Goal: Task Accomplishment & Management: Complete application form

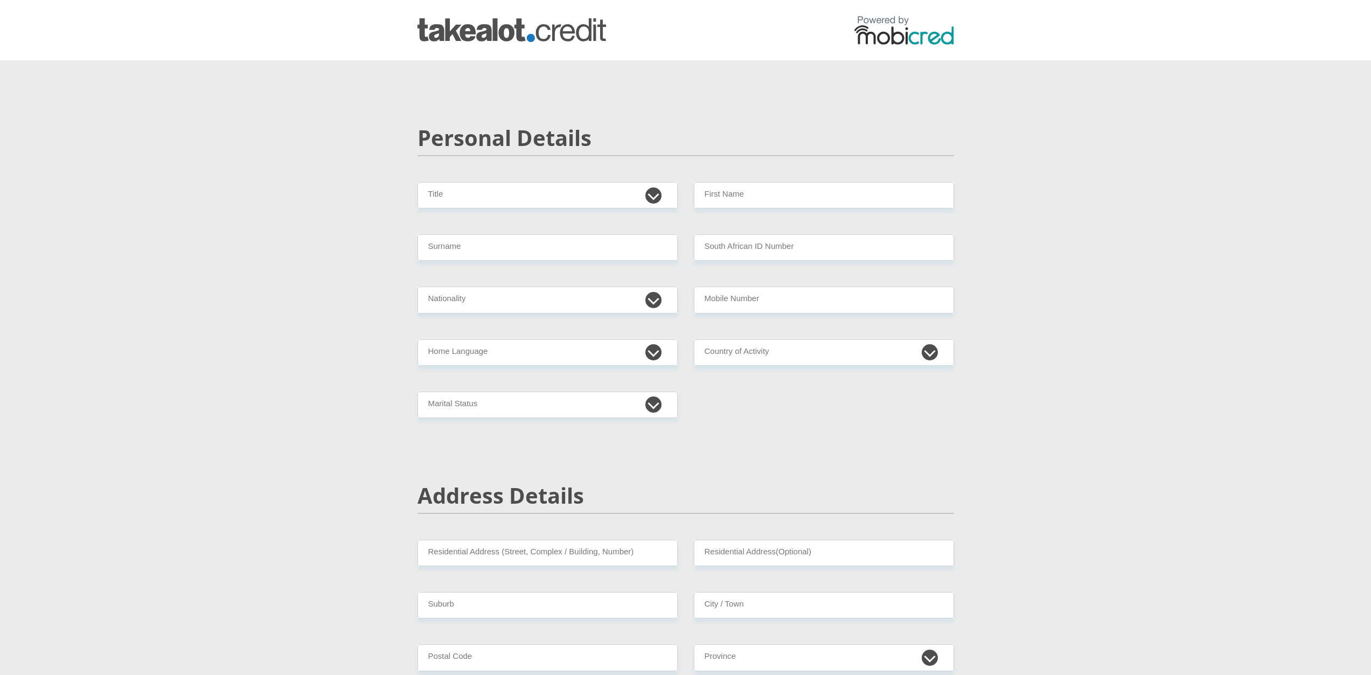
select select "Ms"
click at [417, 182] on select "Mr Ms Mrs Dr Other" at bounding box center [547, 195] width 260 height 26
click at [850, 194] on input "First Name" at bounding box center [824, 195] width 260 height 26
type input "Joslyn"
click at [503, 253] on input "Surname" at bounding box center [547, 247] width 260 height 26
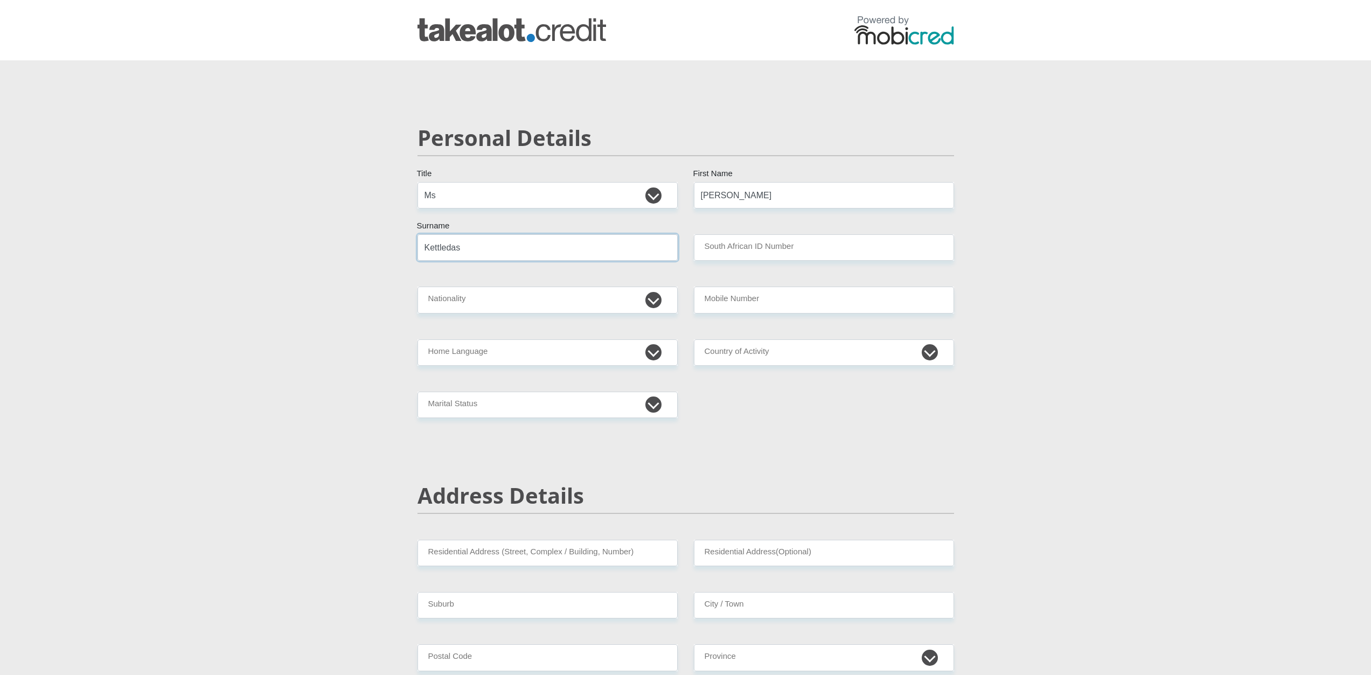
type input "Kettledas"
click at [763, 242] on input "South African ID Number" at bounding box center [824, 247] width 260 height 26
type input "0201300169087"
click at [484, 359] on select "Afrikaans English Sepedi South Ndebele Southern Sotho Swati Tsonga Tswana Venda…" at bounding box center [547, 352] width 260 height 26
select select "eng"
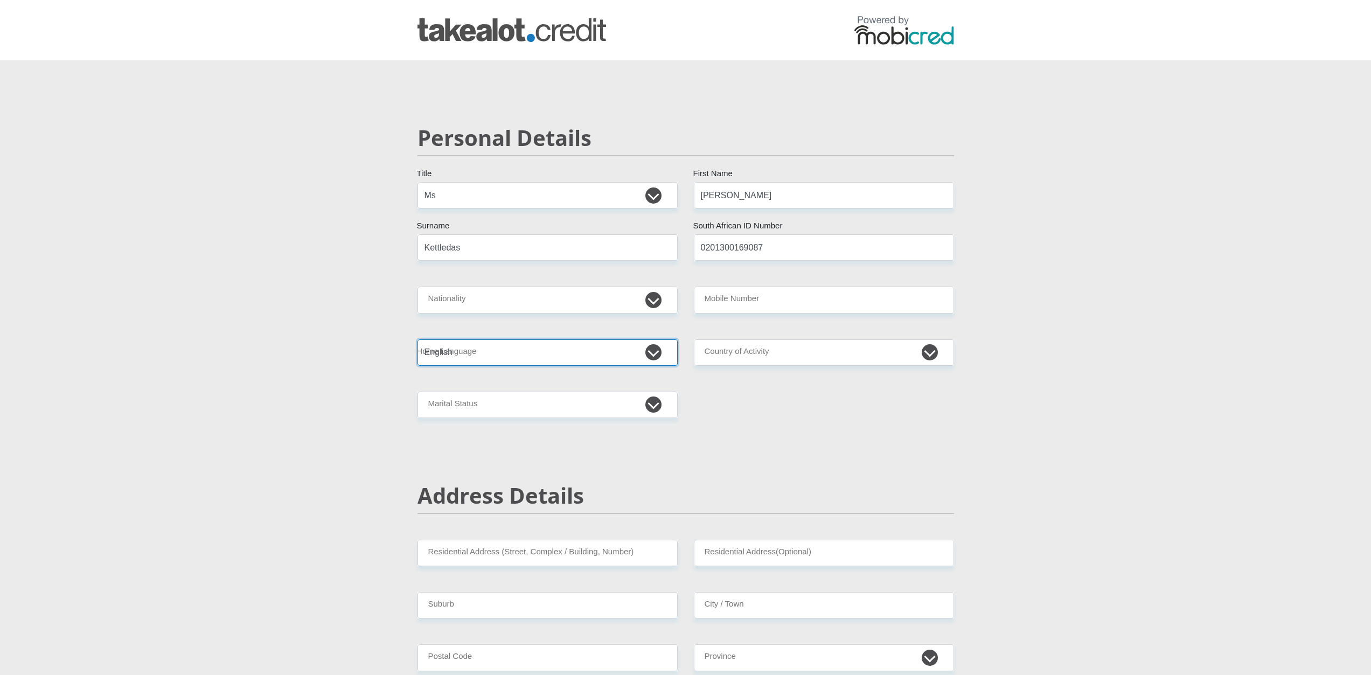
click at [417, 339] on select "Afrikaans English Sepedi South Ndebele Southern Sotho Swati Tsonga Tswana Venda…" at bounding box center [547, 352] width 260 height 26
click at [494, 311] on select "South Africa Afghanistan Aland Islands Albania Algeria America Samoa American V…" at bounding box center [547, 300] width 260 height 26
select select "ZAF"
click at [417, 287] on select "South Africa Afghanistan Aland Islands Albania Algeria America Samoa American V…" at bounding box center [547, 300] width 260 height 26
click at [732, 295] on input "Mobile Number" at bounding box center [824, 300] width 260 height 26
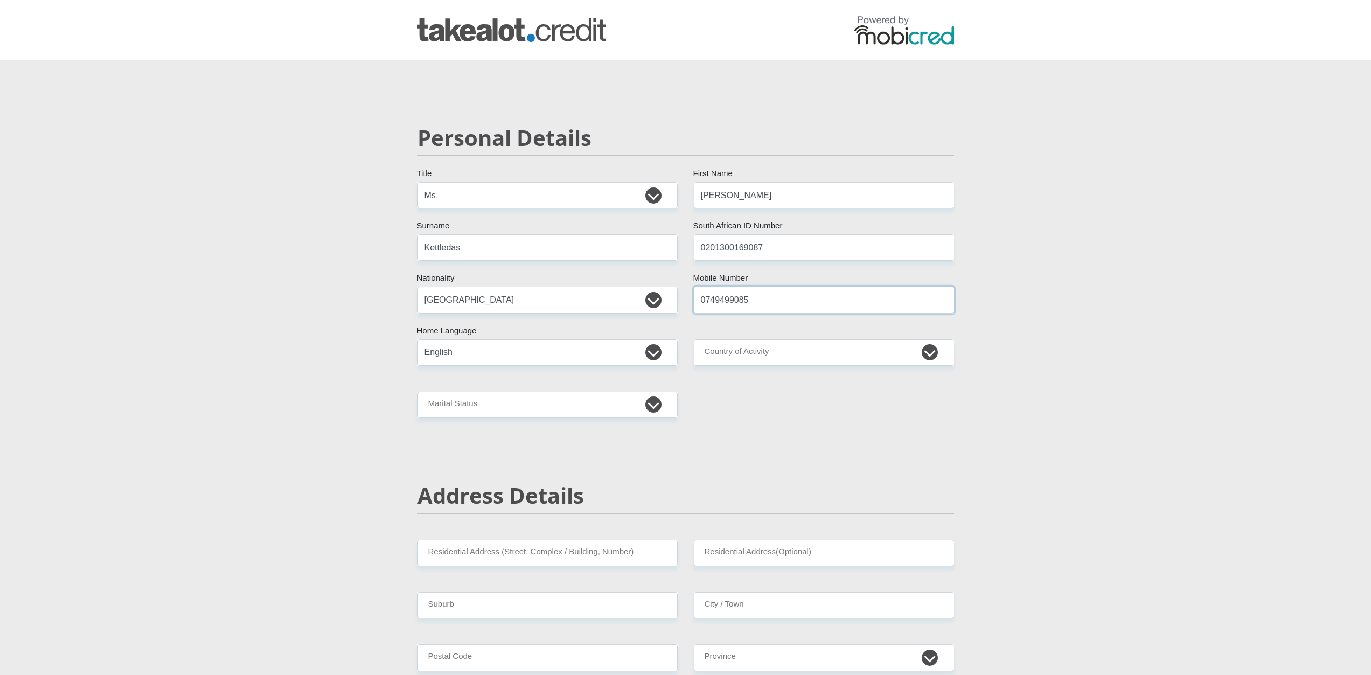
type input "0749499085"
click at [749, 354] on select "South Africa Afghanistan Aland Islands Albania Algeria America Samoa American V…" at bounding box center [824, 352] width 260 height 26
select select "ZAF"
click at [694, 339] on select "South Africa Afghanistan Aland Islands Albania Algeria America Samoa American V…" at bounding box center [824, 352] width 260 height 26
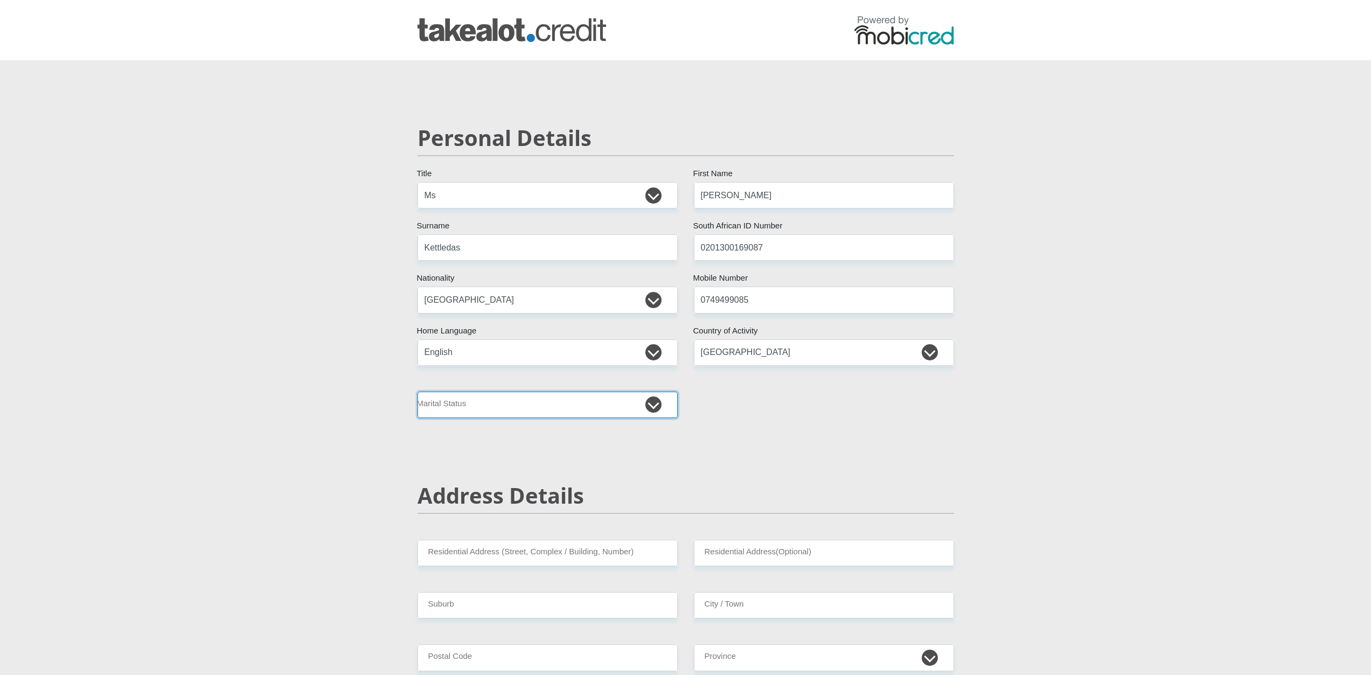
click at [559, 403] on select "Married ANC Single Divorced Widowed Married COP or Customary Law" at bounding box center [547, 405] width 260 height 26
select select "2"
click at [417, 392] on select "Married ANC Single Divorced Widowed Married COP or Customary Law" at bounding box center [547, 405] width 260 height 26
click at [588, 538] on div "Address Details" at bounding box center [685, 511] width 553 height 57
click at [597, 546] on input "Residential Address (Street, Complex / Building, Number)" at bounding box center [547, 553] width 260 height 26
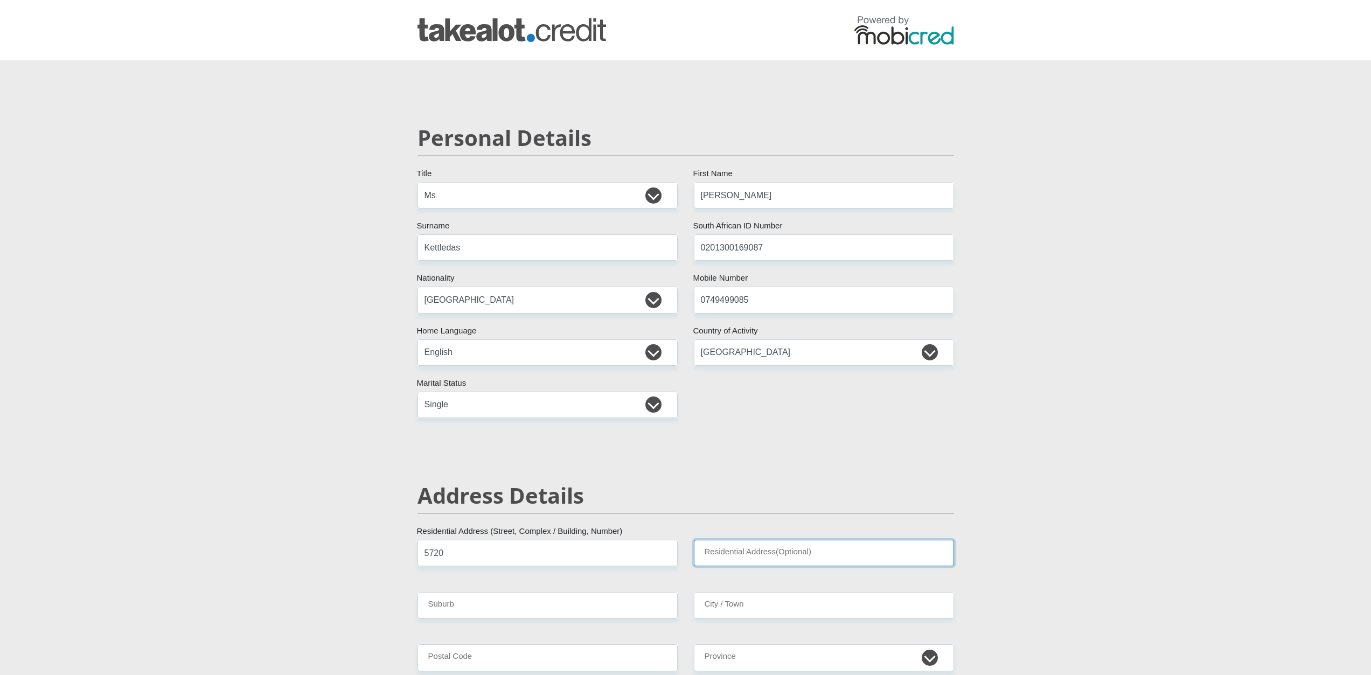
click at [821, 558] on input "Residential Address(Optional)" at bounding box center [824, 553] width 260 height 26
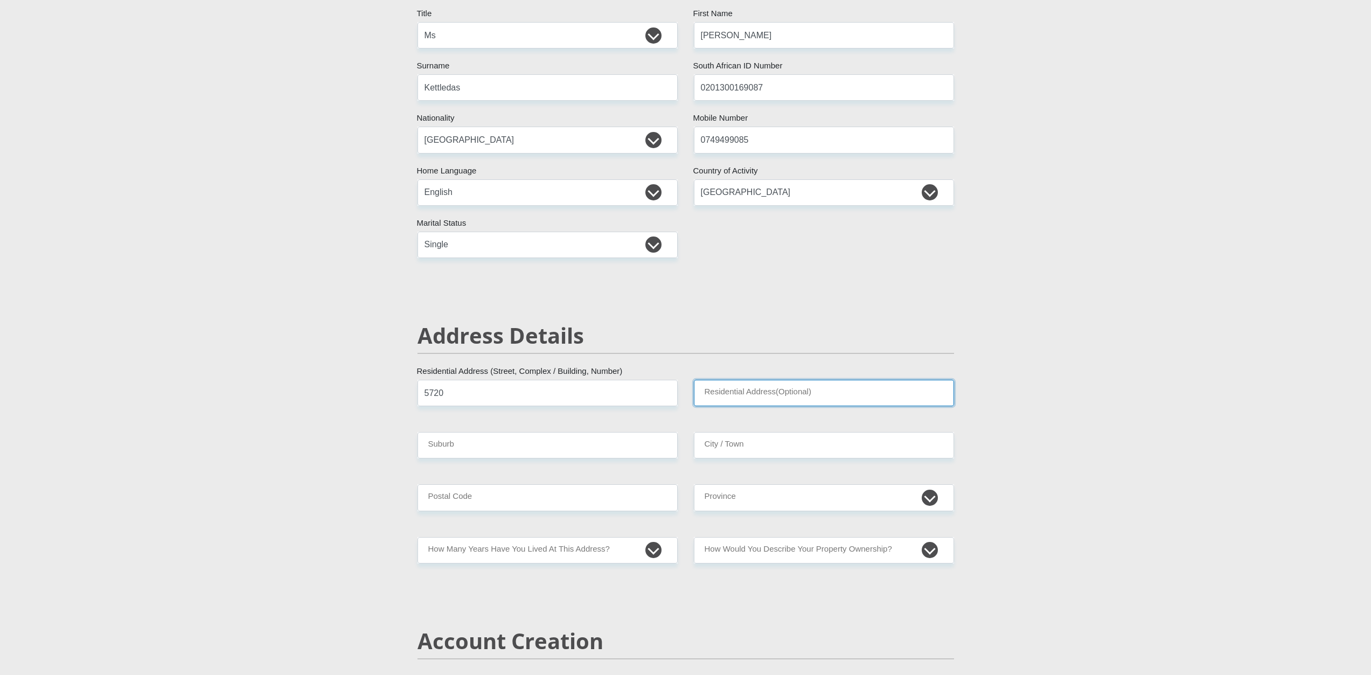
scroll to position [162, 0]
click at [493, 392] on input "5720" at bounding box center [547, 391] width 260 height 26
type input "5"
type input "koraalboom laan"
click at [510, 446] on input "Suburb" at bounding box center [547, 443] width 260 height 26
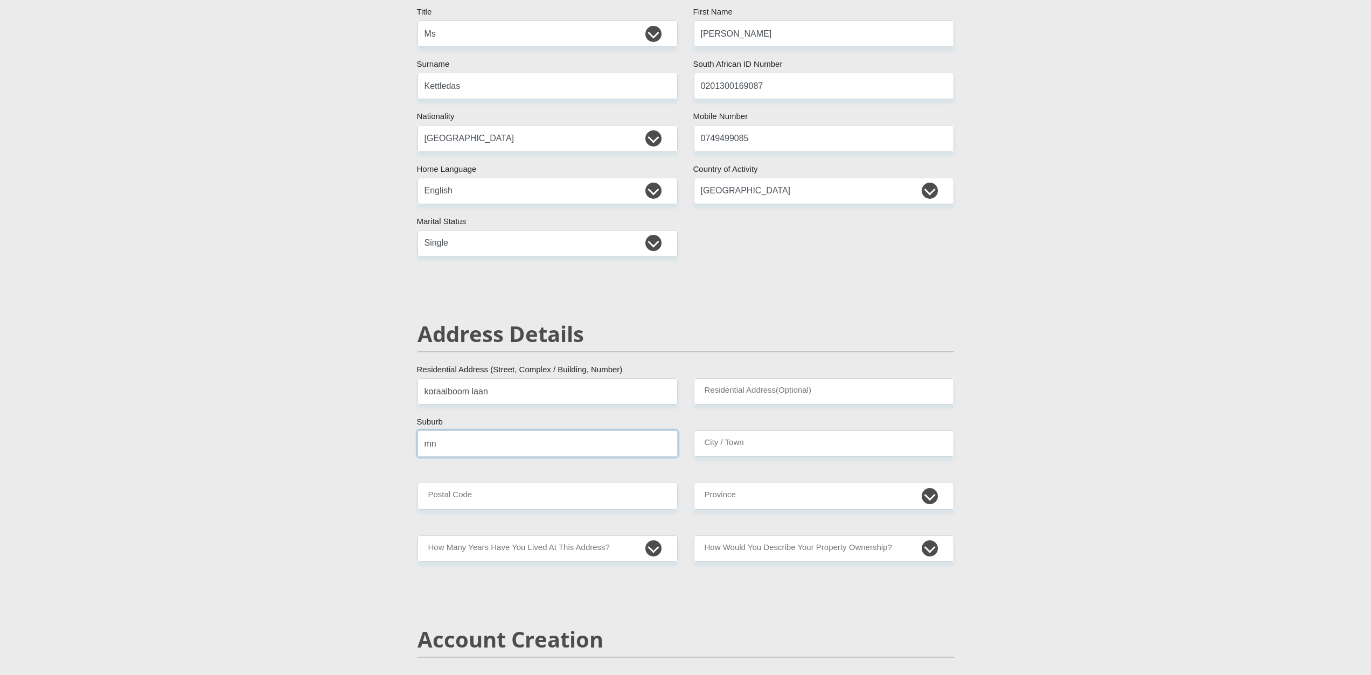
type input "m"
type input "new horizons"
drag, startPoint x: 718, startPoint y: 431, endPoint x: 730, endPoint y: 451, distance: 23.5
click at [730, 451] on input "City / Town" at bounding box center [824, 443] width 260 height 26
type input "plettenberg bay"
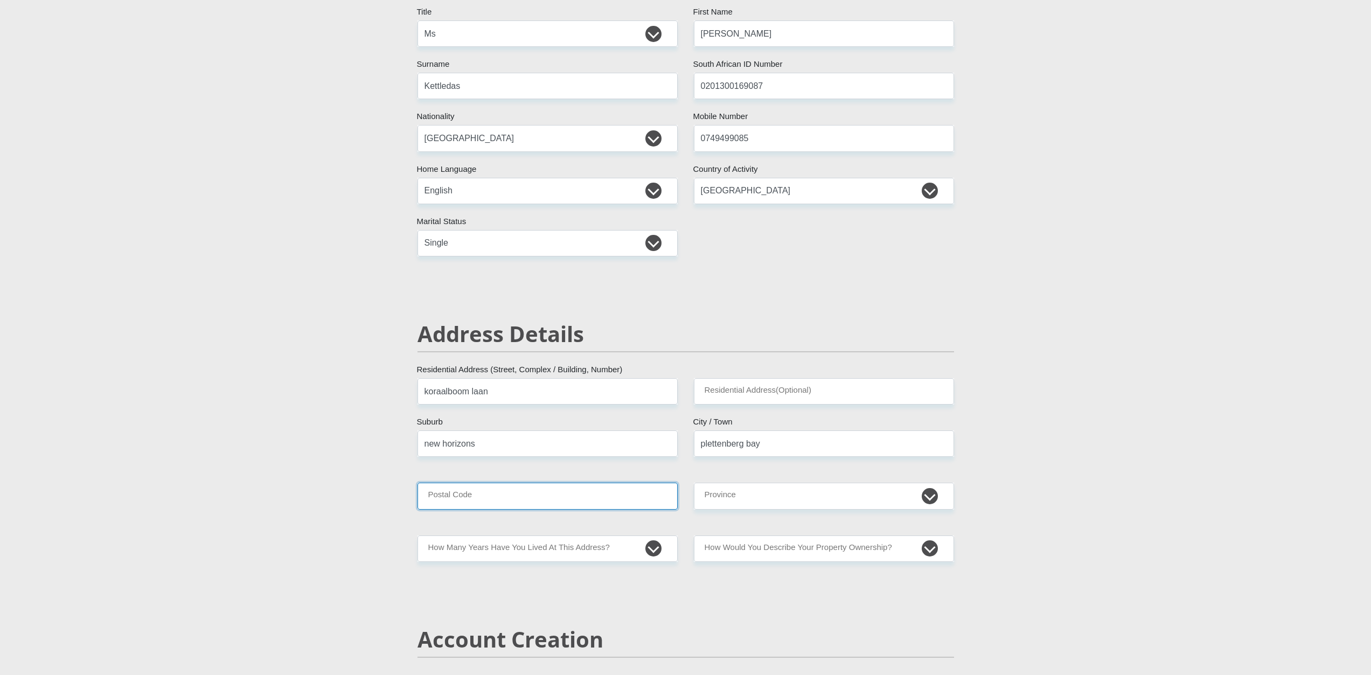
click at [649, 493] on input "Postal Code" at bounding box center [547, 496] width 260 height 26
type input "6600"
click at [745, 493] on select "Eastern Cape Free State Gauteng KwaZulu-Natal Limpopo Mpumalanga Northern Cape …" at bounding box center [824, 496] width 260 height 26
select select "Western Cape"
click at [694, 483] on select "Eastern Cape Free State Gauteng KwaZulu-Natal Limpopo Mpumalanga Northern Cape …" at bounding box center [824, 496] width 260 height 26
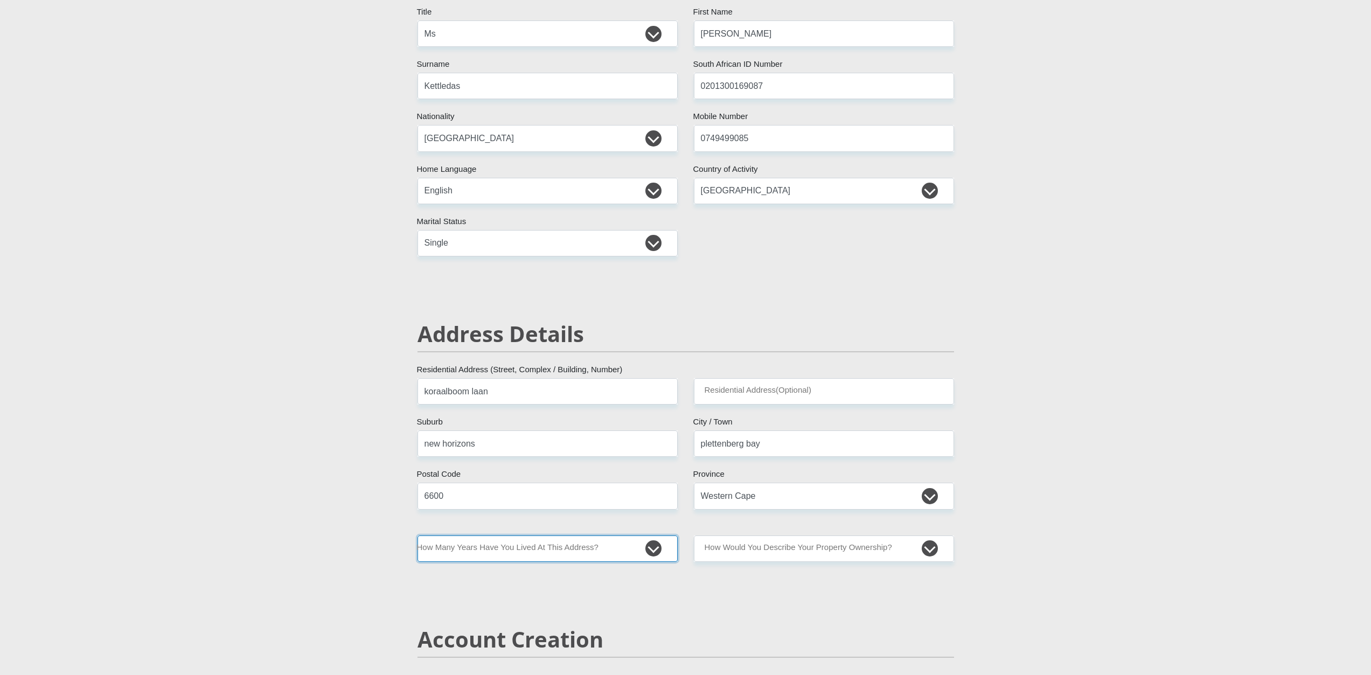
click at [595, 545] on select "less than 1 year 1-3 years 3-5 years 5+ years" at bounding box center [547, 548] width 260 height 26
select select "4"
click at [417, 535] on select "less than 1 year 1-3 years 3-5 years 5+ years" at bounding box center [547, 548] width 260 height 26
click at [761, 543] on select "Owned Rented Family Owned Company Dwelling" at bounding box center [824, 548] width 260 height 26
select select "parents"
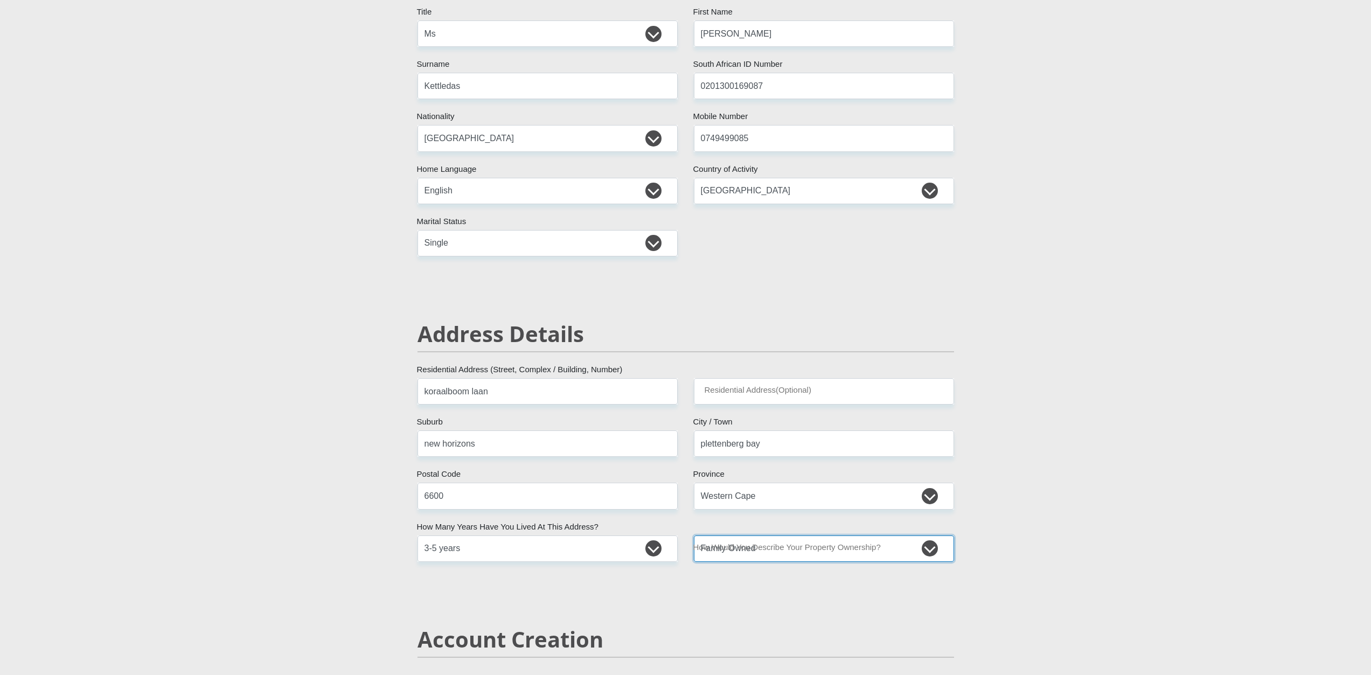
click at [694, 535] on select "Owned Rented Family Owned Company Dwelling" at bounding box center [824, 548] width 260 height 26
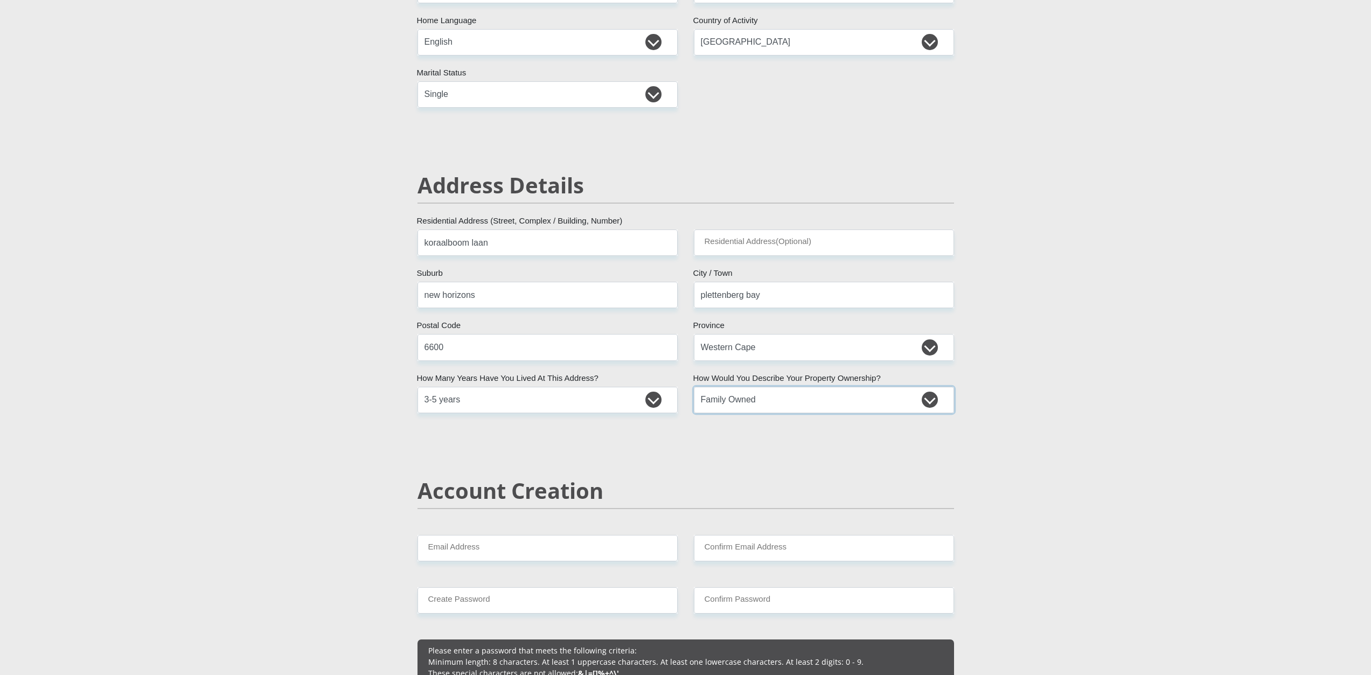
scroll to position [377, 0]
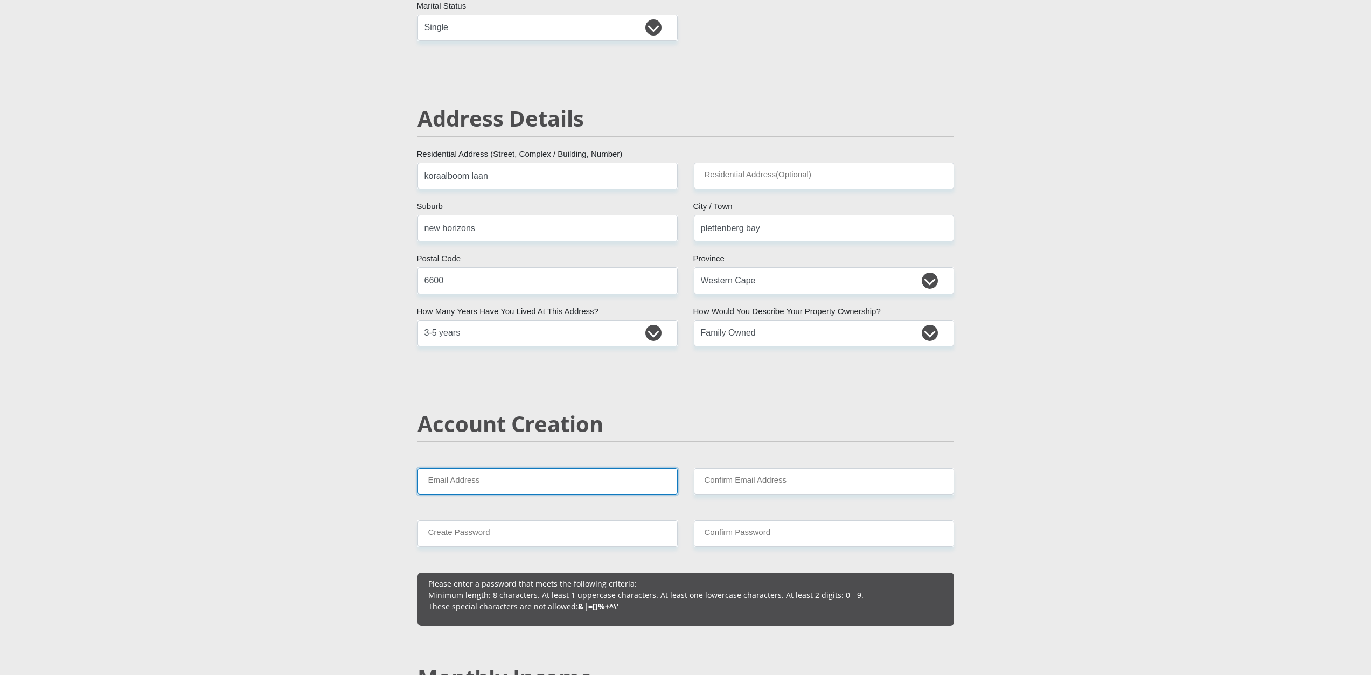
click at [508, 489] on input "Email Address" at bounding box center [547, 481] width 260 height 26
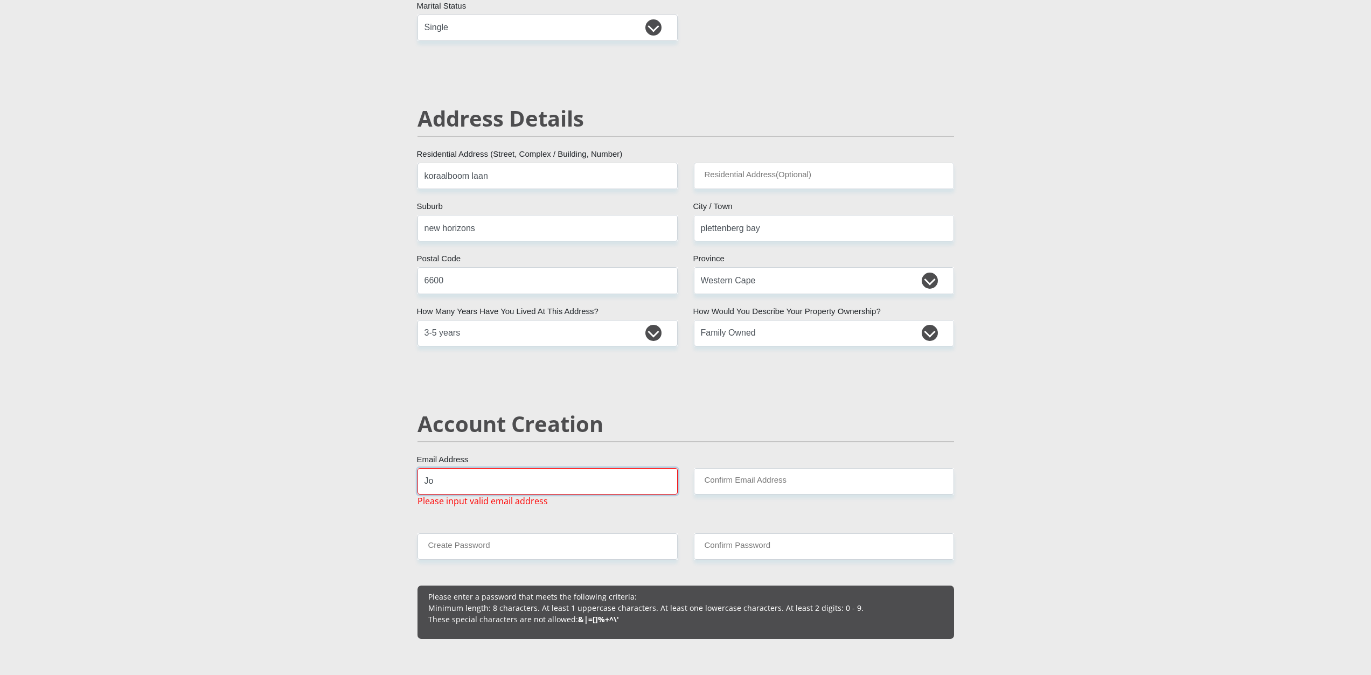
type input "J"
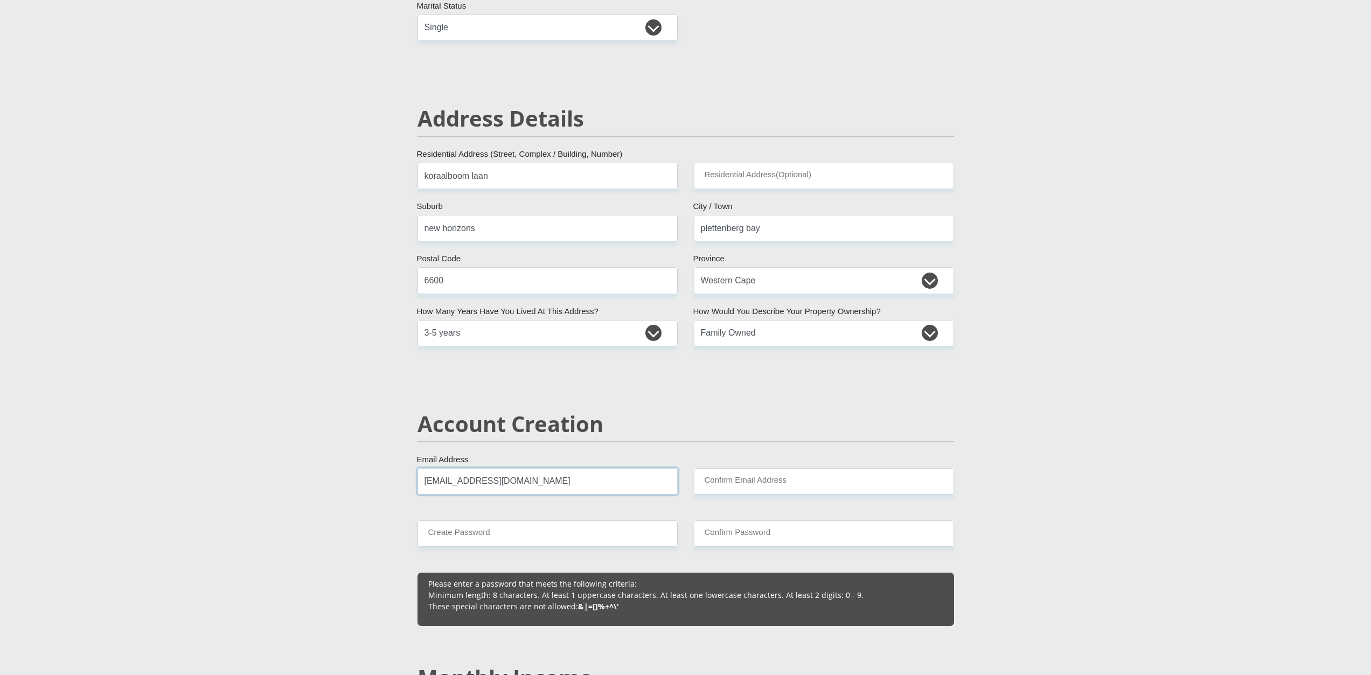
type input "joslynkettledas45@gmail.com"
click at [769, 483] on input "Confirm Email Address" at bounding box center [824, 481] width 260 height 26
type input "joslynkettledas45@gmail.com"
click at [561, 541] on input "Create Password" at bounding box center [547, 533] width 260 height 26
type input "Malique26#"
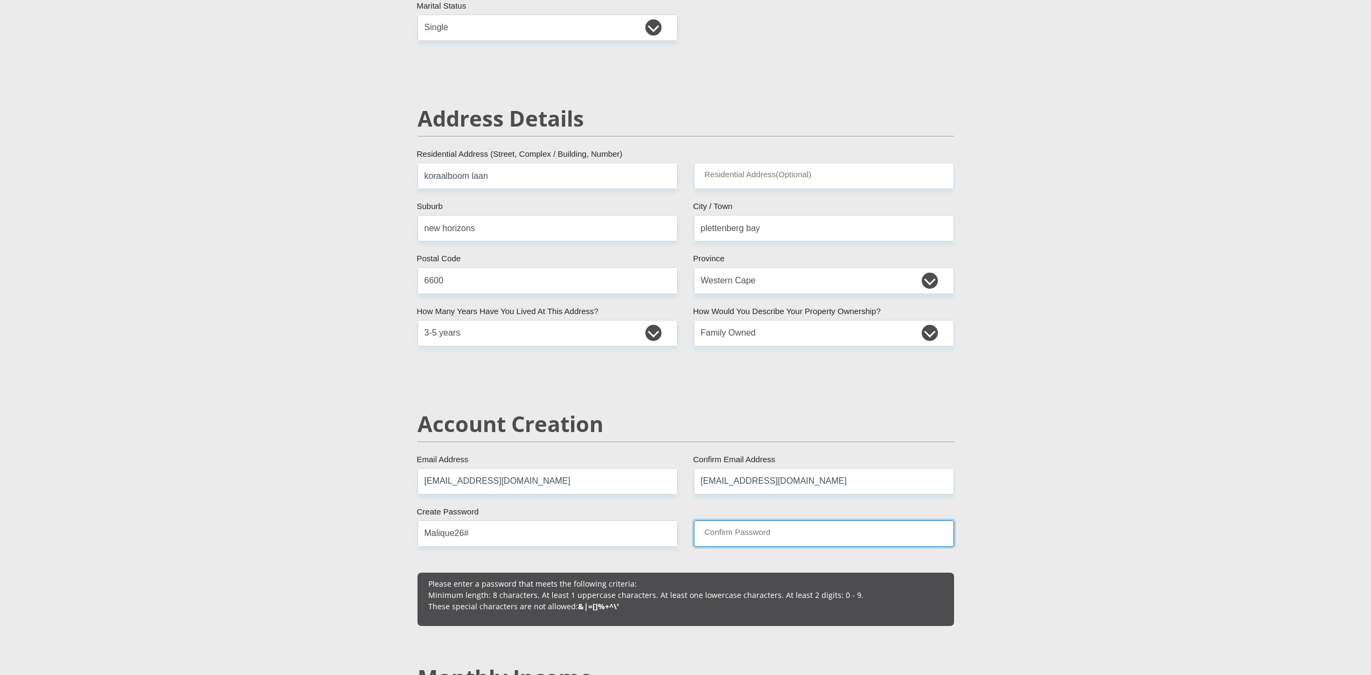
click at [820, 524] on input "Confirm Password" at bounding box center [824, 533] width 260 height 26
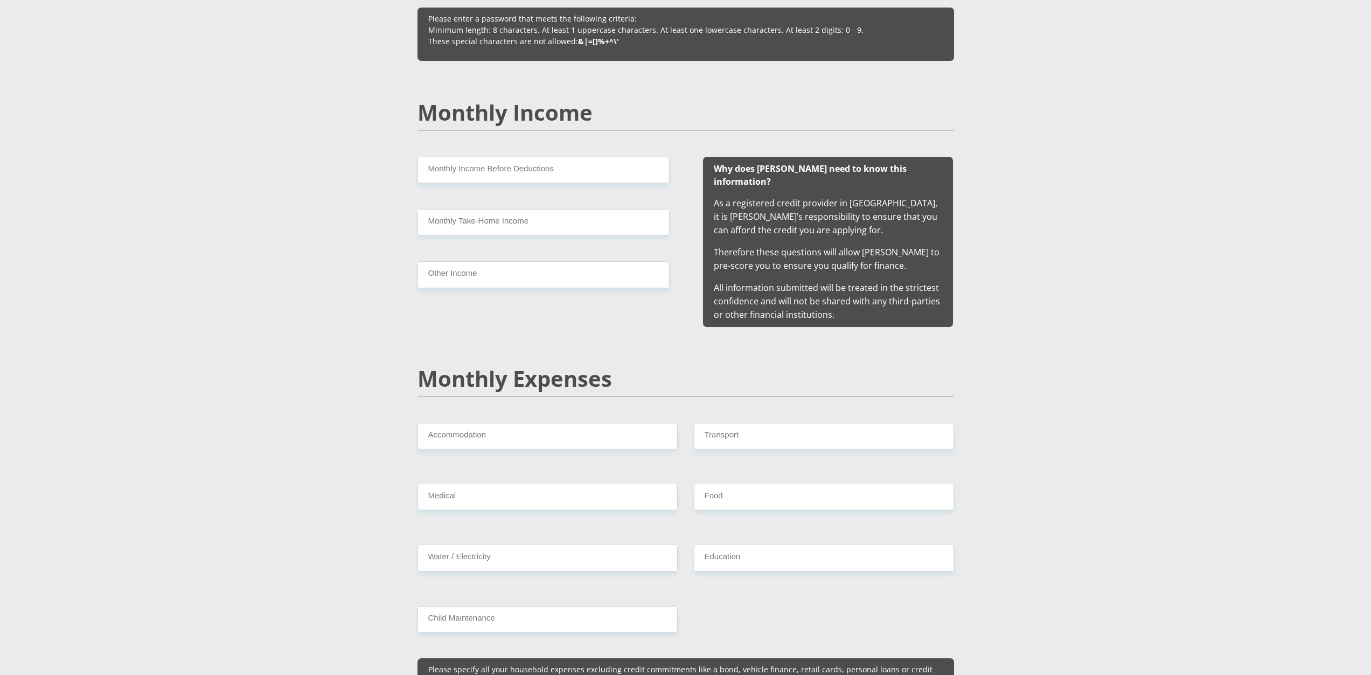
scroll to position [916, 0]
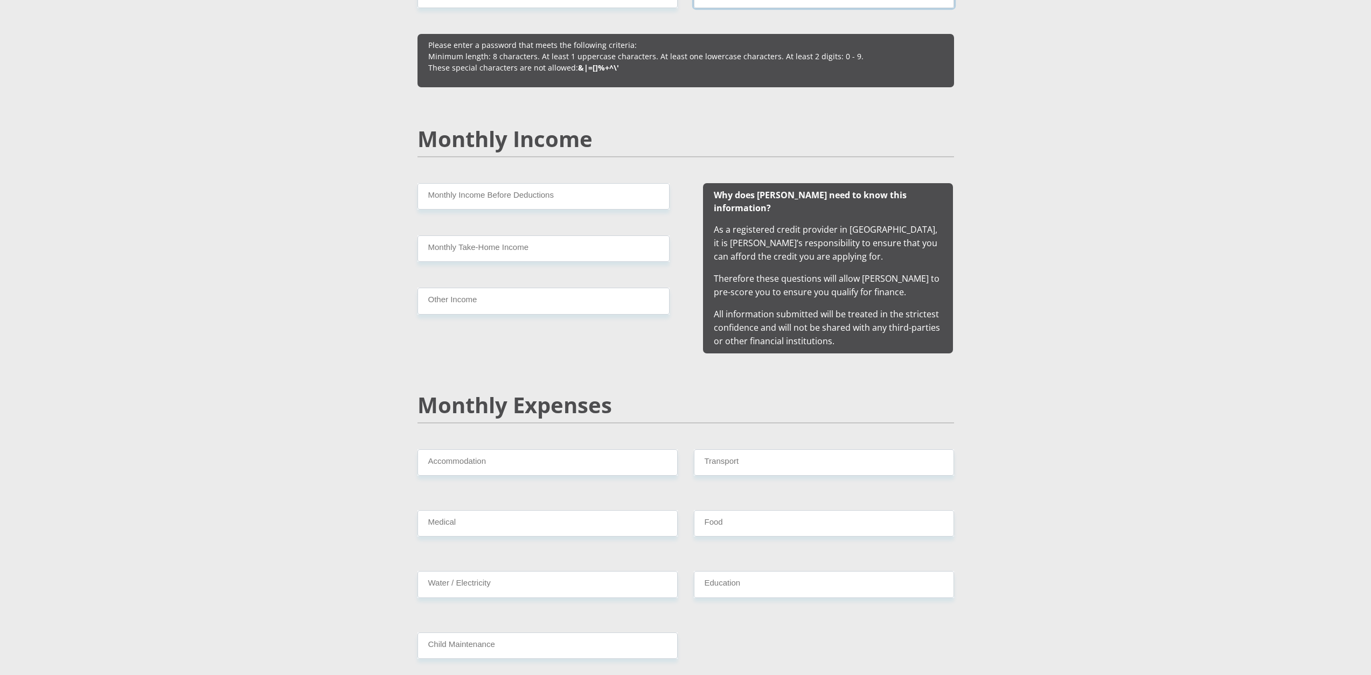
type input "Malique26#"
click at [528, 200] on input "Monthly Income Before Deductions" at bounding box center [543, 196] width 252 height 26
type input "3"
type input "3500"
click at [554, 243] on input "Monthly Take-Home Income" at bounding box center [543, 248] width 252 height 26
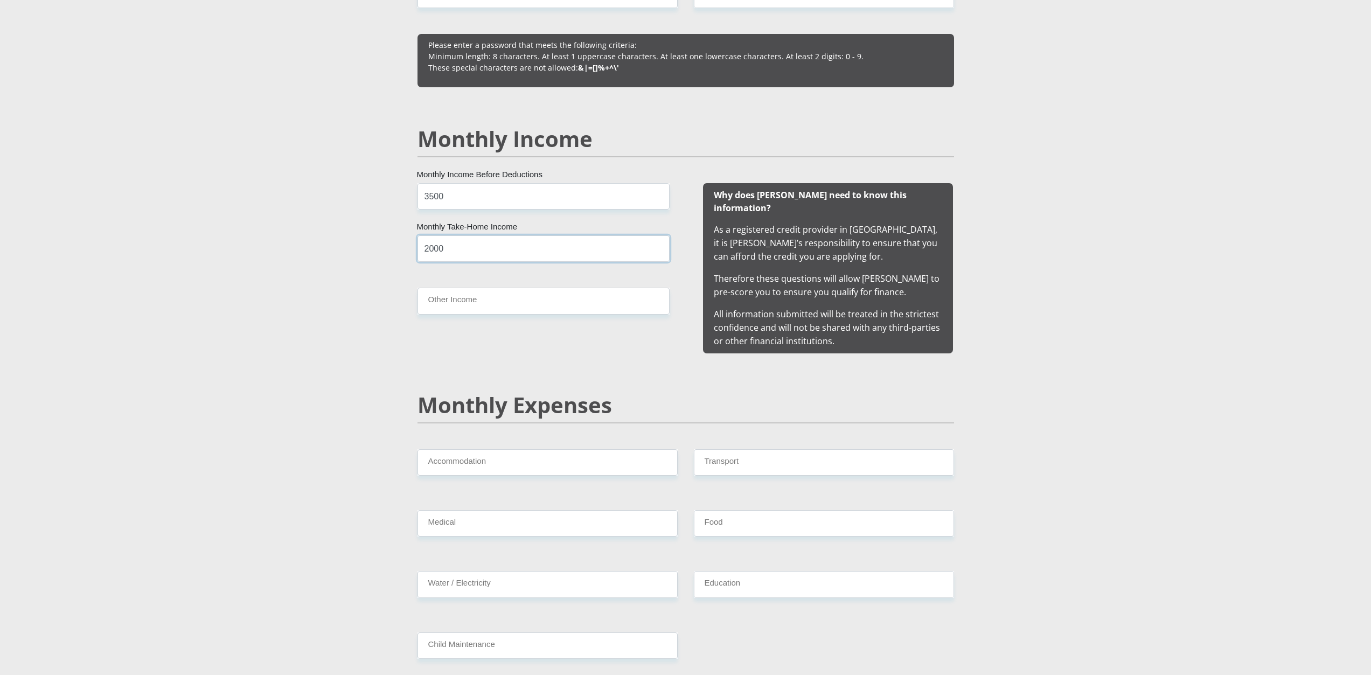
type input "2000"
click at [534, 308] on input "Other Income" at bounding box center [543, 301] width 252 height 26
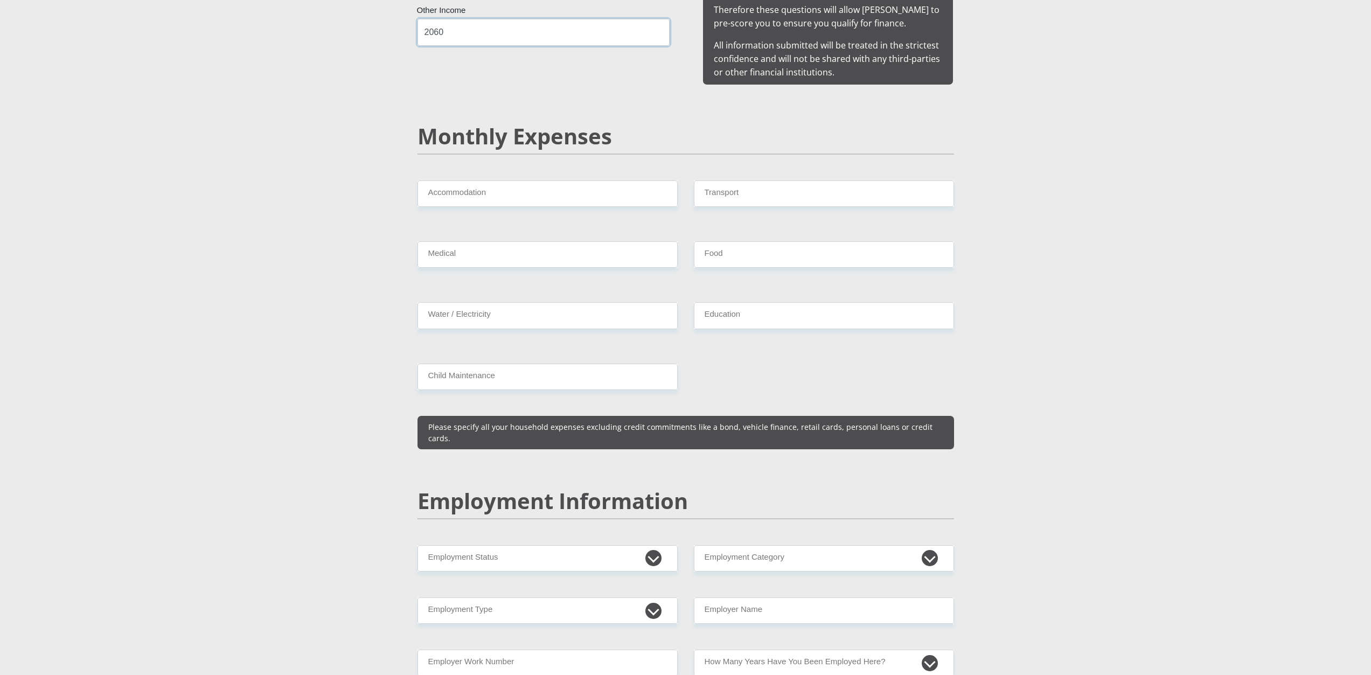
scroll to position [1185, 0]
type input "2060"
click at [501, 180] on input "Accommodation" at bounding box center [547, 193] width 260 height 26
type input "0"
click at [753, 189] on input "Transport" at bounding box center [824, 193] width 260 height 26
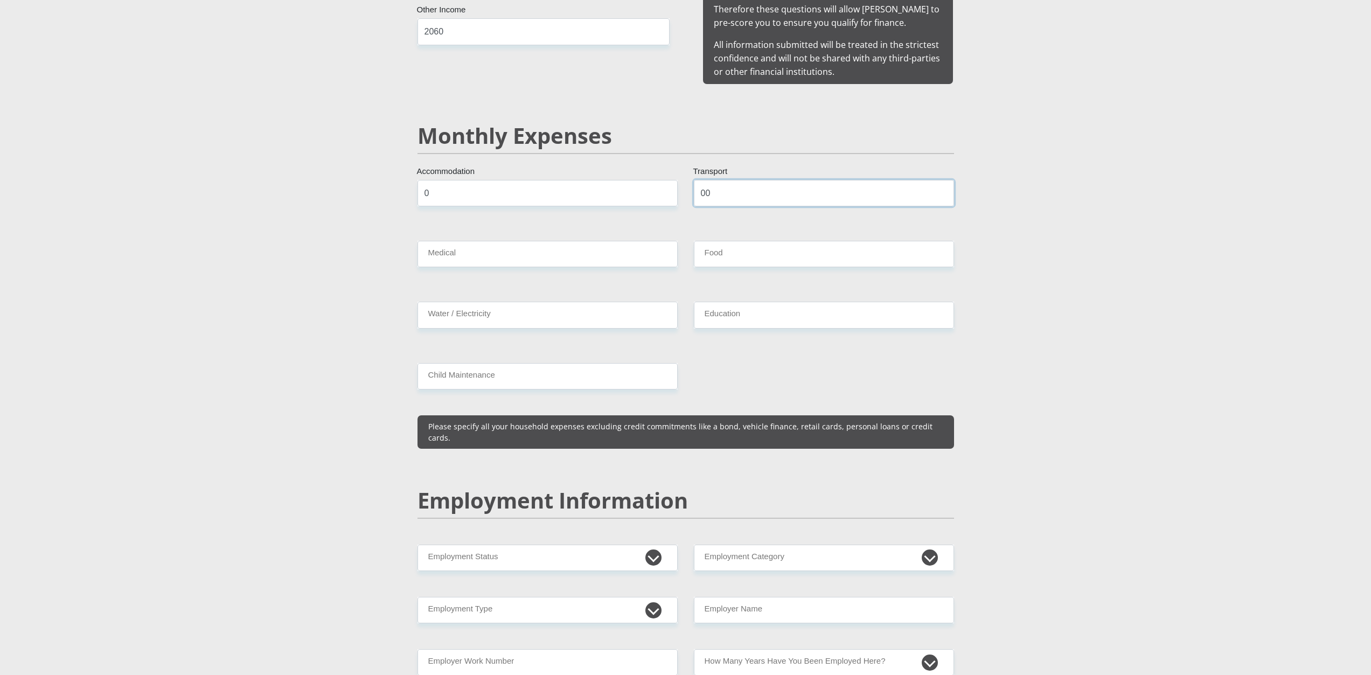
type input "0"
type input "400"
click at [615, 245] on input "Medical" at bounding box center [547, 254] width 260 height 26
type input "0"
click at [770, 246] on input "Food" at bounding box center [824, 254] width 260 height 26
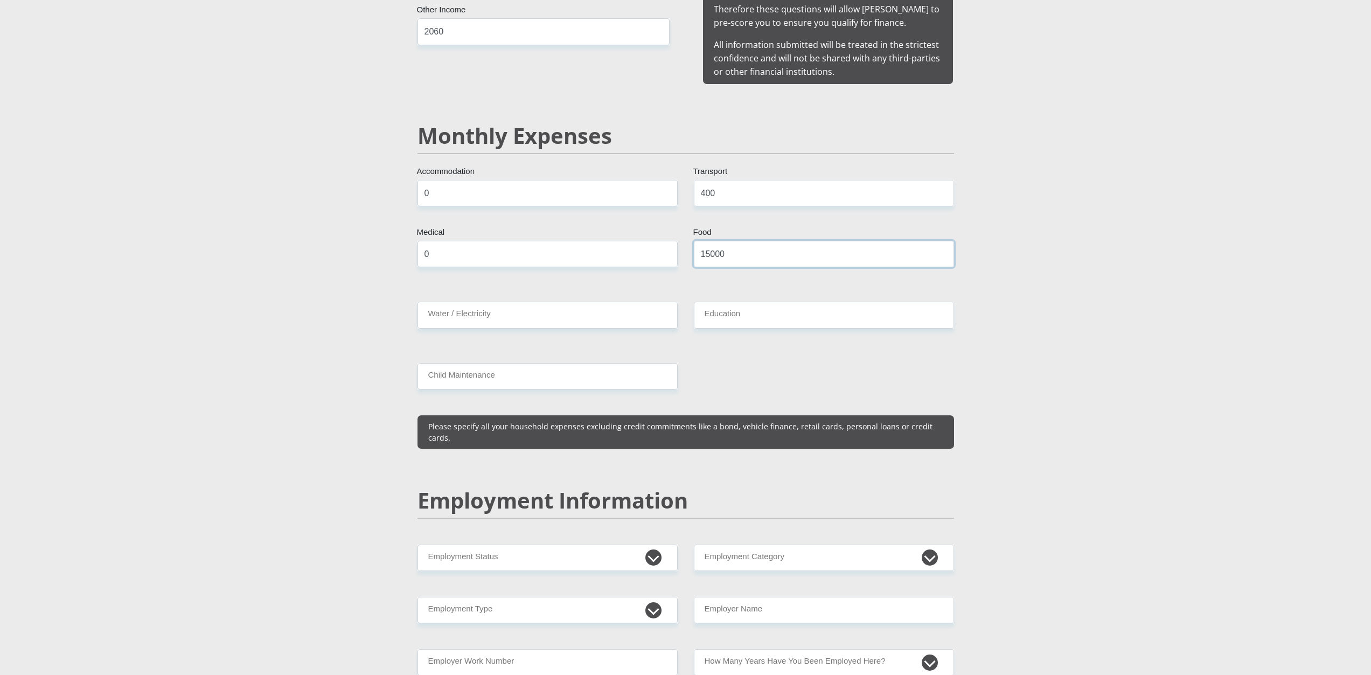
type input "15000"
click at [515, 276] on div "Mr Ms Mrs Dr Other Title Joslyn First Name Kettledas Surname 0201300169087 Sout…" at bounding box center [685, 533] width 553 height 3073
click at [511, 292] on div "Mr Ms Mrs Dr Other Title Joslyn First Name Kettledas Surname 0201300169087 Sout…" at bounding box center [685, 533] width 553 height 3073
click at [491, 305] on input "Water / Electricity" at bounding box center [547, 315] width 260 height 26
type input "200"
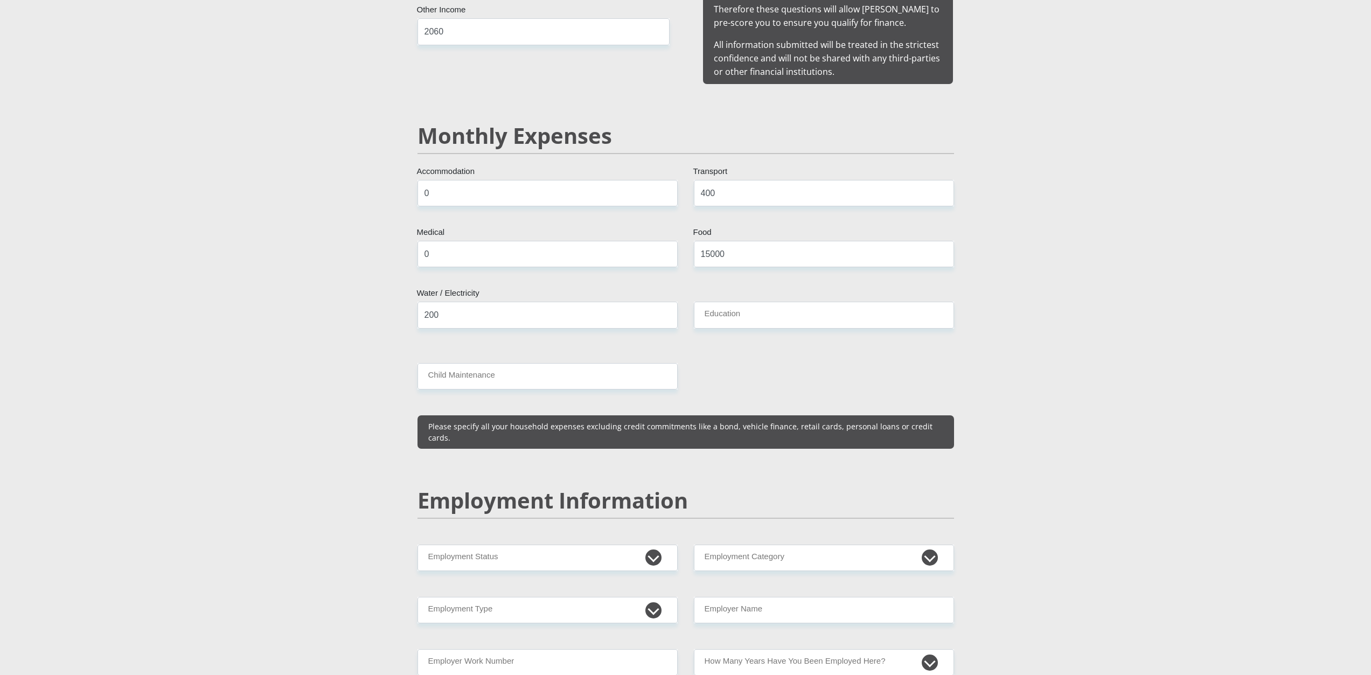
click at [870, 287] on div "Mr Ms Mrs Dr Other Title Joslyn First Name Kettledas Surname 0201300169087 Sout…" at bounding box center [685, 533] width 553 height 3073
drag, startPoint x: 836, startPoint y: 295, endPoint x: 834, endPoint y: 318, distance: 22.7
click at [835, 302] on input "Education" at bounding box center [824, 315] width 260 height 26
type input "0"
click at [455, 364] on input "Child Maintenance" at bounding box center [547, 376] width 260 height 26
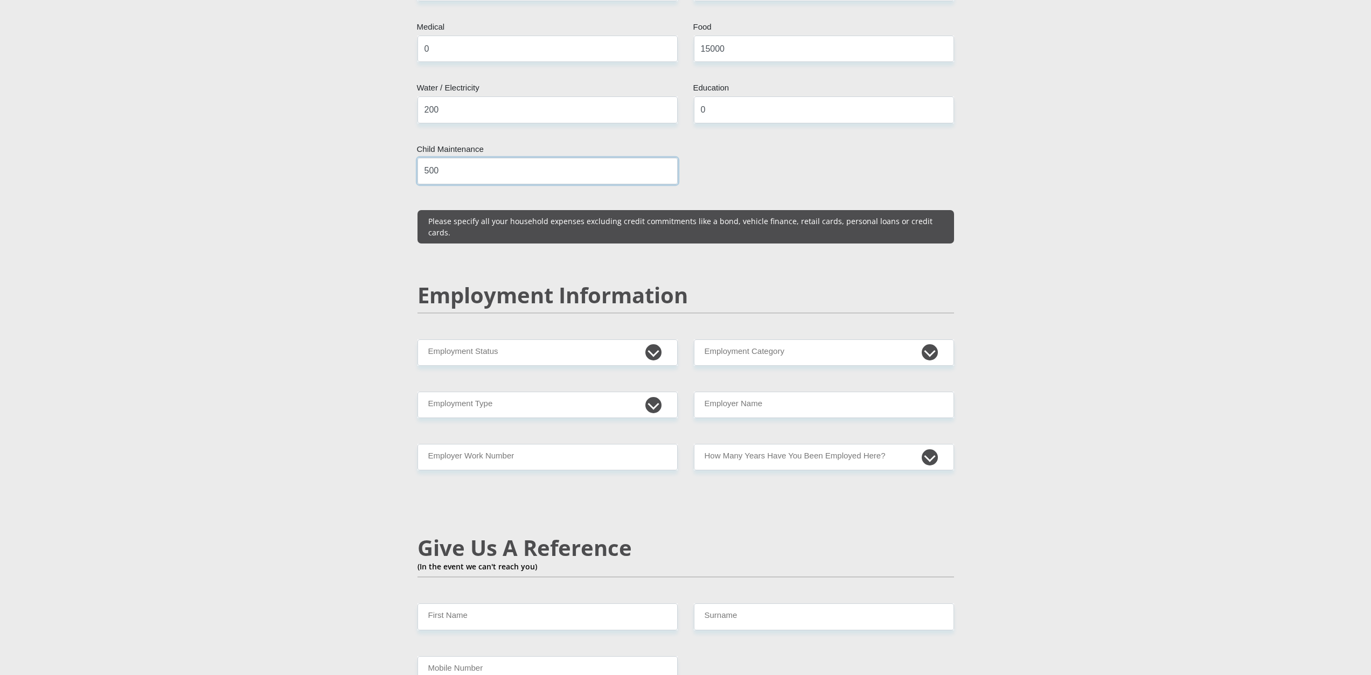
scroll to position [1454, 0]
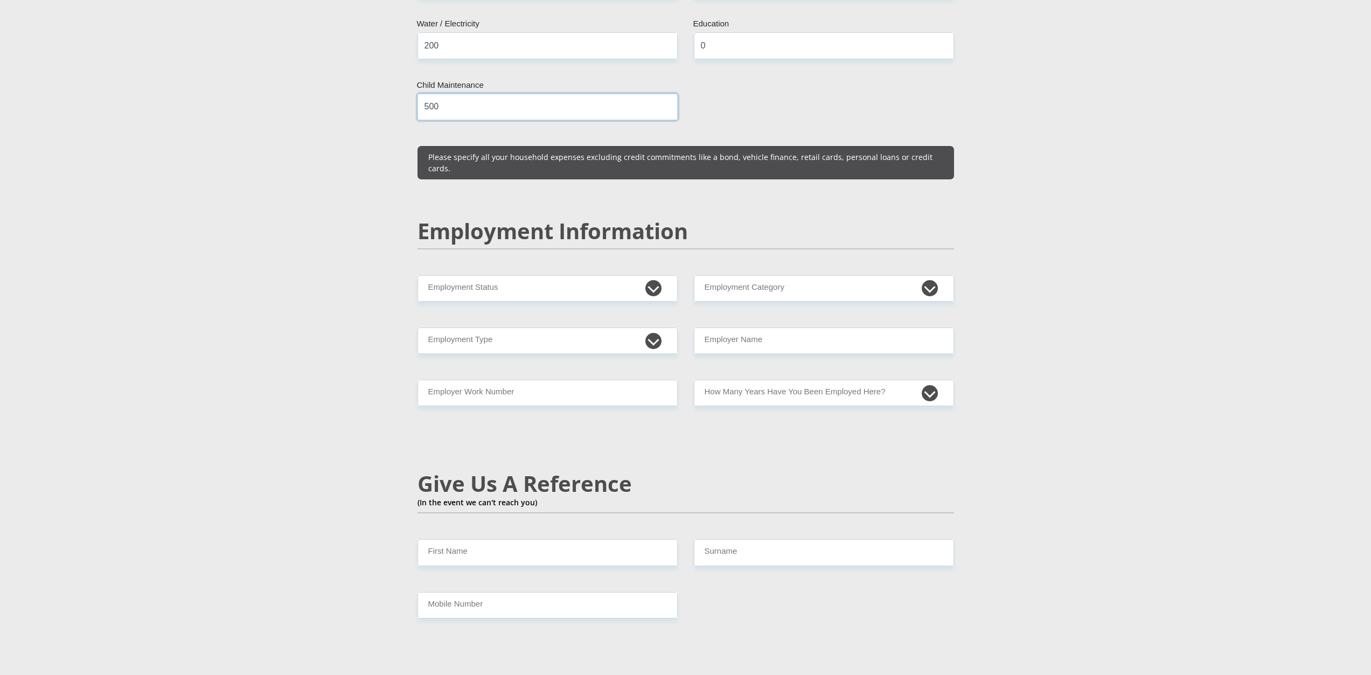
type input "500"
click at [487, 275] on select "Permanent/Full-time Part-time/Casual Contract Worker Self-Employed Housewife Re…" at bounding box center [547, 288] width 260 height 26
select select "2"
click at [417, 275] on select "Permanent/Full-time Part-time/Casual Contract Worker Self-Employed Housewife Re…" at bounding box center [547, 288] width 260 height 26
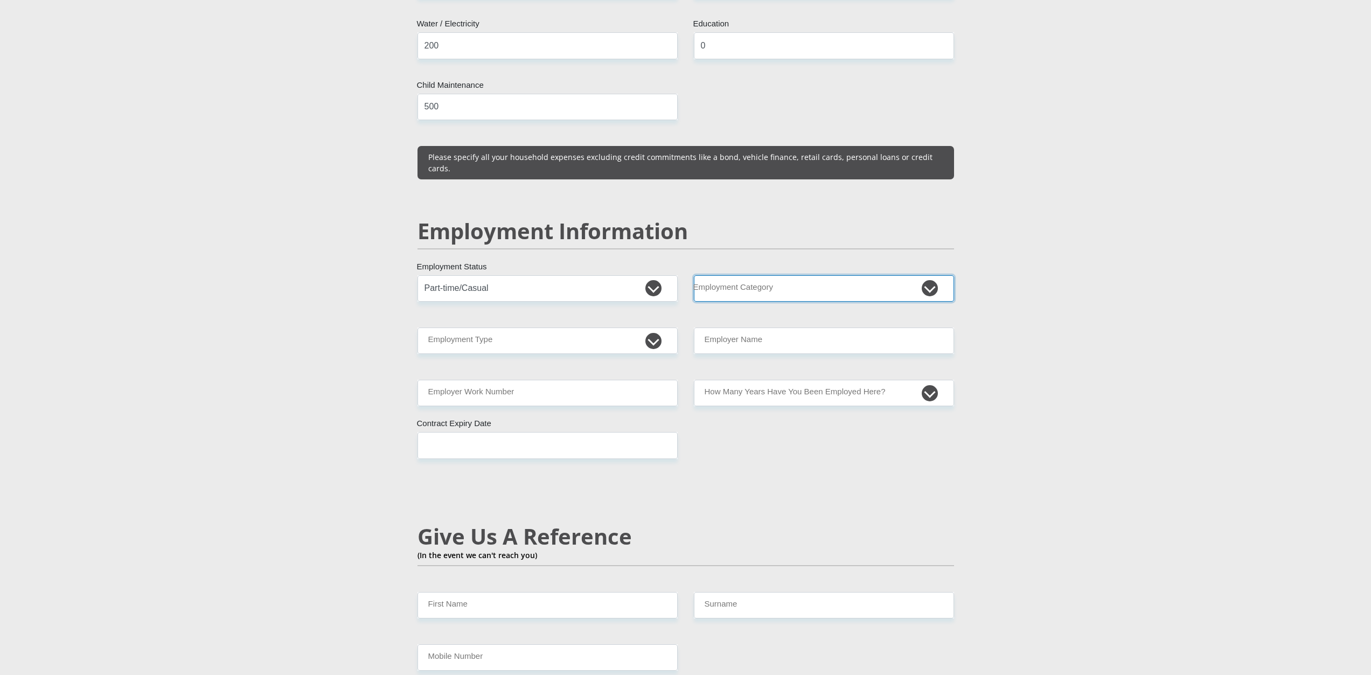
click at [930, 275] on select "AGRICULTURE ALCOHOL & TOBACCO CONSTRUCTION MATERIALS METALLURGY EQUIPMENT FOR R…" at bounding box center [824, 288] width 260 height 26
select select "71"
click at [694, 275] on select "AGRICULTURE ALCOHOL & TOBACCO CONSTRUCTION MATERIALS METALLURGY EQUIPMENT FOR R…" at bounding box center [824, 288] width 260 height 26
click at [510, 328] on select "College/Lecturer Craft Seller Creative Driver Executive Farmer Forces - Non Com…" at bounding box center [547, 341] width 260 height 26
select select "Unknown/Other"
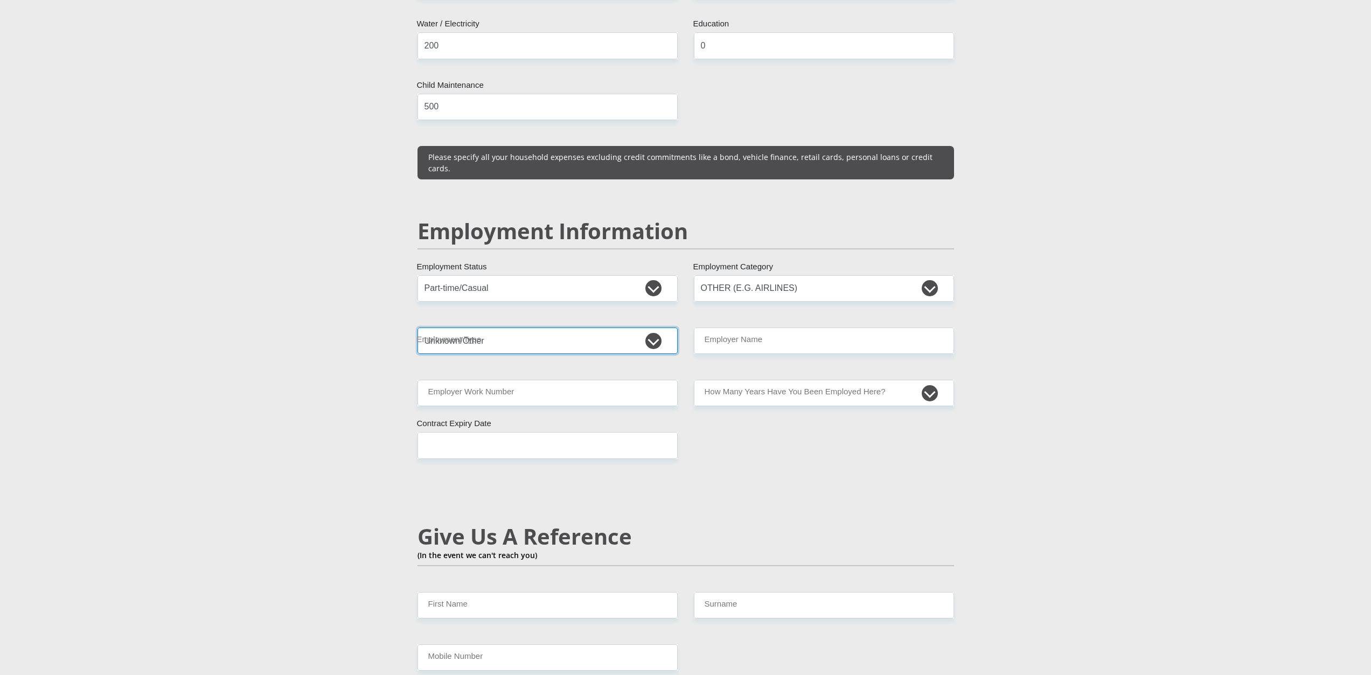
click at [417, 328] on select "College/Lecturer Craft Seller Creative Driver Executive Farmer Forces - Non Com…" at bounding box center [547, 341] width 260 height 26
click at [790, 328] on input "Employer Name" at bounding box center [824, 341] width 260 height 26
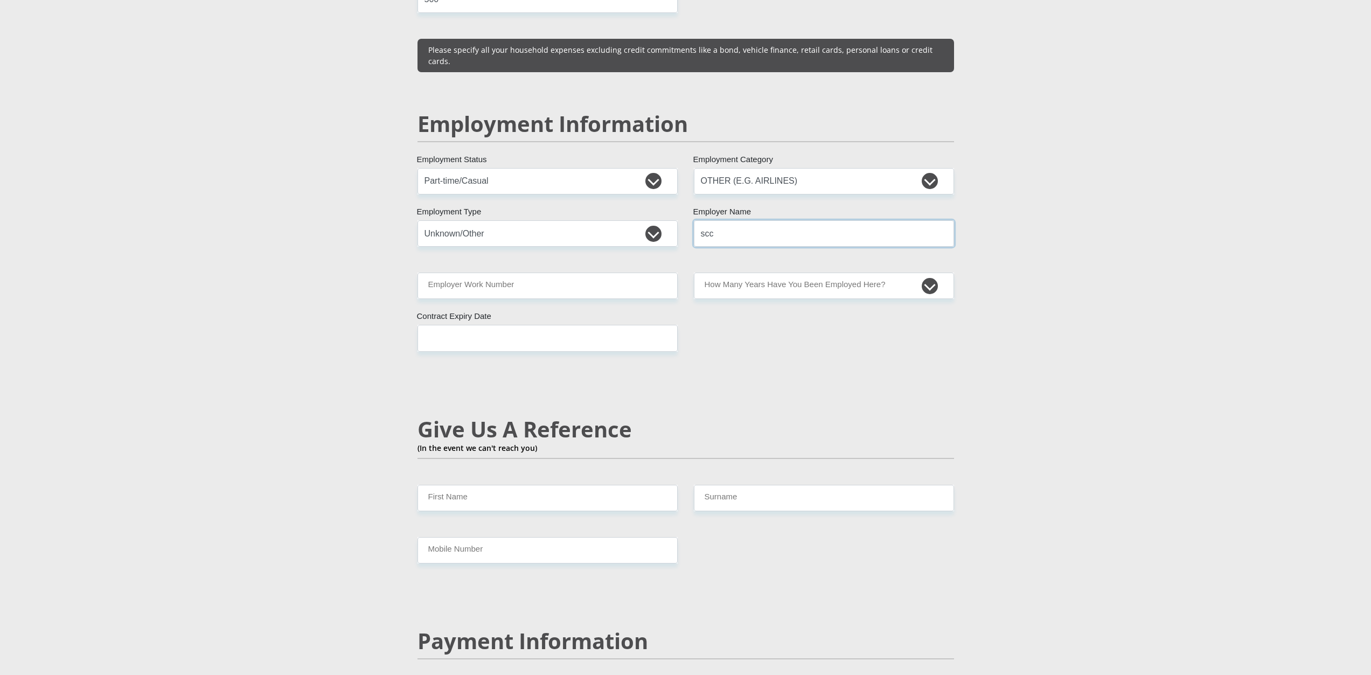
scroll to position [1562, 0]
type input "scc"
click at [482, 272] on input "Employer Work Number" at bounding box center [547, 285] width 260 height 26
type input "0720975463"
click at [812, 272] on select "less than 1 year 1-3 years 3-5 years 5+ years" at bounding box center [824, 285] width 260 height 26
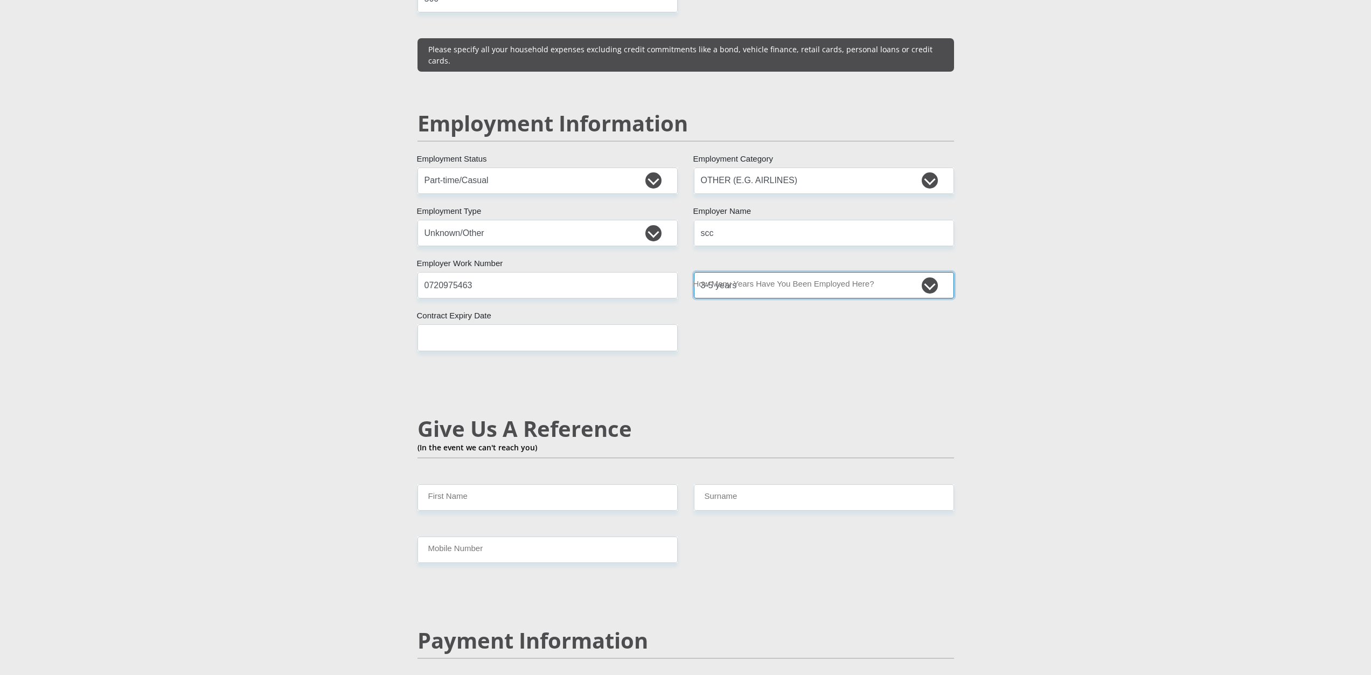
click at [694, 272] on select "less than 1 year 1-3 years 3-5 years 5+ years" at bounding box center [824, 285] width 260 height 26
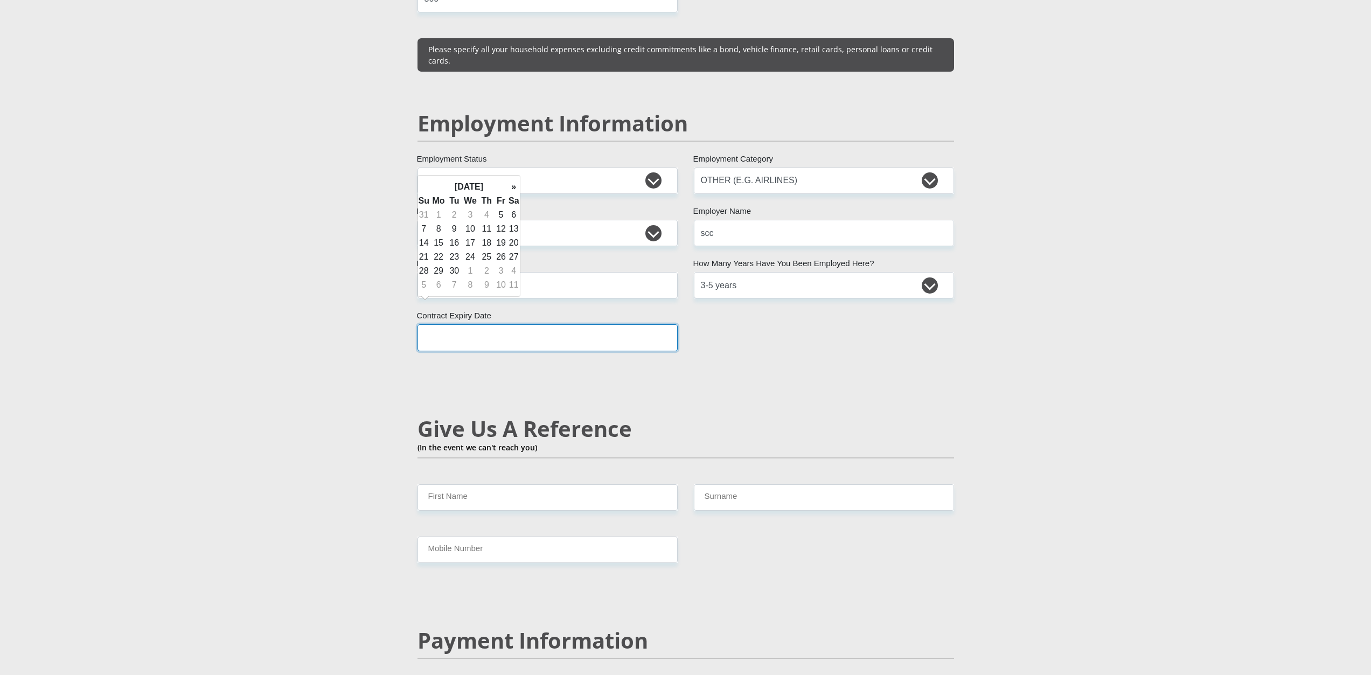
click at [507, 324] on input "text" at bounding box center [547, 337] width 260 height 26
click at [811, 272] on select "less than 1 year 1-3 years 3-5 years 5+ years" at bounding box center [824, 285] width 260 height 26
select select "6"
click at [694, 272] on select "less than 1 year 1-3 years 3-5 years 5+ years" at bounding box center [824, 285] width 260 height 26
drag, startPoint x: 549, startPoint y: 293, endPoint x: 541, endPoint y: 308, distance: 16.6
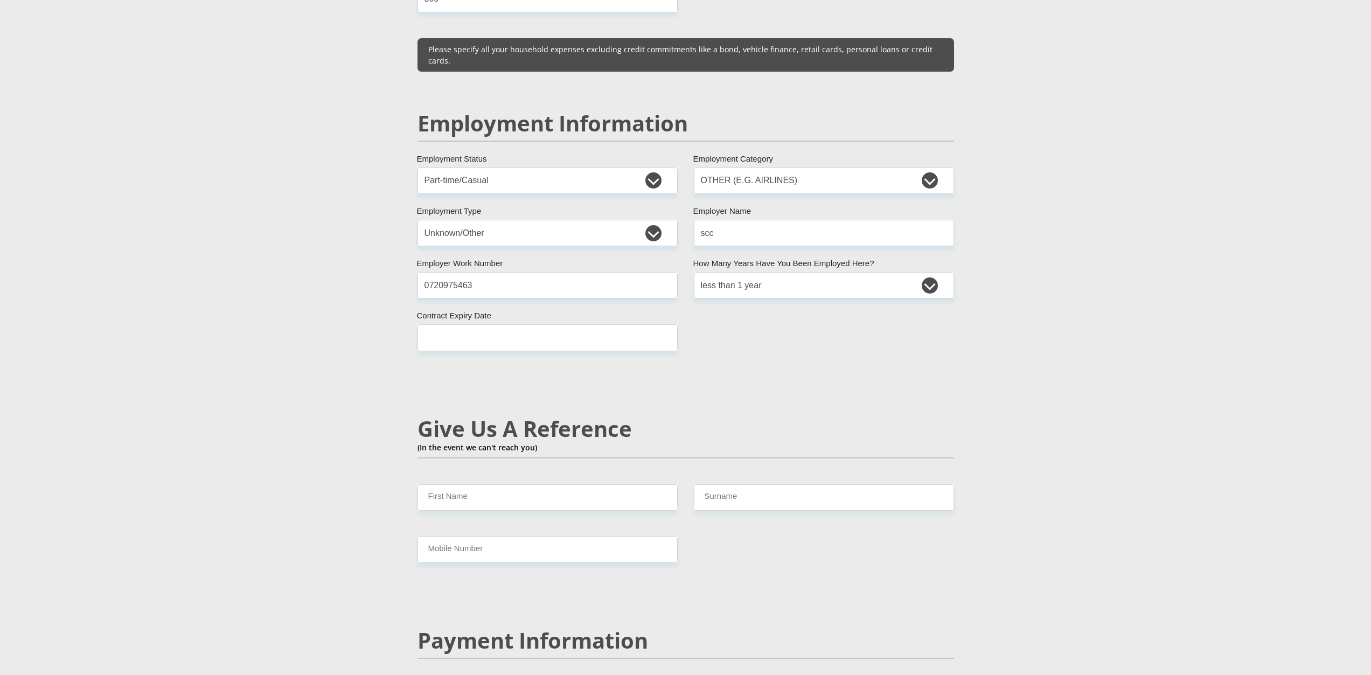
click at [542, 306] on div "Mr Ms Mrs Dr Other Title Joslyn First Name Kettledas Surname 0201300169087 Sout…" at bounding box center [685, 182] width 553 height 3125
click at [541, 324] on input "text" at bounding box center [547, 337] width 260 height 26
click at [510, 184] on th "»" at bounding box center [514, 187] width 12 height 14
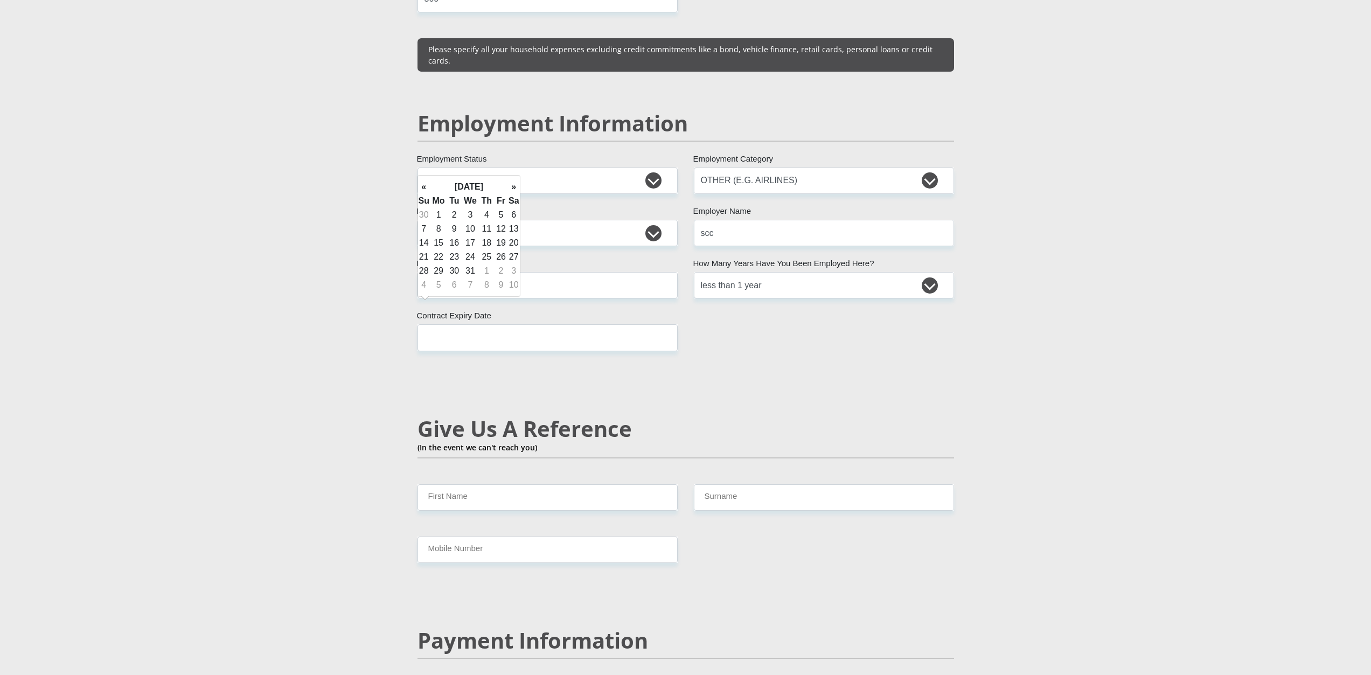
click at [510, 184] on th "»" at bounding box center [514, 187] width 12 height 14
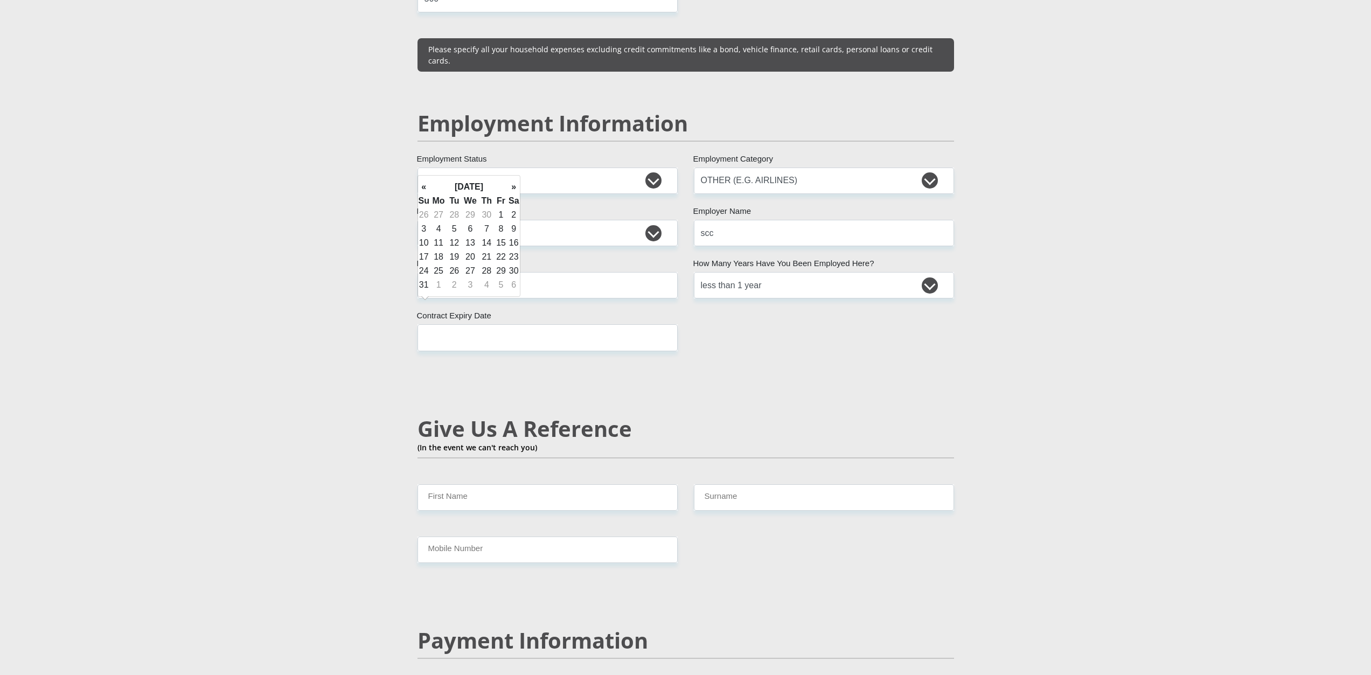
click at [510, 184] on th "»" at bounding box center [514, 187] width 12 height 14
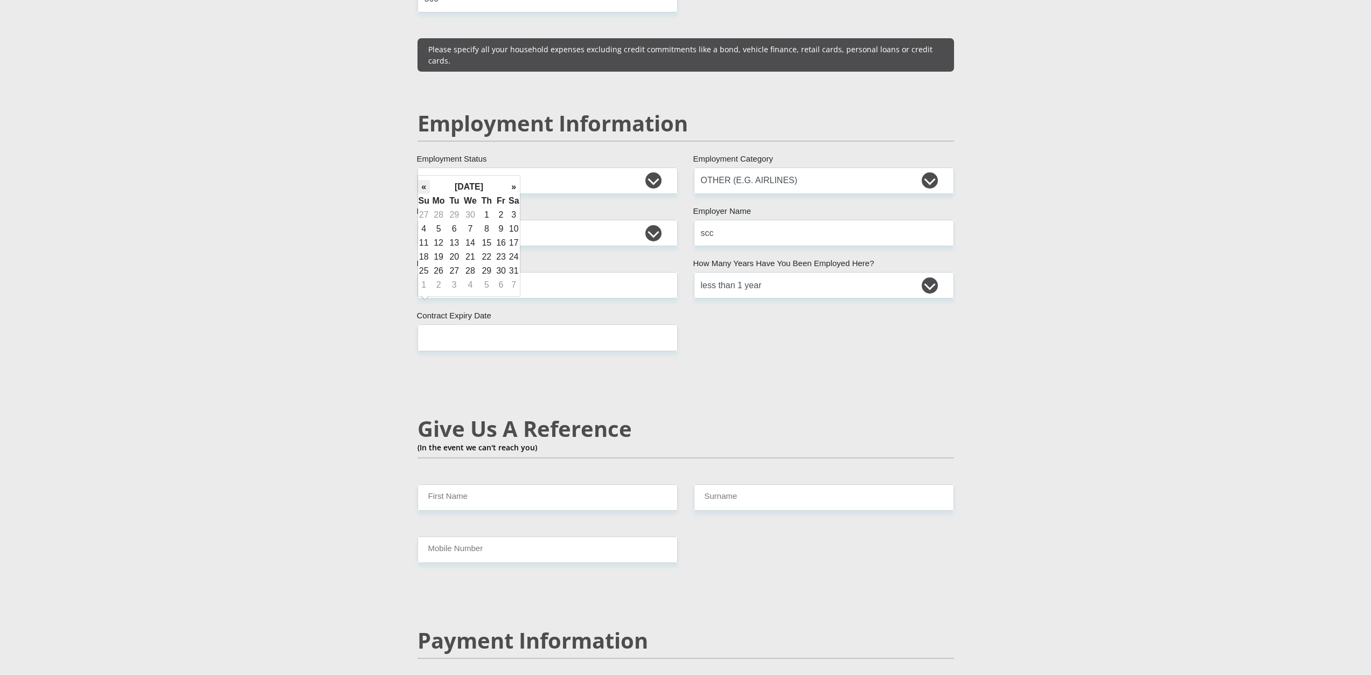
click at [420, 184] on th "«" at bounding box center [424, 187] width 12 height 14
click at [450, 217] on td "1" at bounding box center [454, 215] width 14 height 14
type input "2026/09/01"
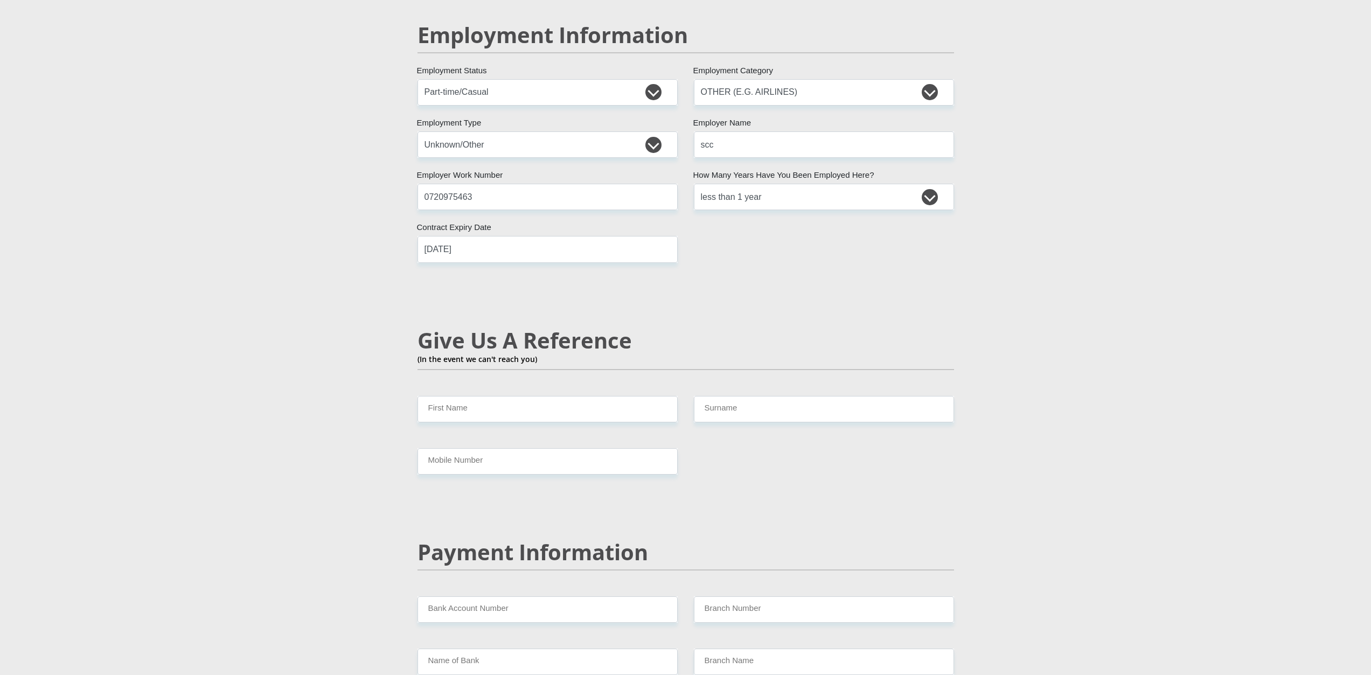
scroll to position [1670, 0]
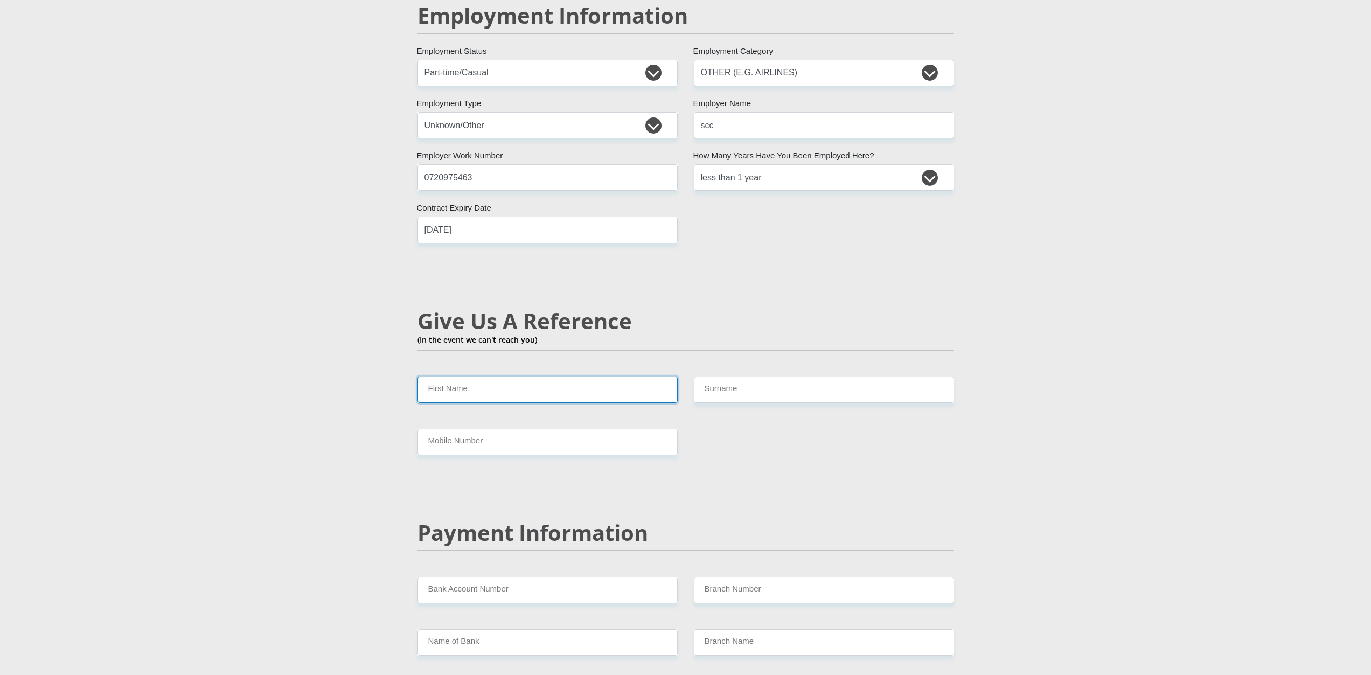
click at [542, 377] on input "First Name" at bounding box center [547, 390] width 260 height 26
type input "u"
type input "urna"
drag, startPoint x: 834, startPoint y: 357, endPoint x: 809, endPoint y: 358, distance: 24.8
click at [833, 377] on input "Surname" at bounding box center [824, 390] width 260 height 26
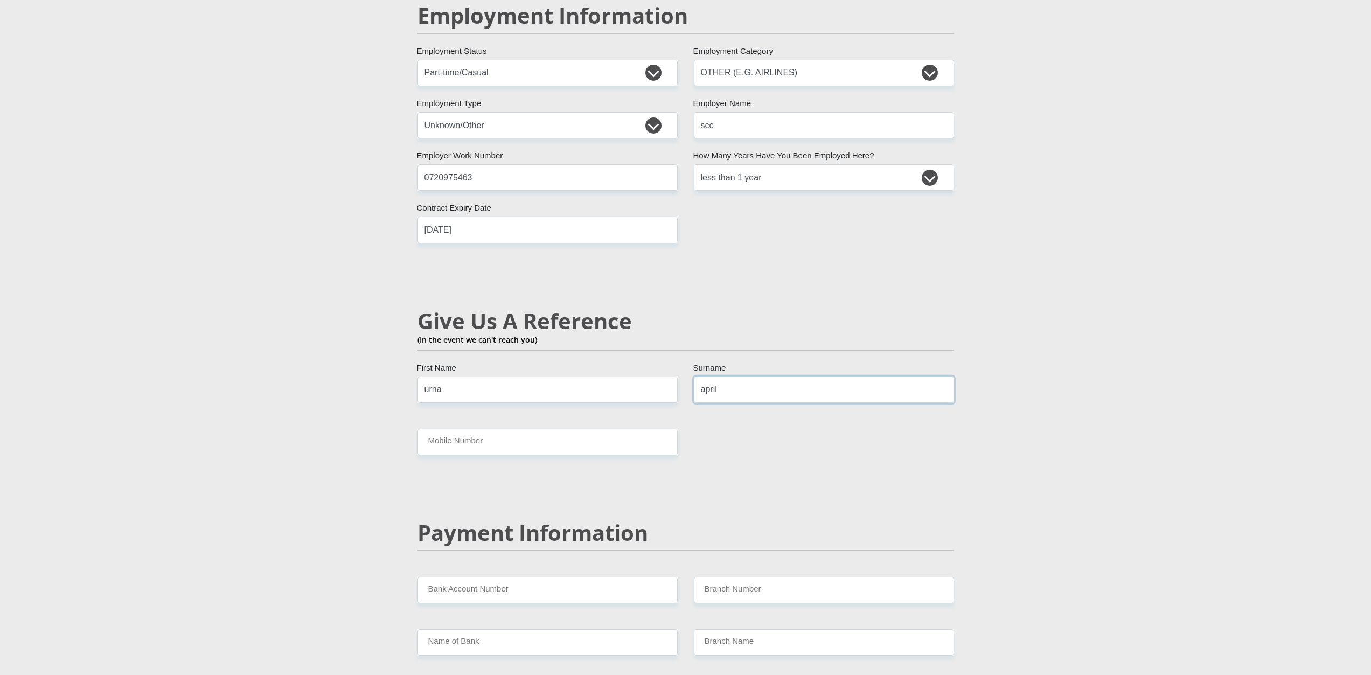
type input "april"
click at [528, 429] on input "Mobile Number" at bounding box center [547, 442] width 260 height 26
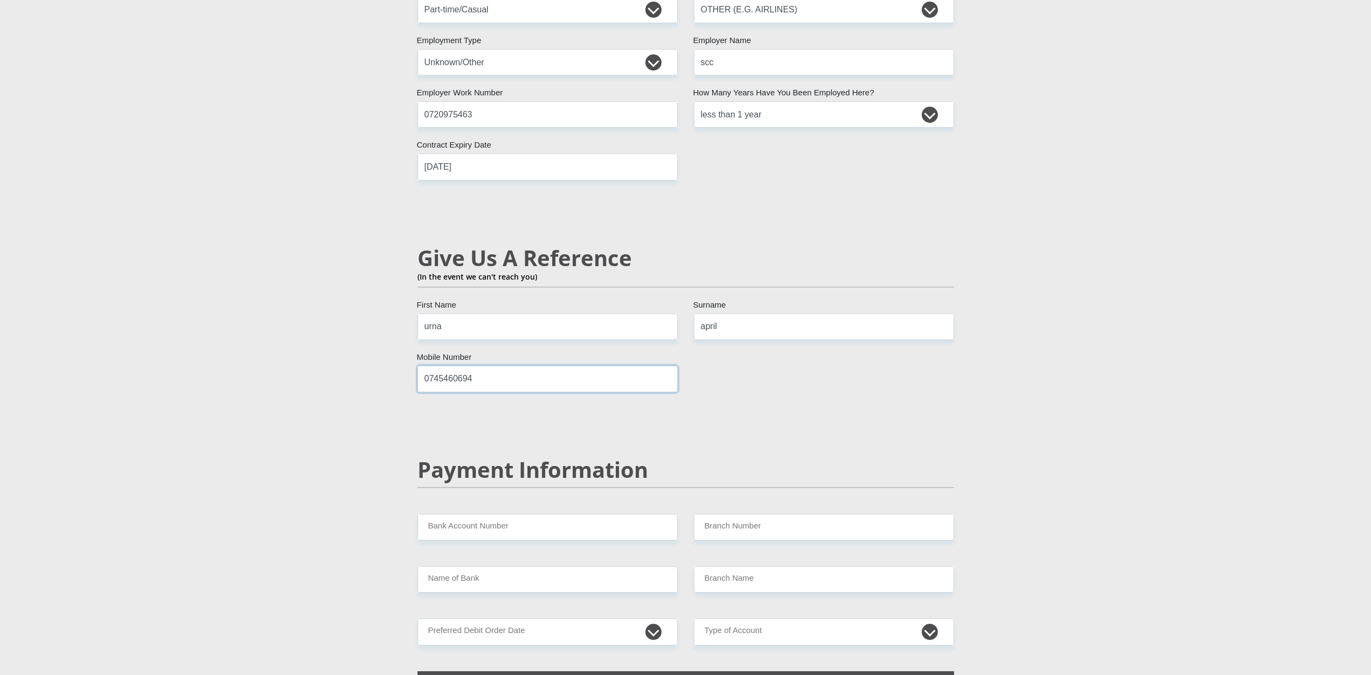
scroll to position [1885, 0]
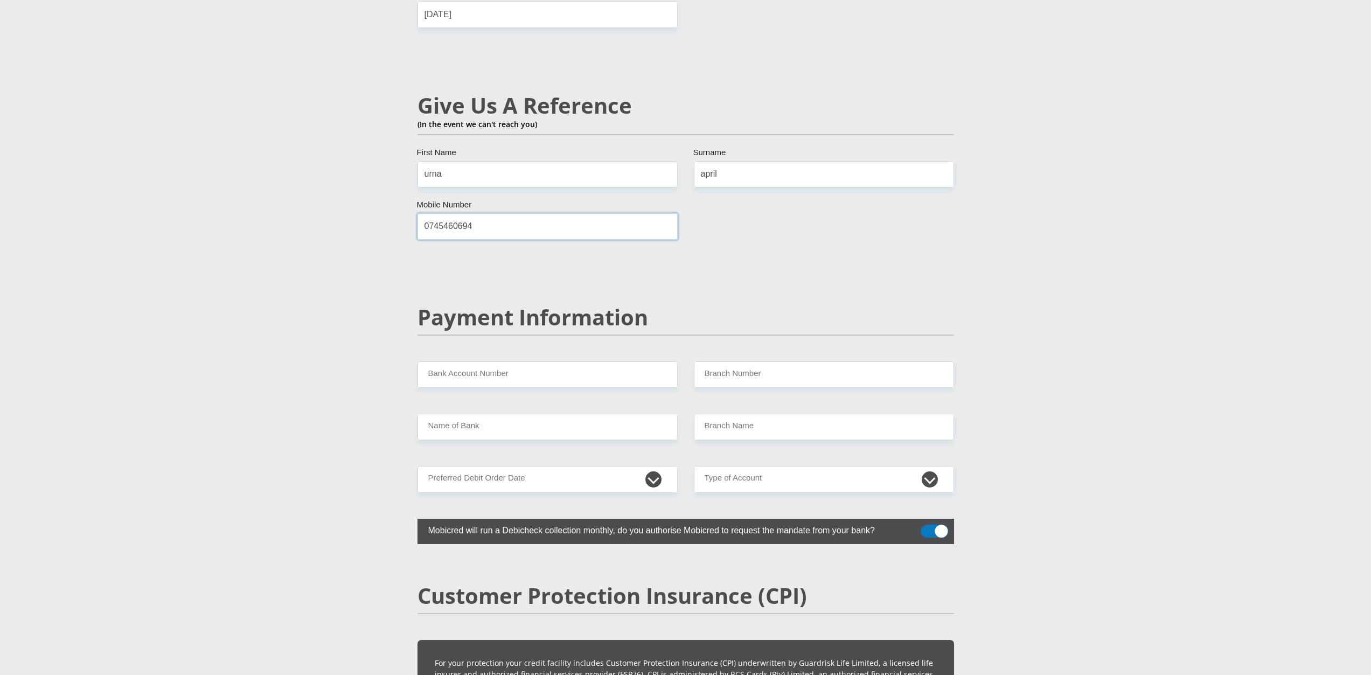
type input "0745460694"
click at [505, 361] on input "Bank Account Number" at bounding box center [547, 374] width 260 height 26
type input "63036046290"
click at [824, 361] on input "Branch Number" at bounding box center [824, 374] width 260 height 26
click at [588, 414] on input "Name of Bank" at bounding box center [547, 427] width 260 height 26
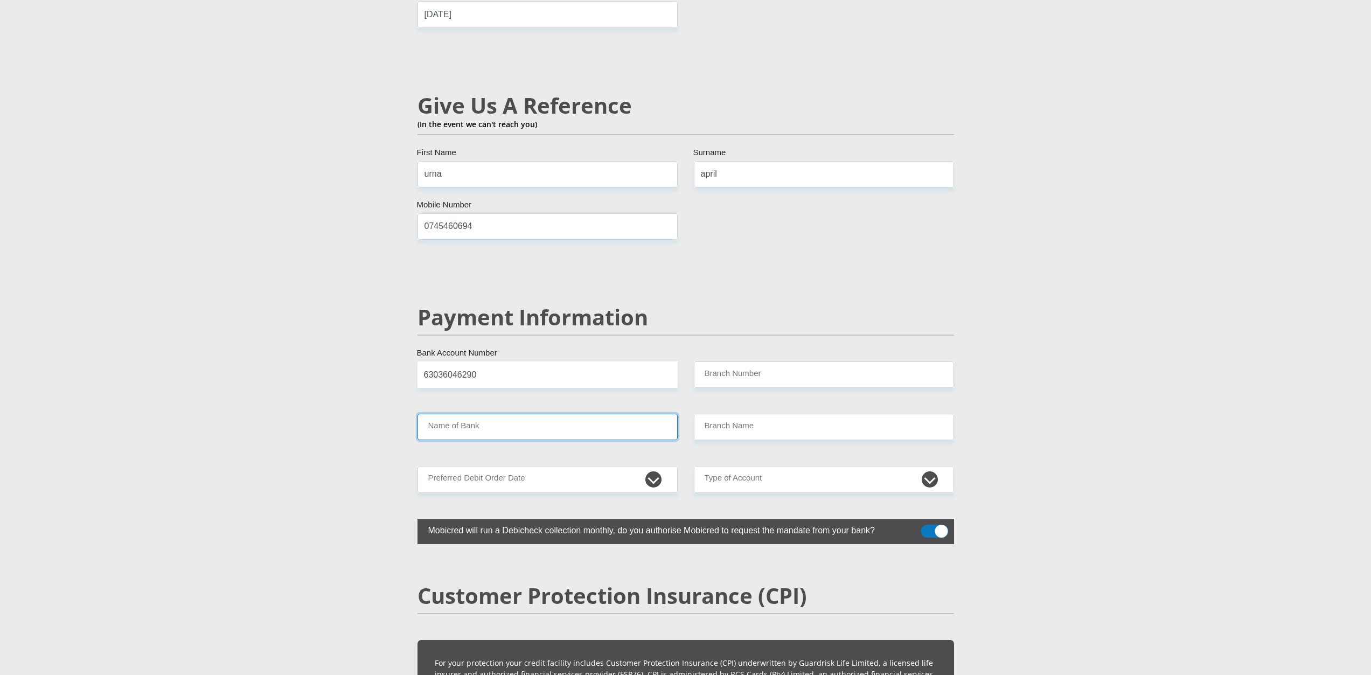
click at [588, 414] on input "Name of Bank" at bounding box center [547, 427] width 260 height 26
click at [771, 414] on input "Branch Name" at bounding box center [824, 427] width 260 height 26
click at [740, 361] on input "Branch Number" at bounding box center [824, 374] width 260 height 26
click at [624, 414] on input "Name of Bank" at bounding box center [547, 427] width 260 height 26
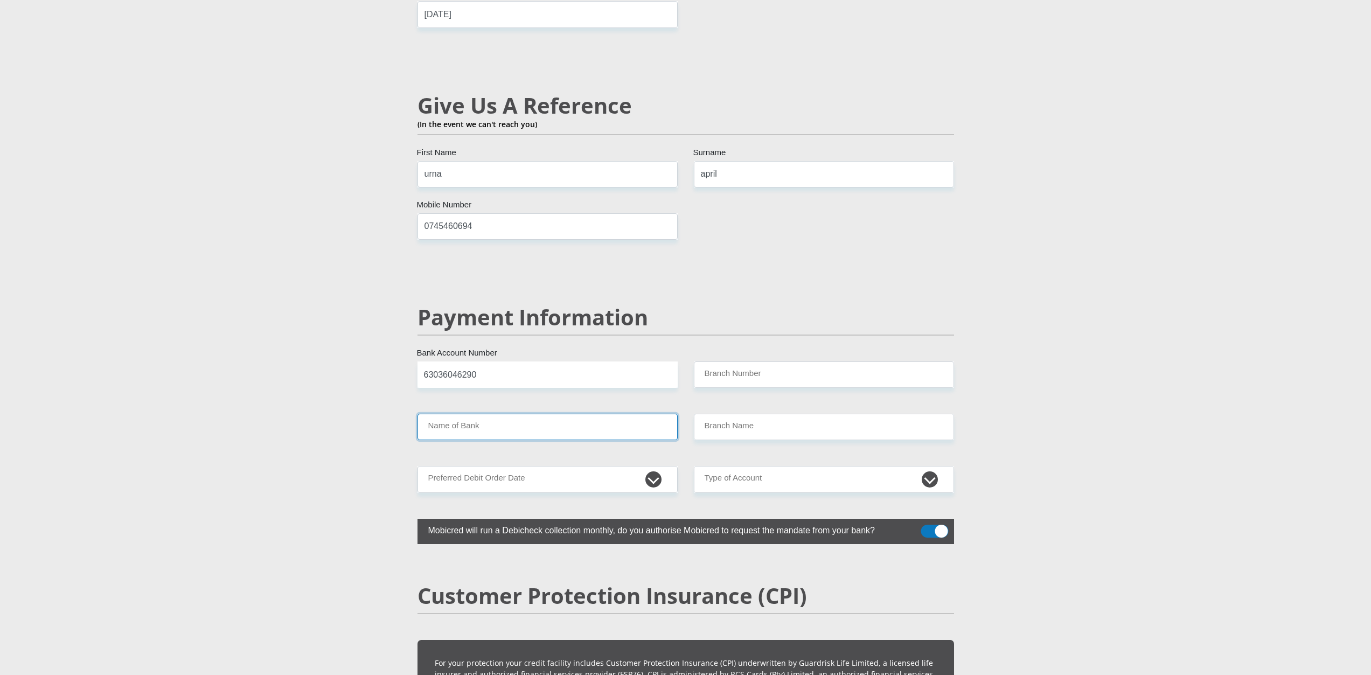
click at [624, 414] on input "Name of Bank" at bounding box center [547, 427] width 260 height 26
click at [706, 361] on input "Branch Number" at bounding box center [824, 374] width 260 height 26
type input "250655"
click at [627, 414] on input "Name of Bank" at bounding box center [547, 427] width 260 height 26
type input "FIRSTRAND BANK"
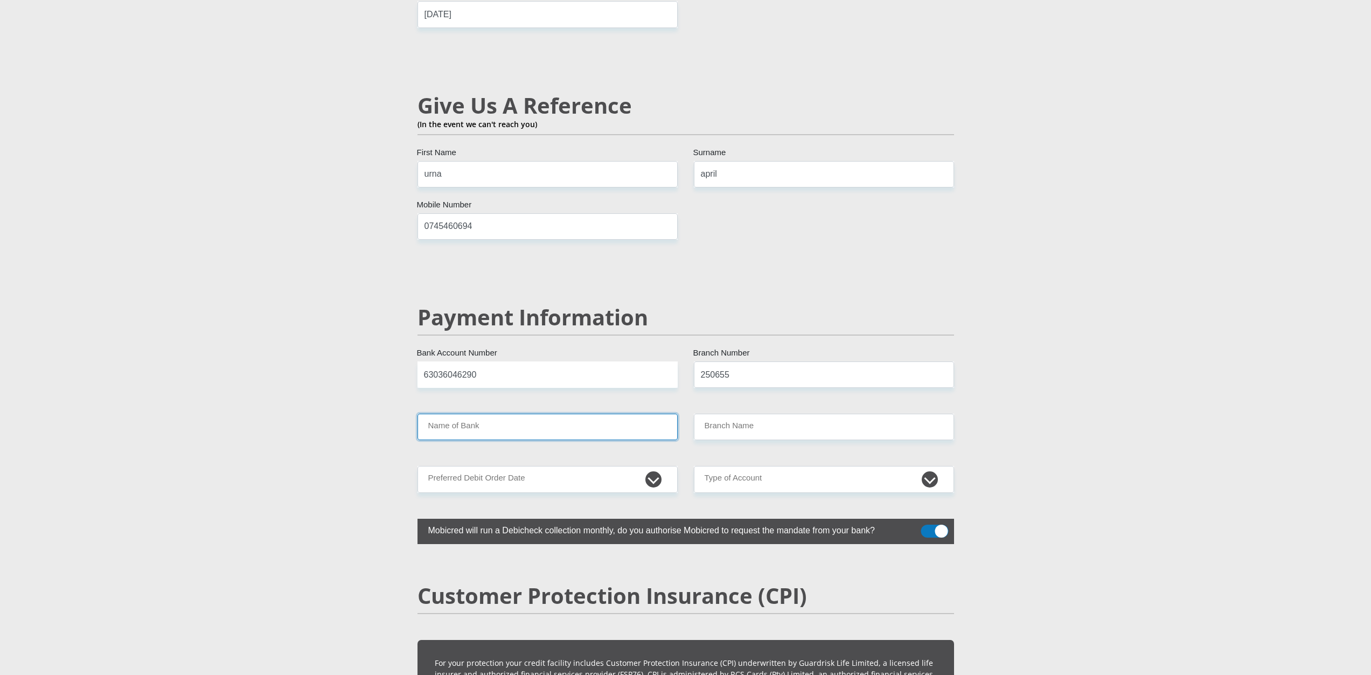
type input "BRANCH 560"
click at [596, 466] on select "1st 2nd 3rd 4th 5th 7th 18th 19th 20th 21st 22nd 23rd 24th 25th 26th 27th 28th …" at bounding box center [547, 479] width 260 height 26
click at [593, 466] on select "1st 2nd 3rd 4th 5th 7th 18th 19th 20th 21st 22nd 23rd 24th 25th 26th 27th 28th …" at bounding box center [547, 479] width 260 height 26
select select "30"
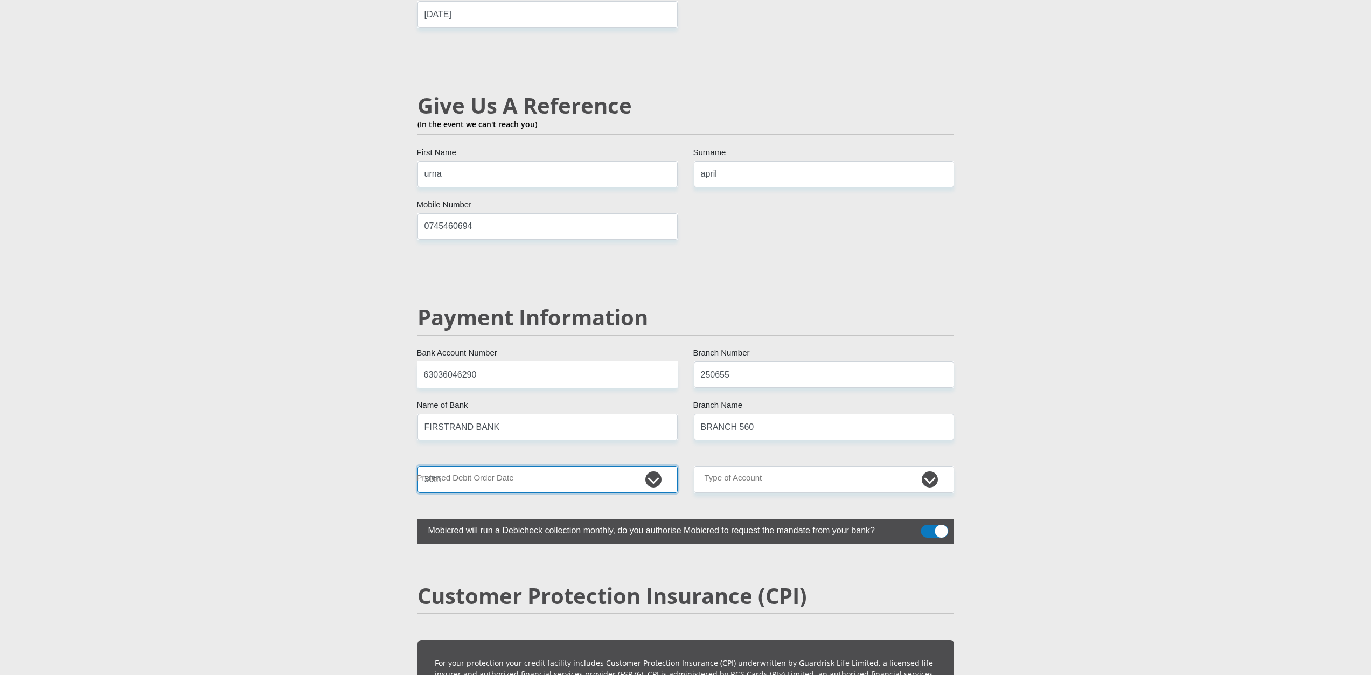
click at [417, 466] on select "1st 2nd 3rd 4th 5th 7th 18th 19th 20th 21st 22nd 23rd 24th 25th 26th 27th 28th …" at bounding box center [547, 479] width 260 height 26
click at [716, 466] on select "Cheque Savings" at bounding box center [824, 479] width 260 height 26
select select "SAV"
click at [694, 466] on select "Cheque Savings" at bounding box center [824, 479] width 260 height 26
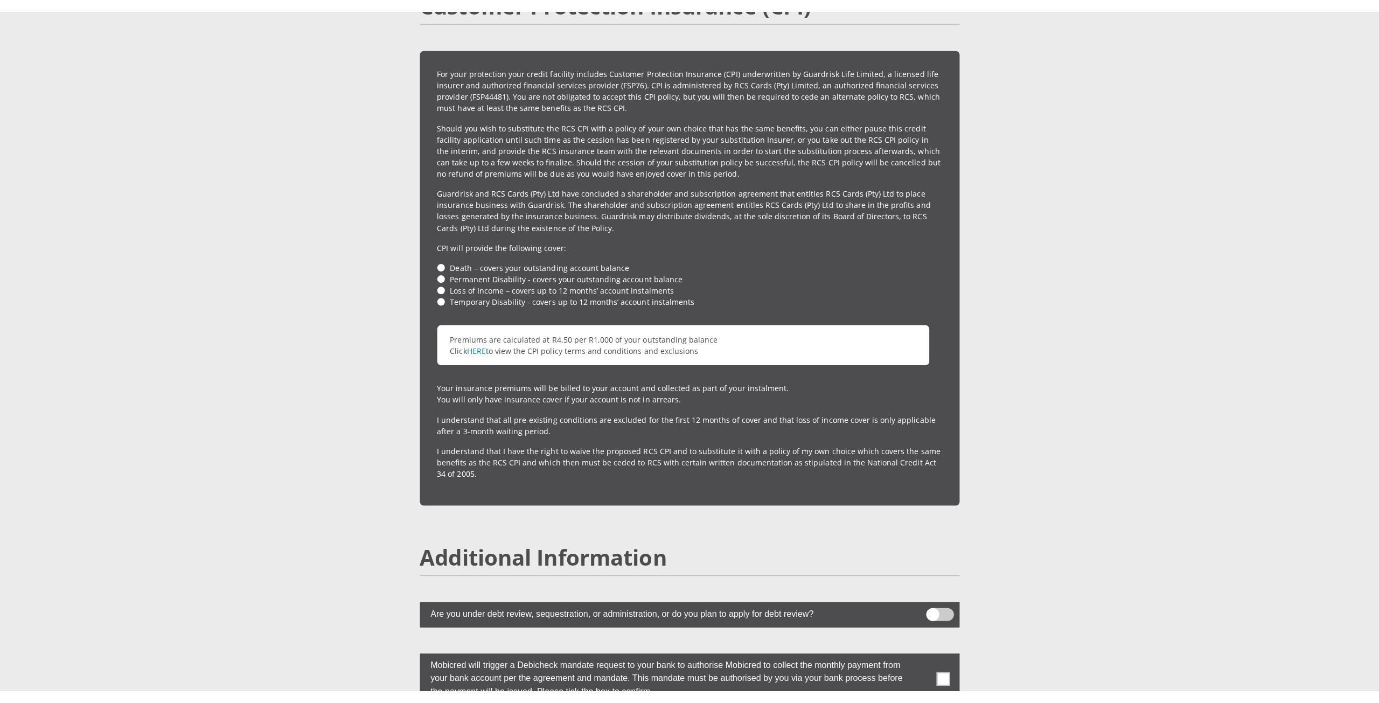
scroll to position [2639, 0]
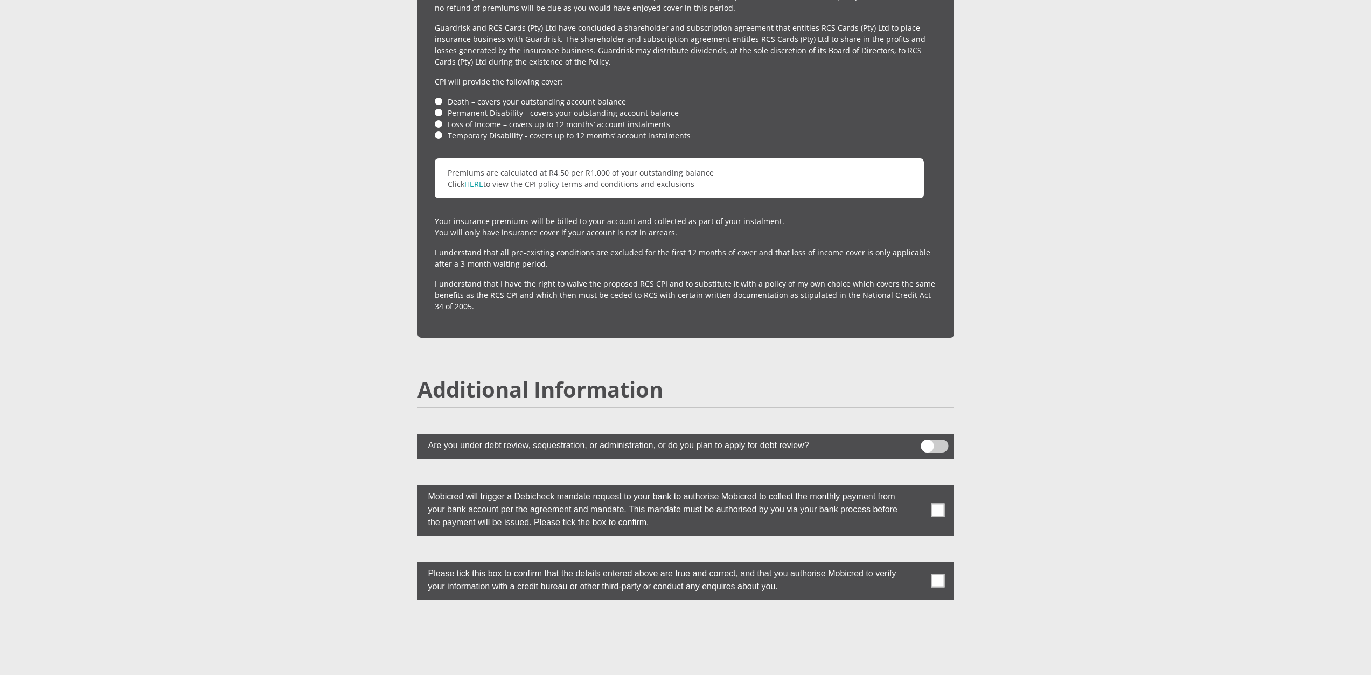
click at [944, 440] on span at bounding box center [934, 446] width 27 height 13
click at [927, 443] on input "checkbox" at bounding box center [927, 443] width 0 height 0
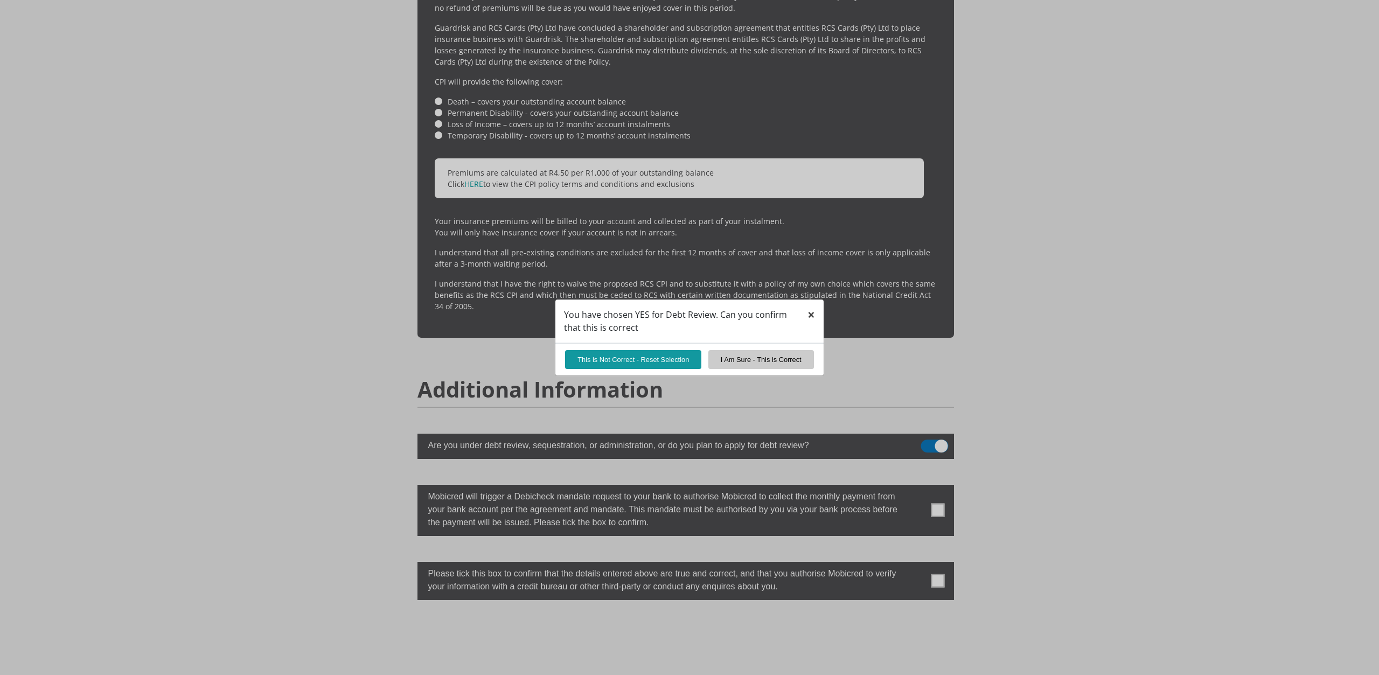
click at [813, 311] on span "×" at bounding box center [811, 314] width 8 height 18
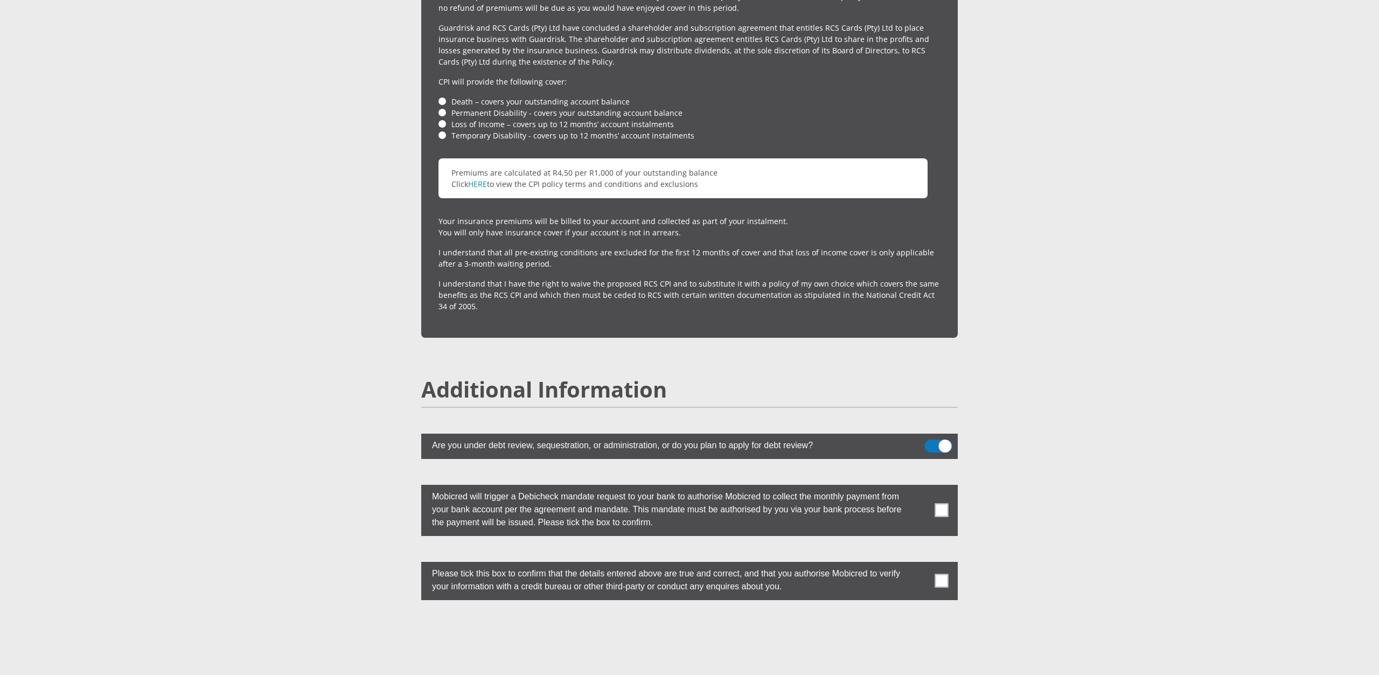
click at [936, 440] on span at bounding box center [938, 446] width 27 height 13
click at [931, 443] on input "checkbox" at bounding box center [931, 443] width 0 height 0
click at [947, 504] on span at bounding box center [941, 510] width 13 height 13
click at [920, 487] on input "checkbox" at bounding box center [920, 487] width 0 height 0
drag, startPoint x: 940, startPoint y: 560, endPoint x: 908, endPoint y: 557, distance: 32.4
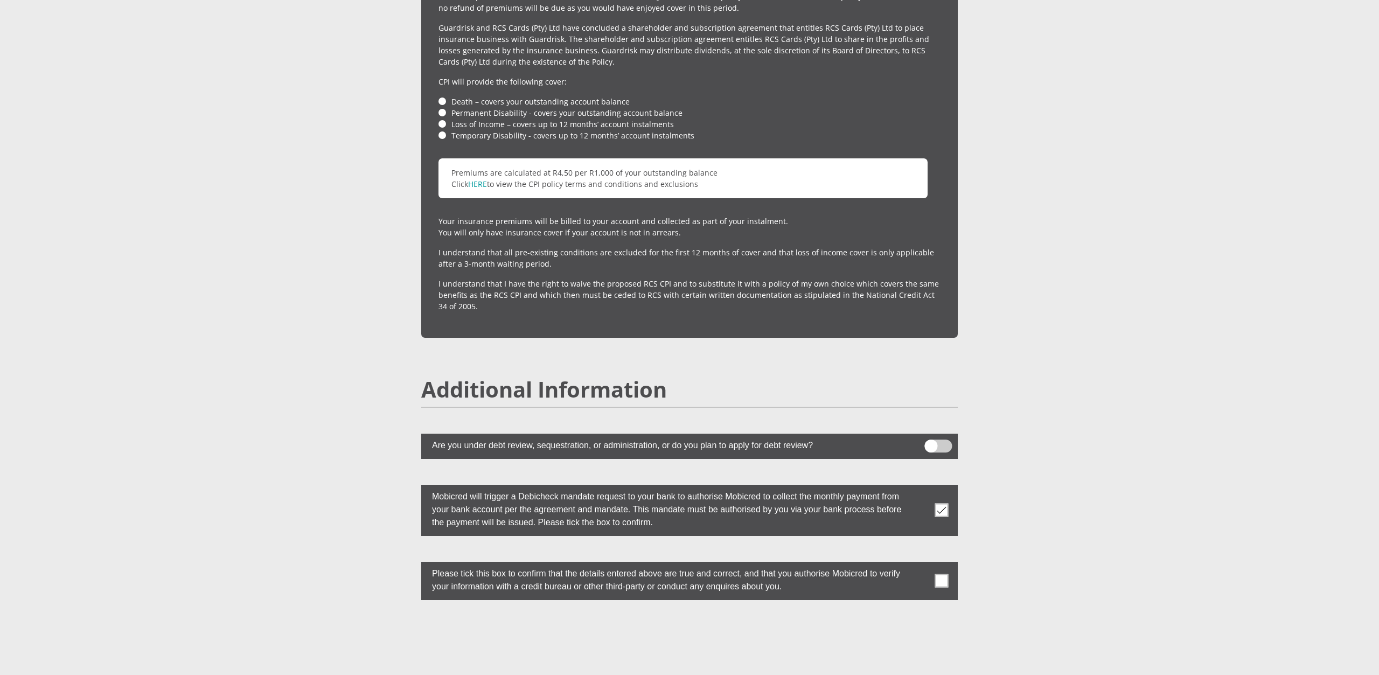
click at [939, 574] on span at bounding box center [941, 580] width 13 height 13
click at [920, 564] on input "checkbox" at bounding box center [920, 564] width 0 height 0
click at [609, 247] on p "I understand that all pre-existing conditions are excluded for the first 12 mon…" at bounding box center [689, 258] width 502 height 23
click at [471, 179] on link "HERE" at bounding box center [477, 184] width 19 height 10
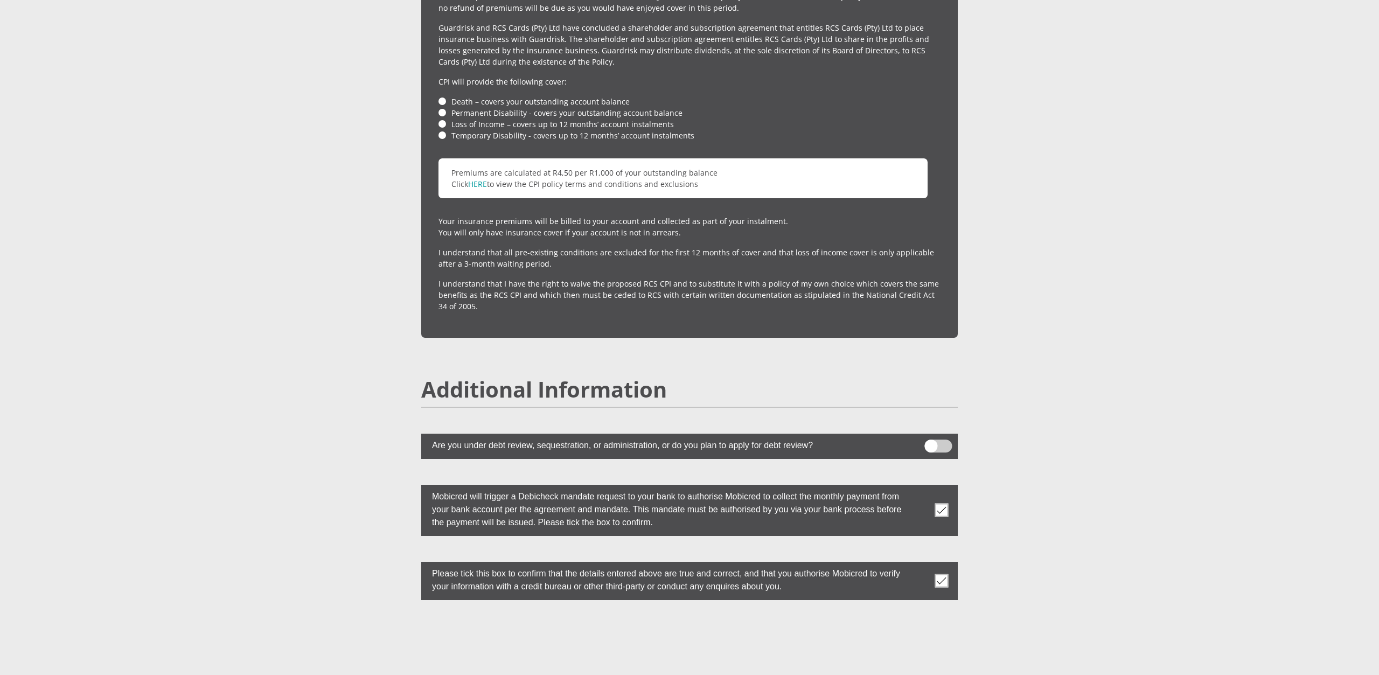
click at [596, 171] on p "Premiums are calculated at R4,50 per R1,000 of your outstanding balance Click H…" at bounding box center [682, 178] width 489 height 40
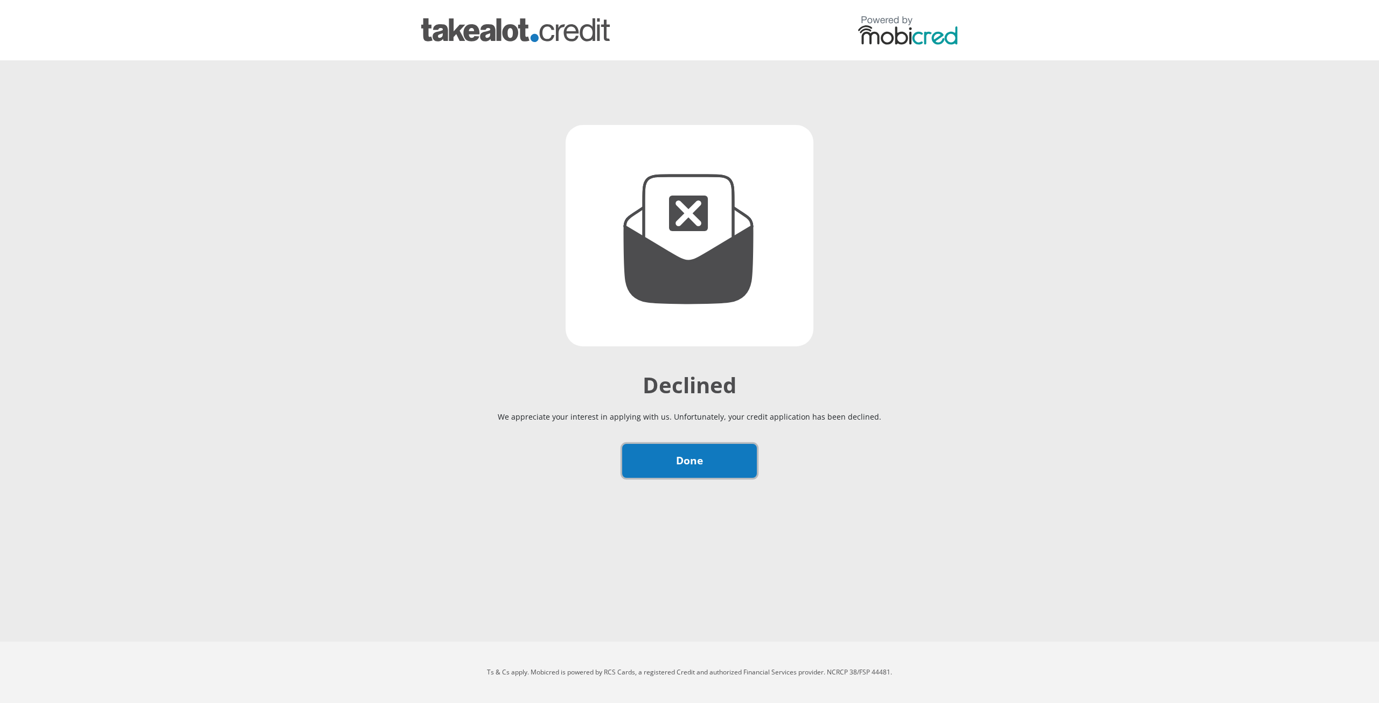
click at [691, 466] on link "Done" at bounding box center [689, 461] width 135 height 34
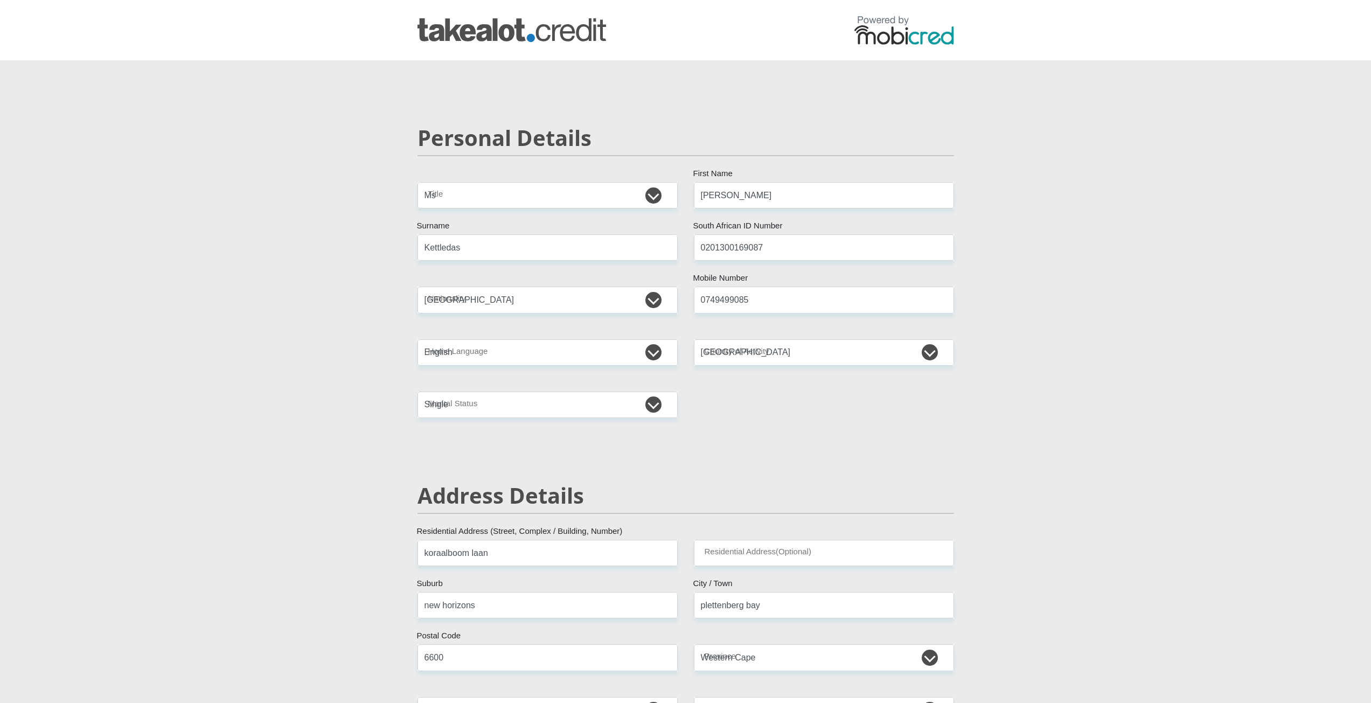
select select "Ms"
select select "ZAF"
select select "eng"
select select "ZAF"
select select "2"
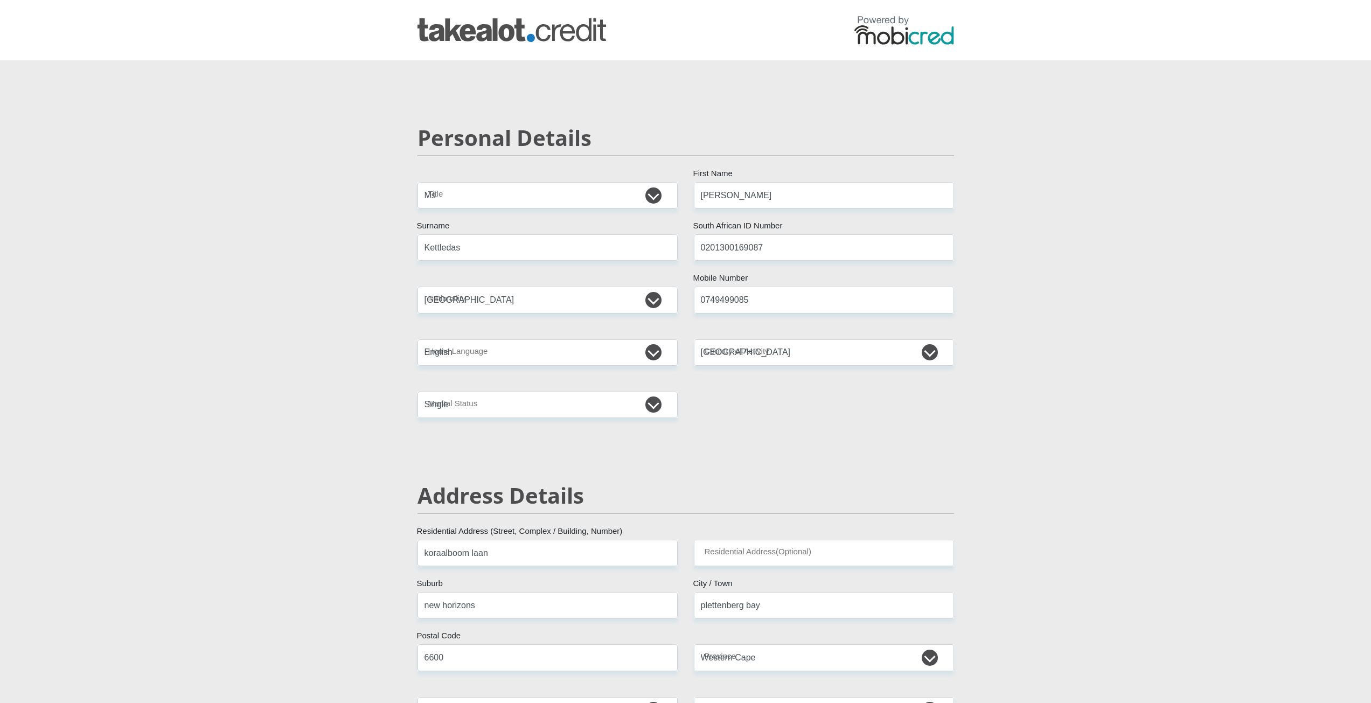
select select "Western Cape"
select select "4"
select select "parents"
select select "2"
select select "71"
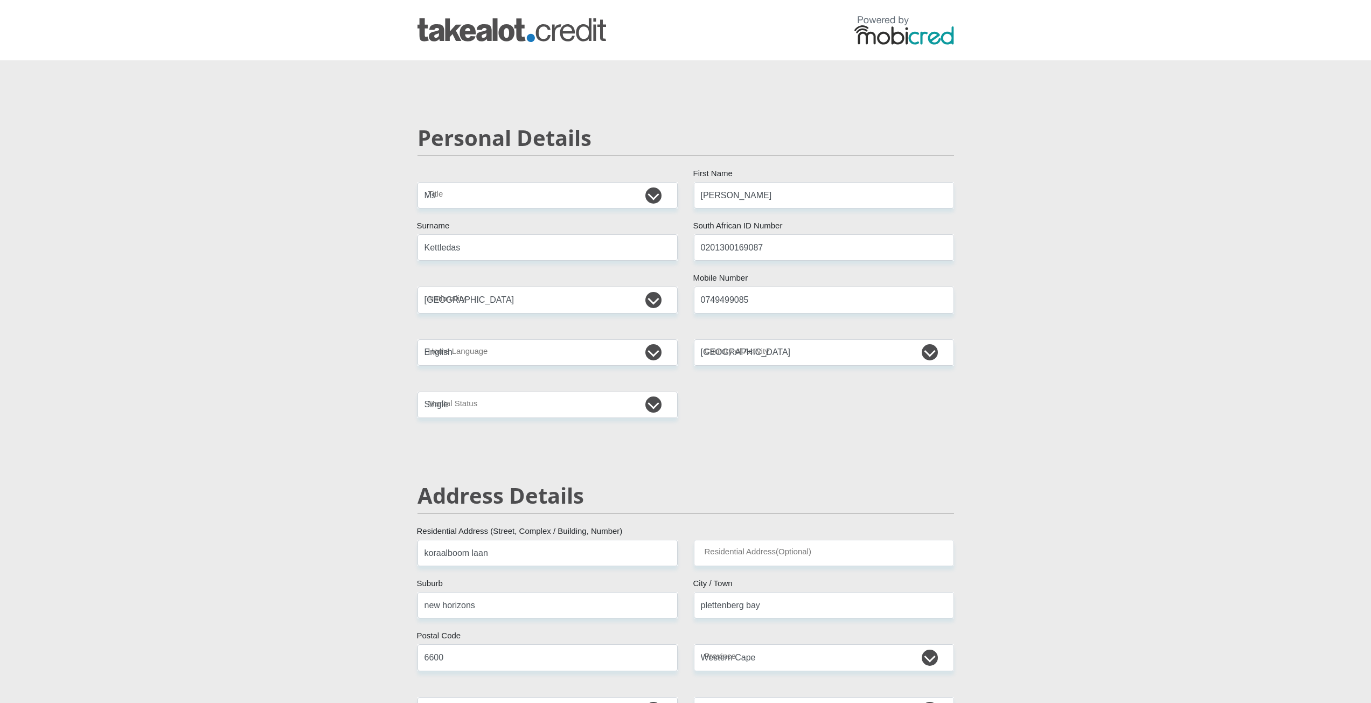
select select "Unknown/Other"
select select "6"
select select "30"
select select "SAV"
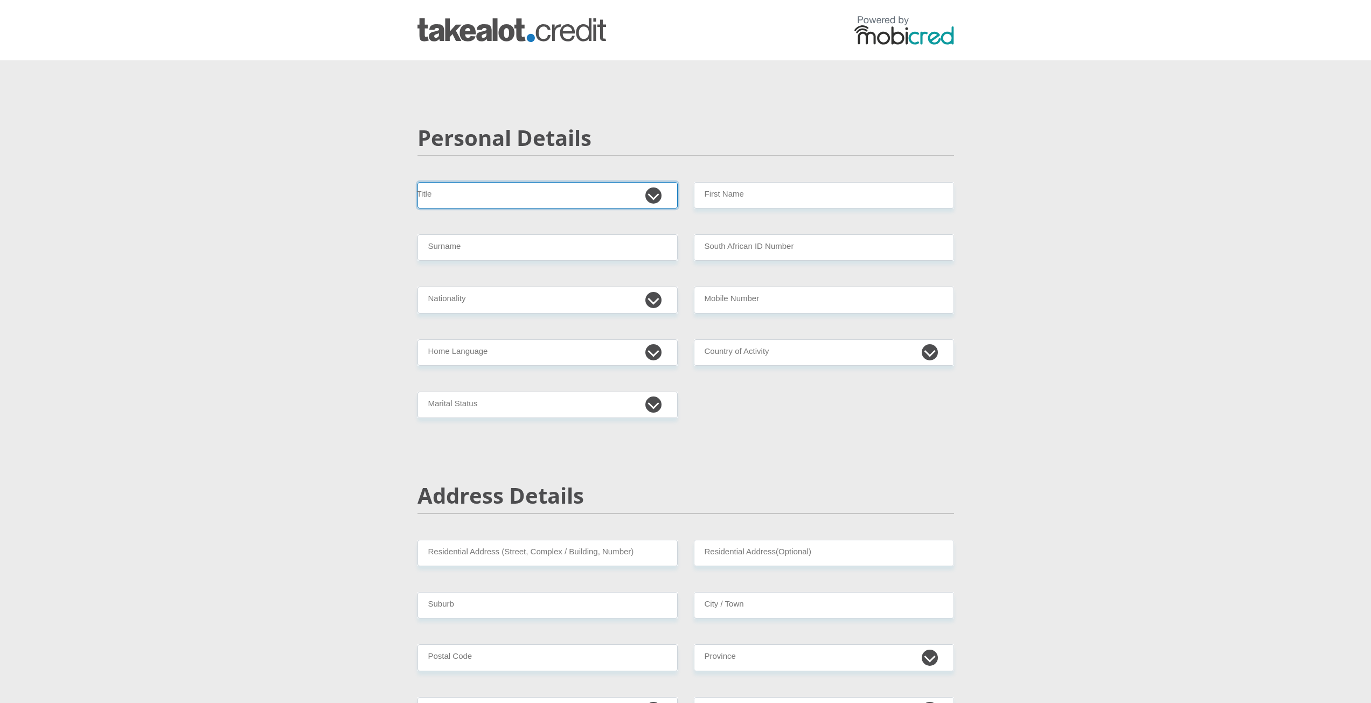
click at [475, 193] on select "Mr Ms Mrs Dr [PERSON_NAME]" at bounding box center [547, 195] width 260 height 26
click at [417, 182] on select "Mr Ms Mrs Dr Other" at bounding box center [547, 195] width 260 height 26
click at [528, 191] on select "Mr Ms Mrs Dr Other" at bounding box center [547, 195] width 260 height 26
select select "Mr"
click at [417, 182] on select "Mr Ms Mrs Dr Other" at bounding box center [547, 195] width 260 height 26
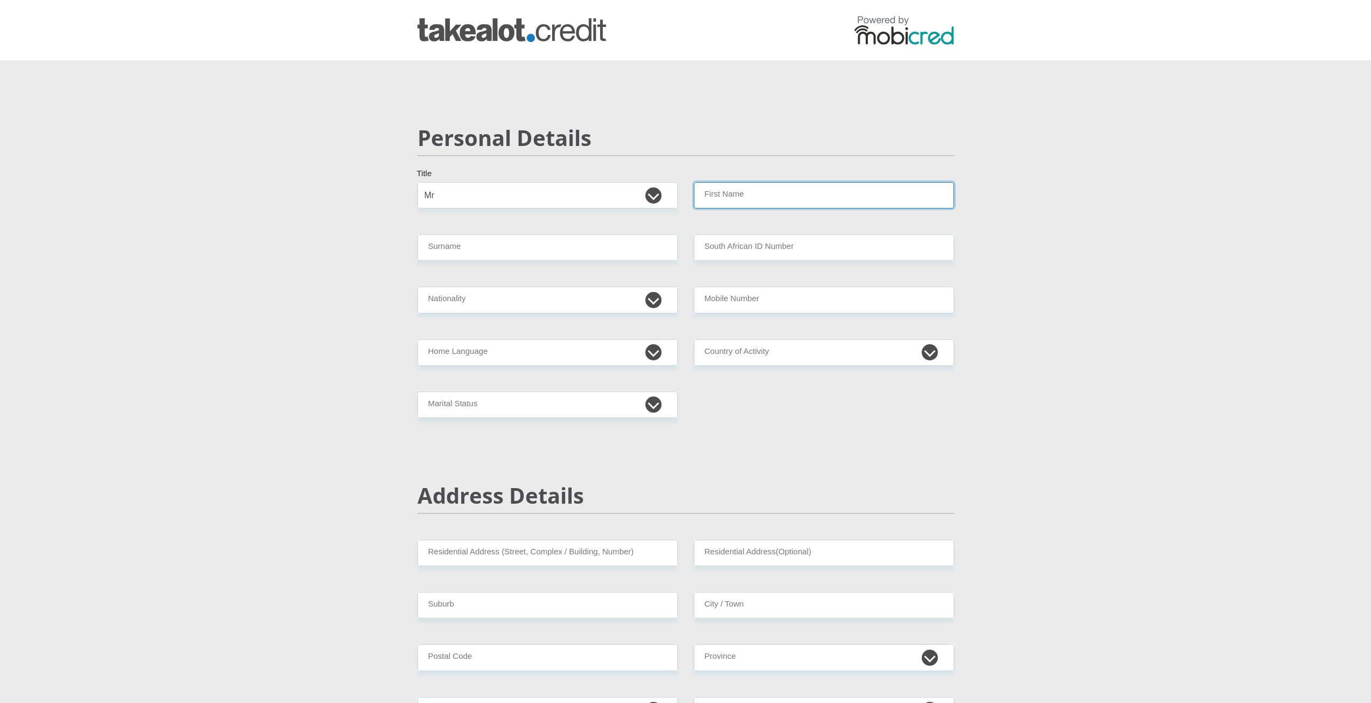
click at [754, 189] on input "First Name" at bounding box center [824, 195] width 260 height 26
type input "dondrey"
click at [592, 248] on input "Surname" at bounding box center [547, 247] width 260 height 26
type input "liesching"
click at [776, 241] on input "South African ID Number" at bounding box center [824, 247] width 260 height 26
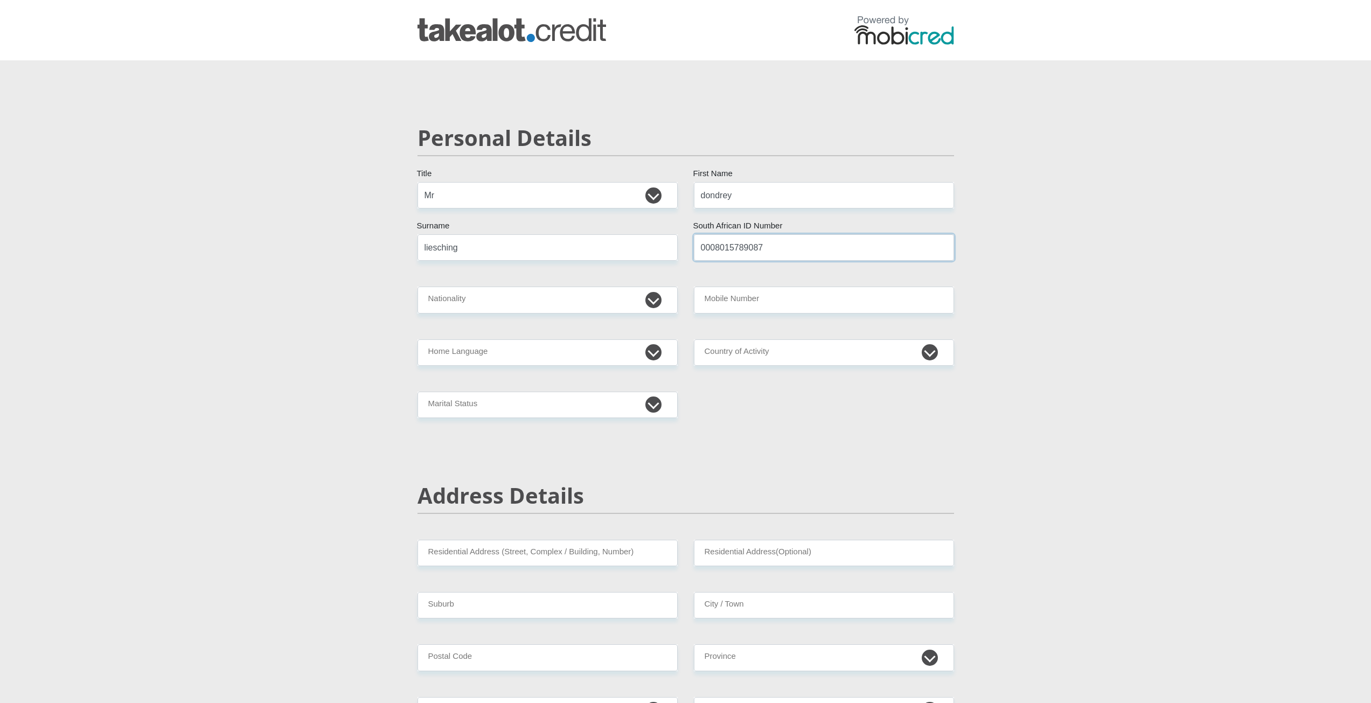
type input "0008015789087"
click at [614, 303] on select "South Africa Afghanistan Aland Islands Albania Algeria America Samoa American V…" at bounding box center [547, 300] width 260 height 26
select select "ZAF"
click at [417, 287] on select "South Africa Afghanistan Aland Islands Albania Algeria America Samoa American V…" at bounding box center [547, 300] width 260 height 26
drag, startPoint x: 718, startPoint y: 277, endPoint x: 723, endPoint y: 284, distance: 8.1
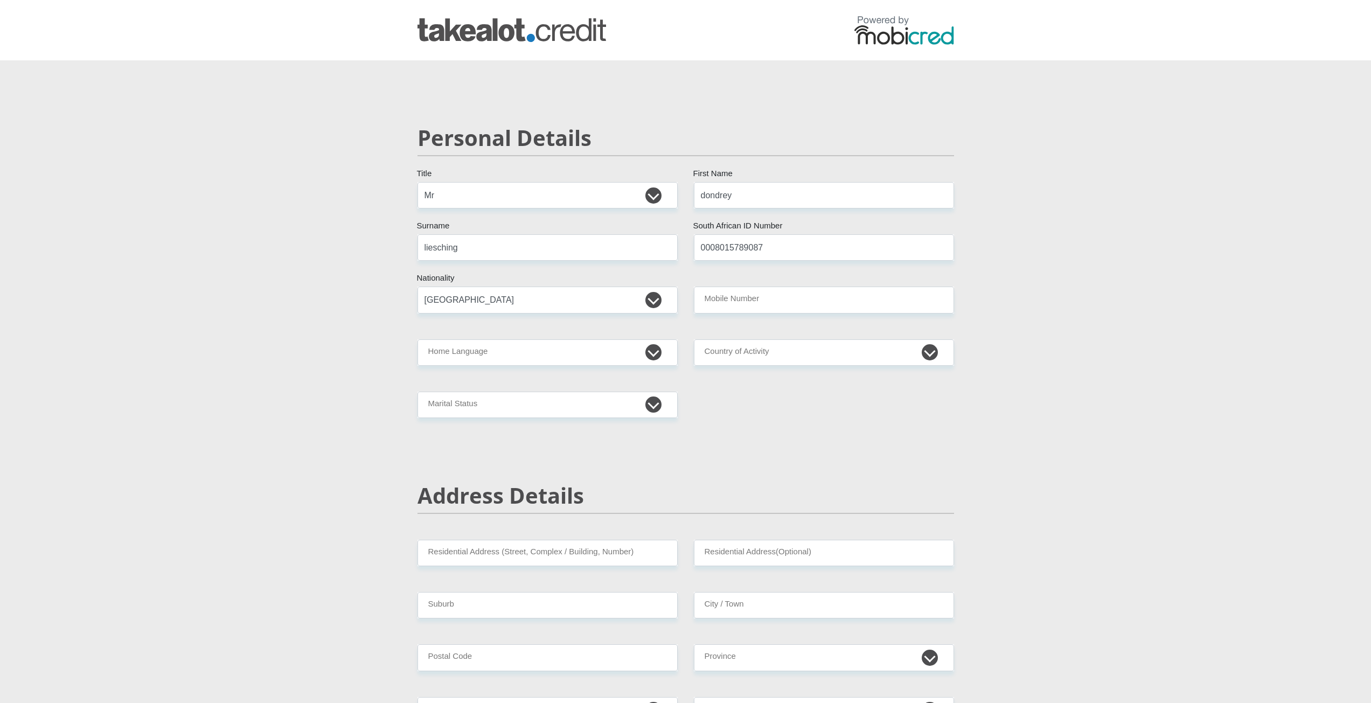
click at [733, 297] on input "Mobile Number" at bounding box center [824, 300] width 260 height 26
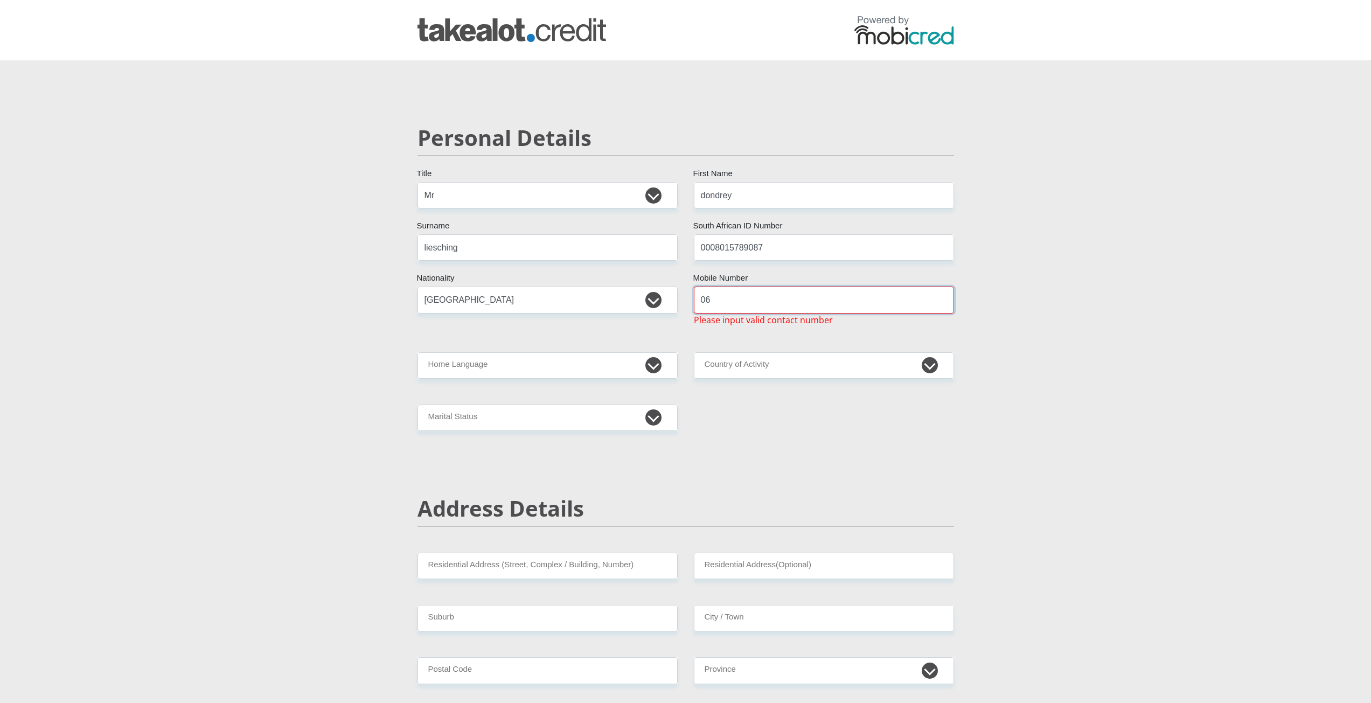
type input "0"
click at [748, 301] on input "0749499" at bounding box center [824, 300] width 260 height 26
type input "0749499085"
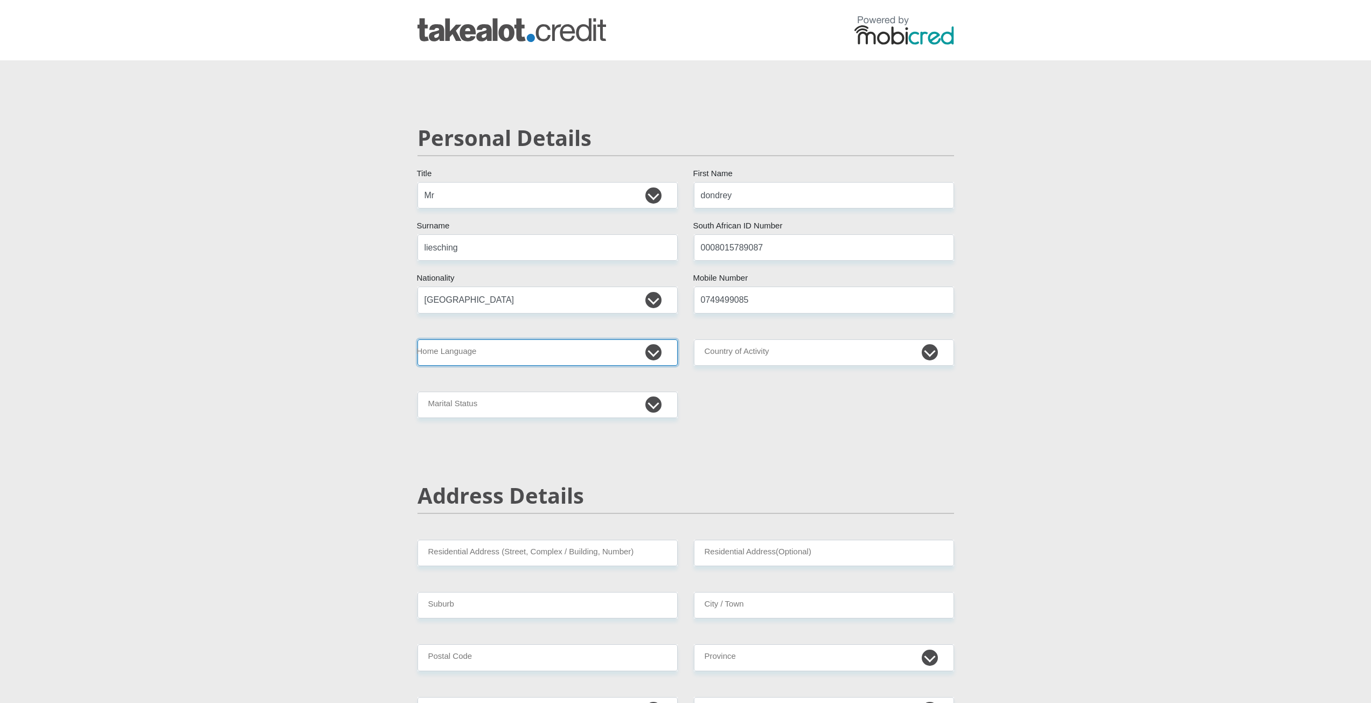
click at [608, 343] on select "Afrikaans English Sepedi South Ndebele Southern Sotho Swati Tsonga Tswana Venda…" at bounding box center [547, 352] width 260 height 26
select select "eng"
click at [417, 339] on select "Afrikaans English Sepedi South Ndebele Southern Sotho Swati Tsonga Tswana Venda…" at bounding box center [547, 352] width 260 height 26
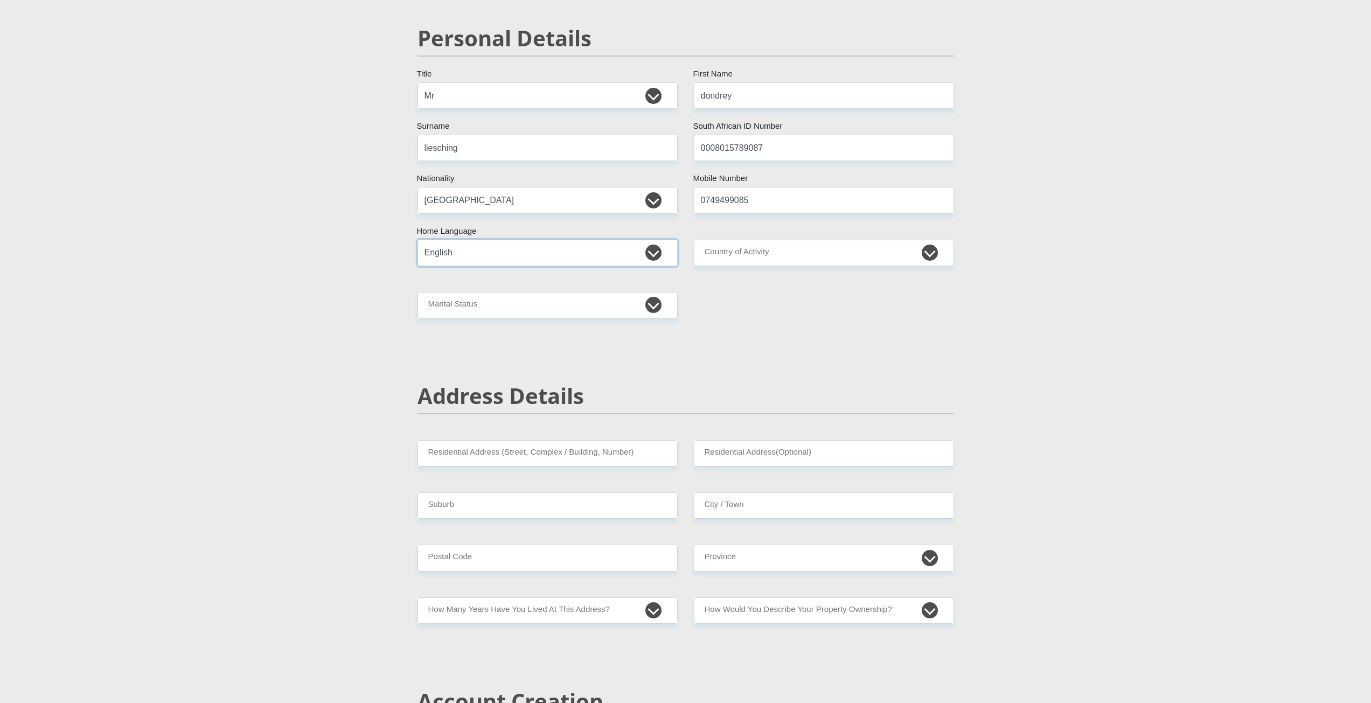
scroll to position [108, 0]
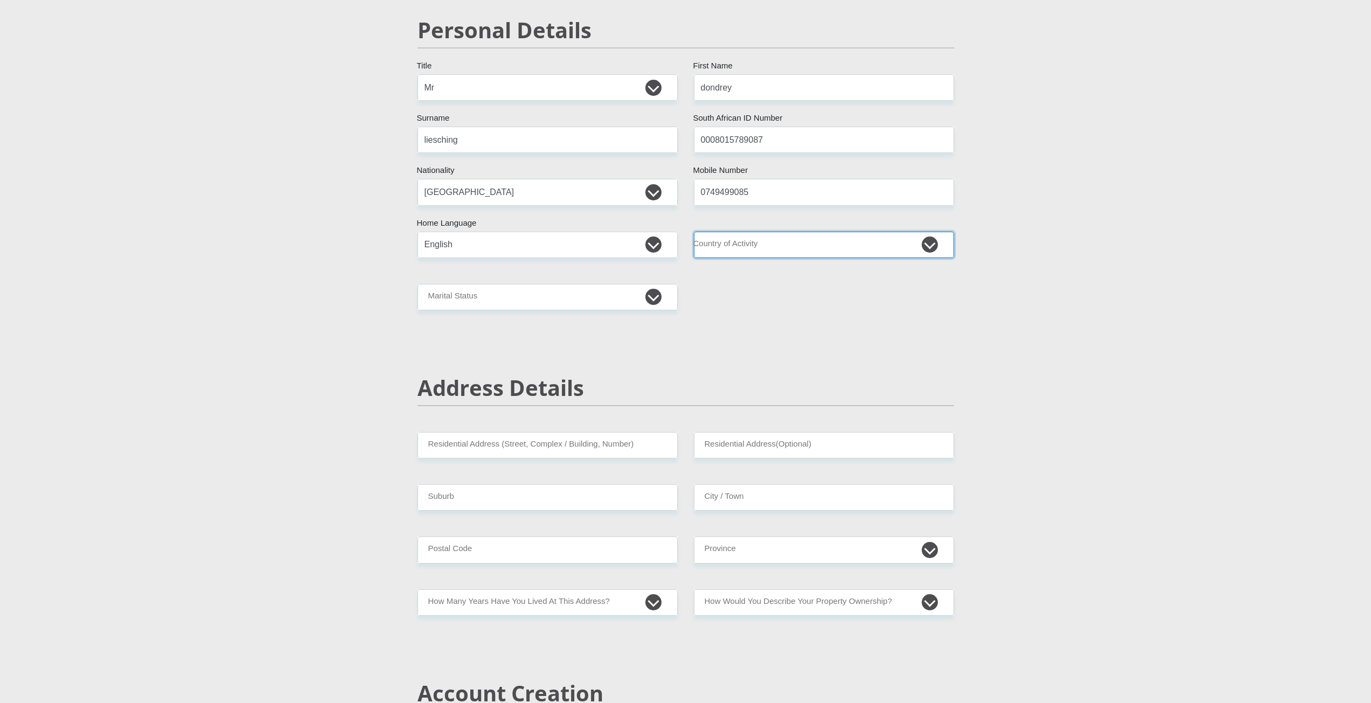
click at [713, 237] on select "South Africa Afghanistan Aland Islands Albania Algeria America Samoa American V…" at bounding box center [824, 245] width 260 height 26
select select "ZAF"
click at [694, 232] on select "South Africa Afghanistan Aland Islands Albania Algeria America Samoa American V…" at bounding box center [824, 245] width 260 height 26
click at [545, 305] on select "Married ANC Single Divorced Widowed Married COP or Customary Law" at bounding box center [547, 297] width 260 height 26
select select "2"
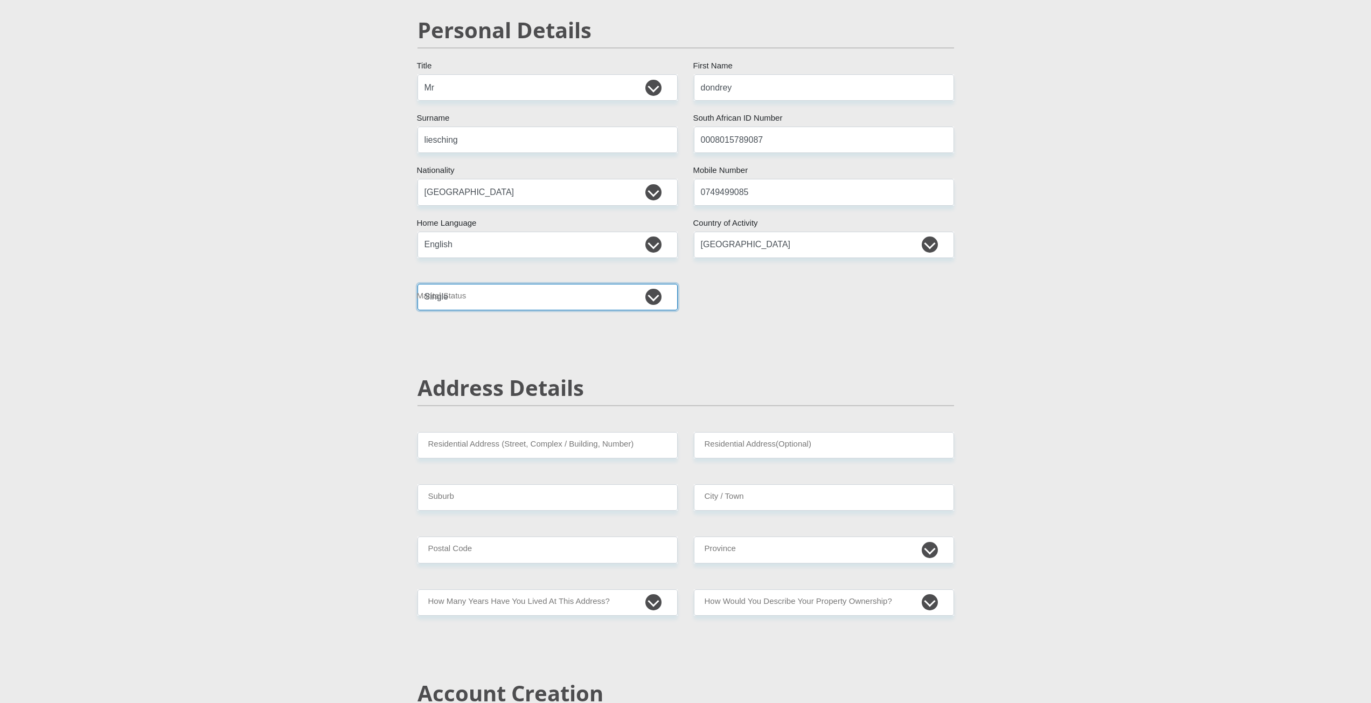
click at [417, 284] on select "Married ANC Single Divorced Widowed Married COP or Customary Law" at bounding box center [547, 297] width 260 height 26
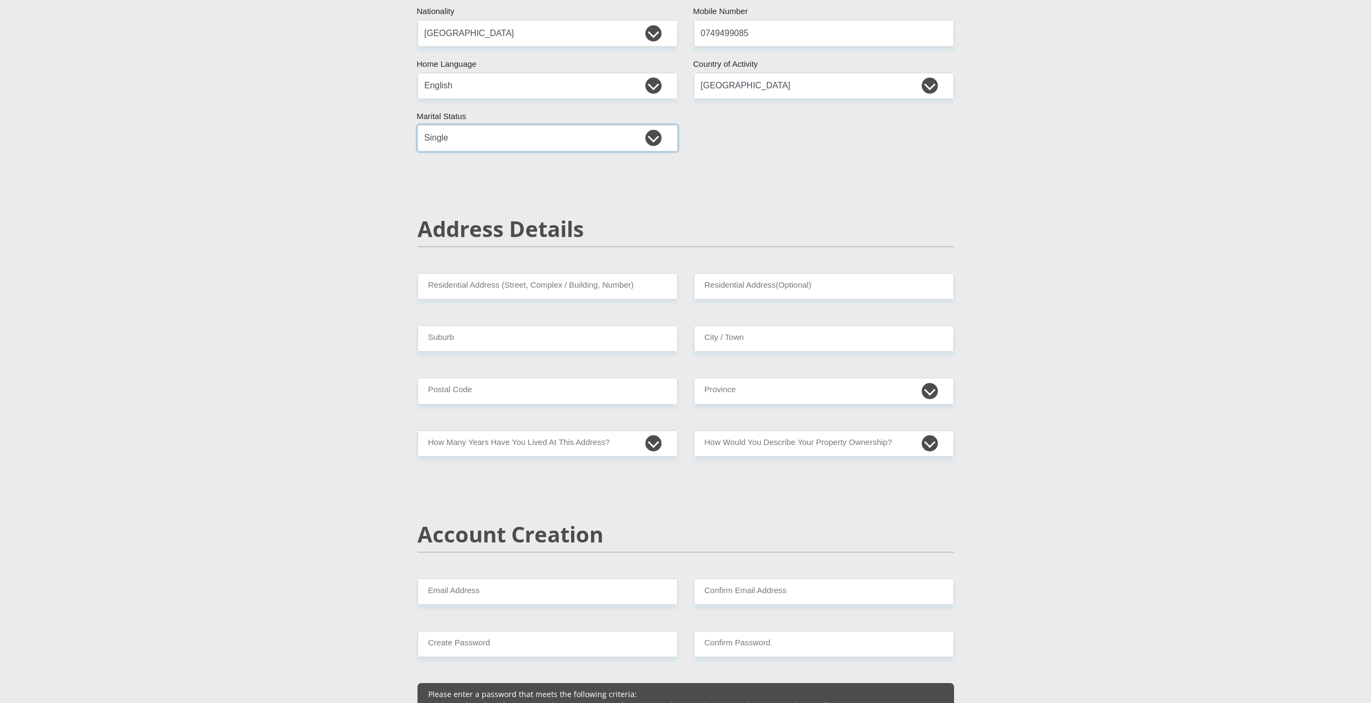
scroll to position [269, 0]
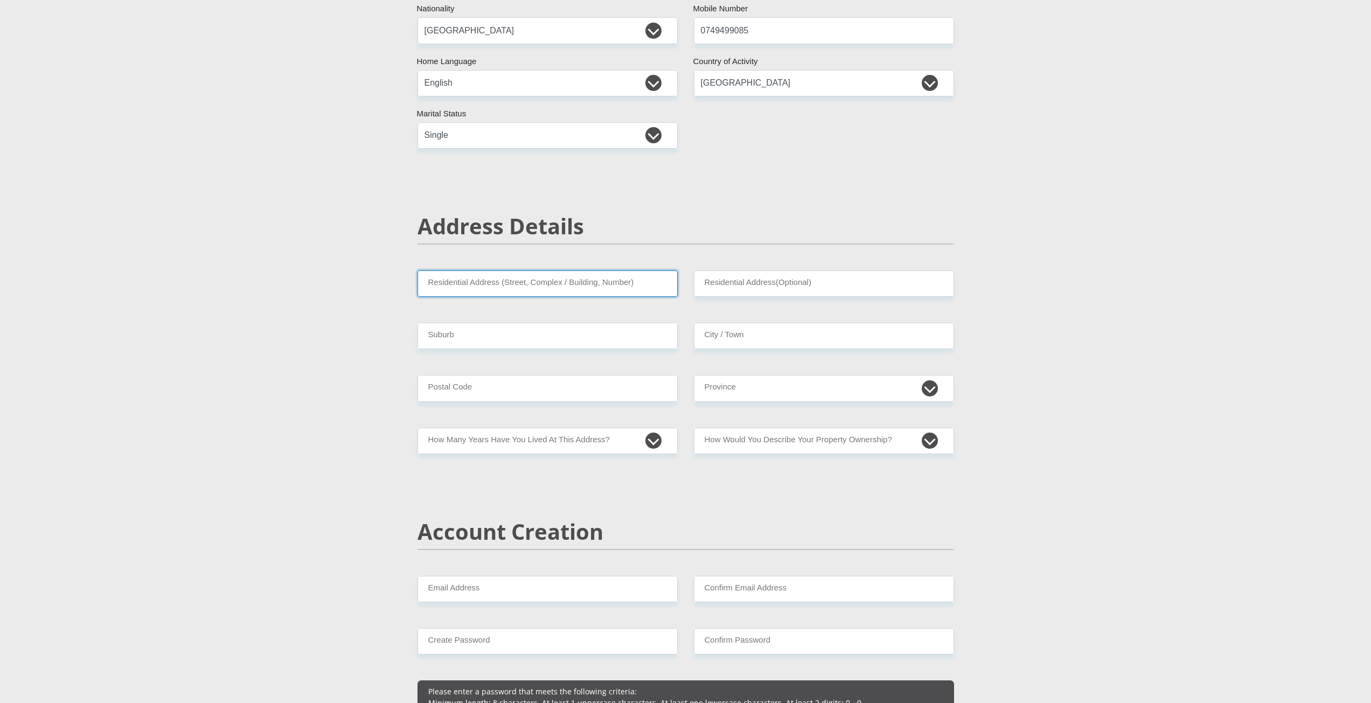
click at [503, 284] on input "Residential Address (Street, Complex / Building, Number)" at bounding box center [547, 283] width 260 height 26
type input "koraalboom laan"
click at [744, 274] on input "Residential Address(Optional)" at bounding box center [824, 283] width 260 height 26
click at [506, 339] on input "Suburb" at bounding box center [547, 336] width 260 height 26
drag, startPoint x: 748, startPoint y: 322, endPoint x: 750, endPoint y: 330, distance: 8.4
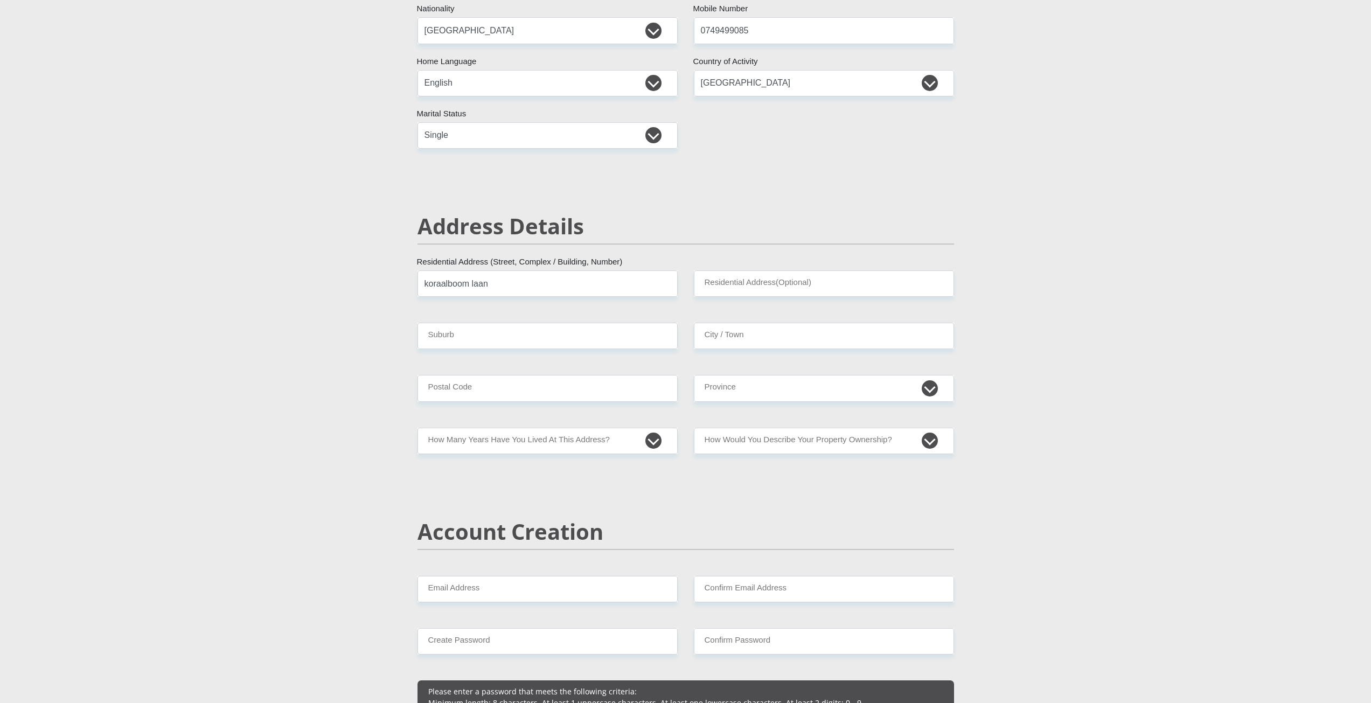
click at [749, 338] on input "City / Town" at bounding box center [824, 336] width 260 height 26
type input "plettenberg bay"
click at [525, 381] on input "Postal Code" at bounding box center [547, 388] width 260 height 26
drag, startPoint x: 739, startPoint y: 371, endPoint x: 741, endPoint y: 383, distance: 12.0
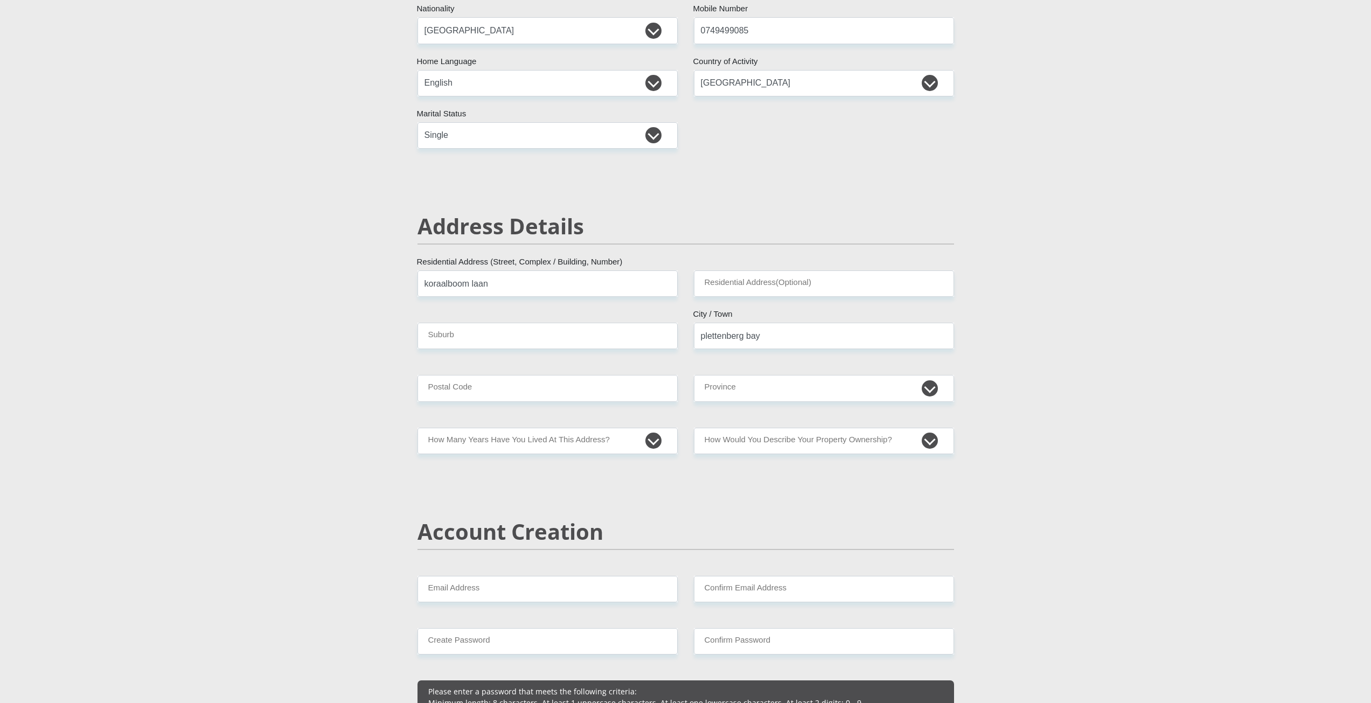
drag, startPoint x: 742, startPoint y: 385, endPoint x: 736, endPoint y: 401, distance: 17.2
click at [743, 385] on select "Eastern Cape Free State Gauteng KwaZulu-Natal Limpopo Mpumalanga Northern Cape …" at bounding box center [824, 388] width 260 height 26
select select "[GEOGRAPHIC_DATA]"
click at [694, 375] on select "Eastern Cape Free State Gauteng KwaZulu-Natal Limpopo Mpumalanga Northern Cape …" at bounding box center [824, 388] width 260 height 26
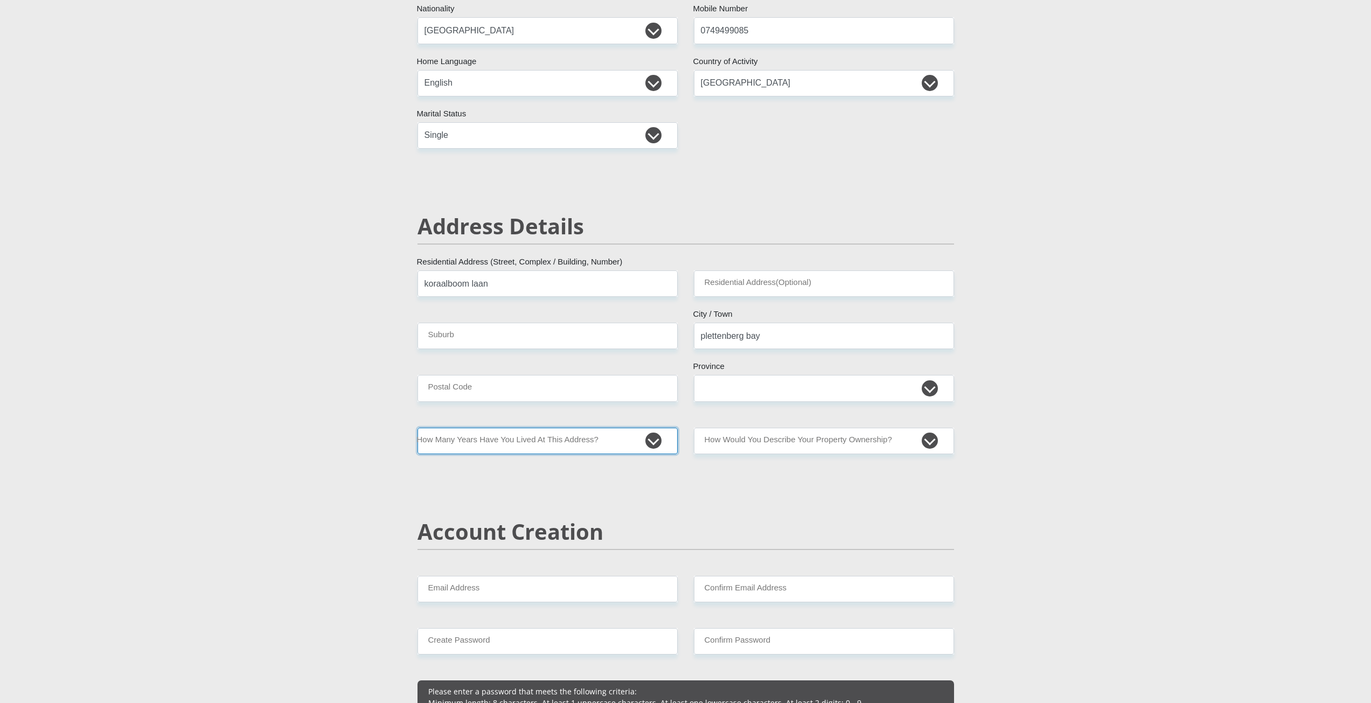
click at [449, 437] on select "less than 1 year 1-3 years 3-5 years 5+ years" at bounding box center [547, 441] width 260 height 26
select select "2"
click at [417, 428] on select "less than 1 year 1-3 years 3-5 years 5+ years" at bounding box center [547, 441] width 260 height 26
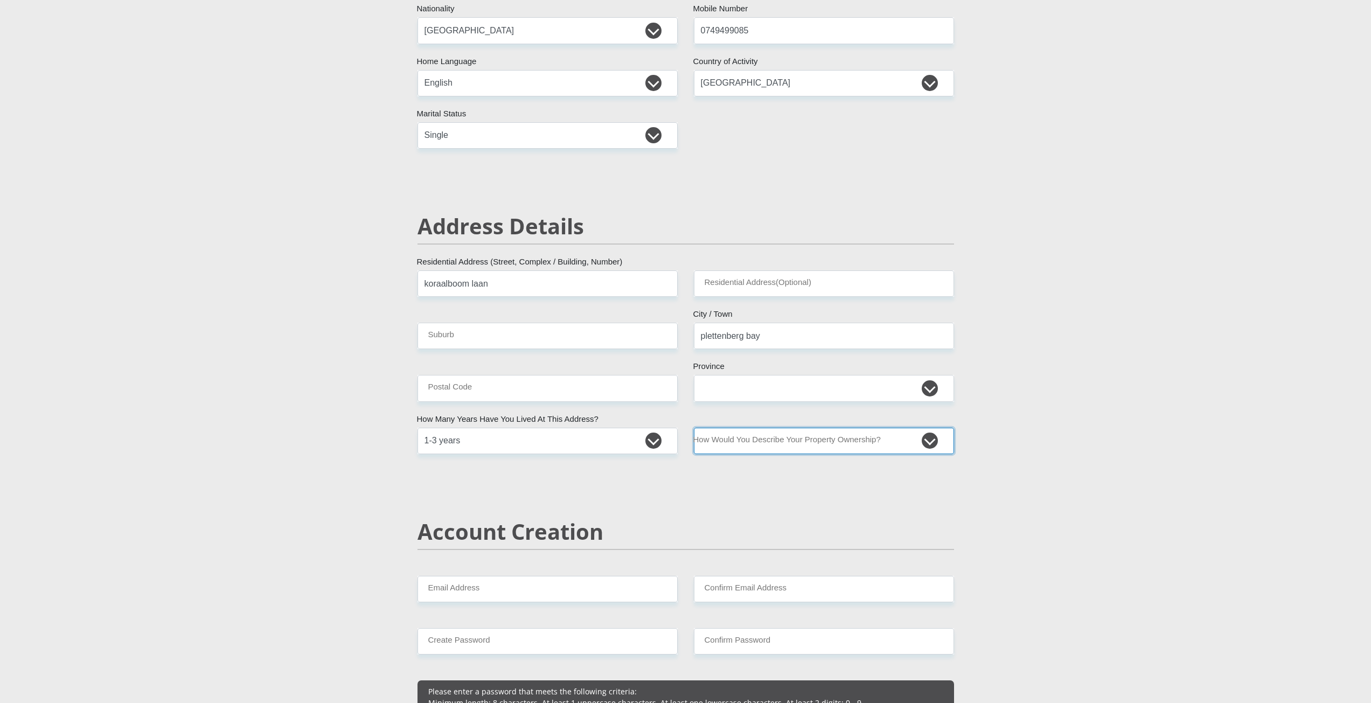
click at [708, 435] on select "Owned Rented Family Owned Company Dwelling" at bounding box center [824, 441] width 260 height 26
select select "parents"
click at [694, 428] on select "Owned Rented Family Owned Company Dwelling" at bounding box center [824, 441] width 260 height 26
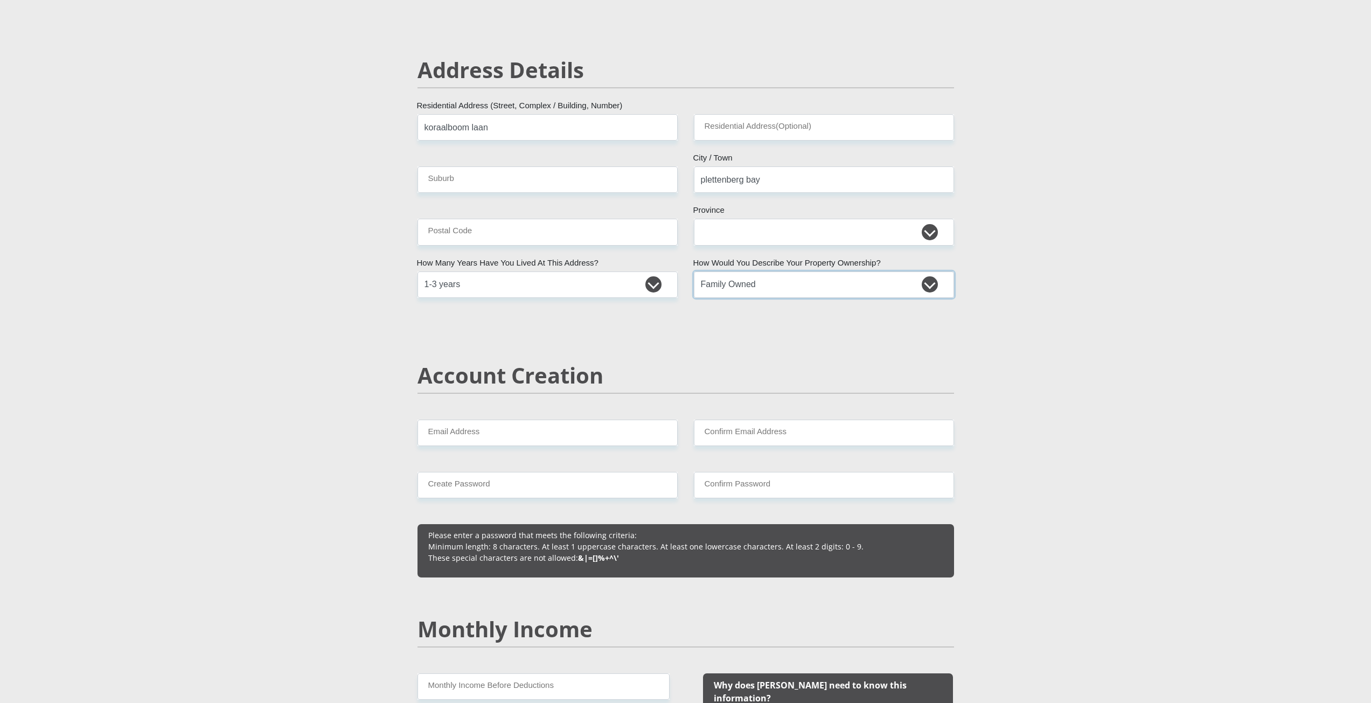
scroll to position [431, 0]
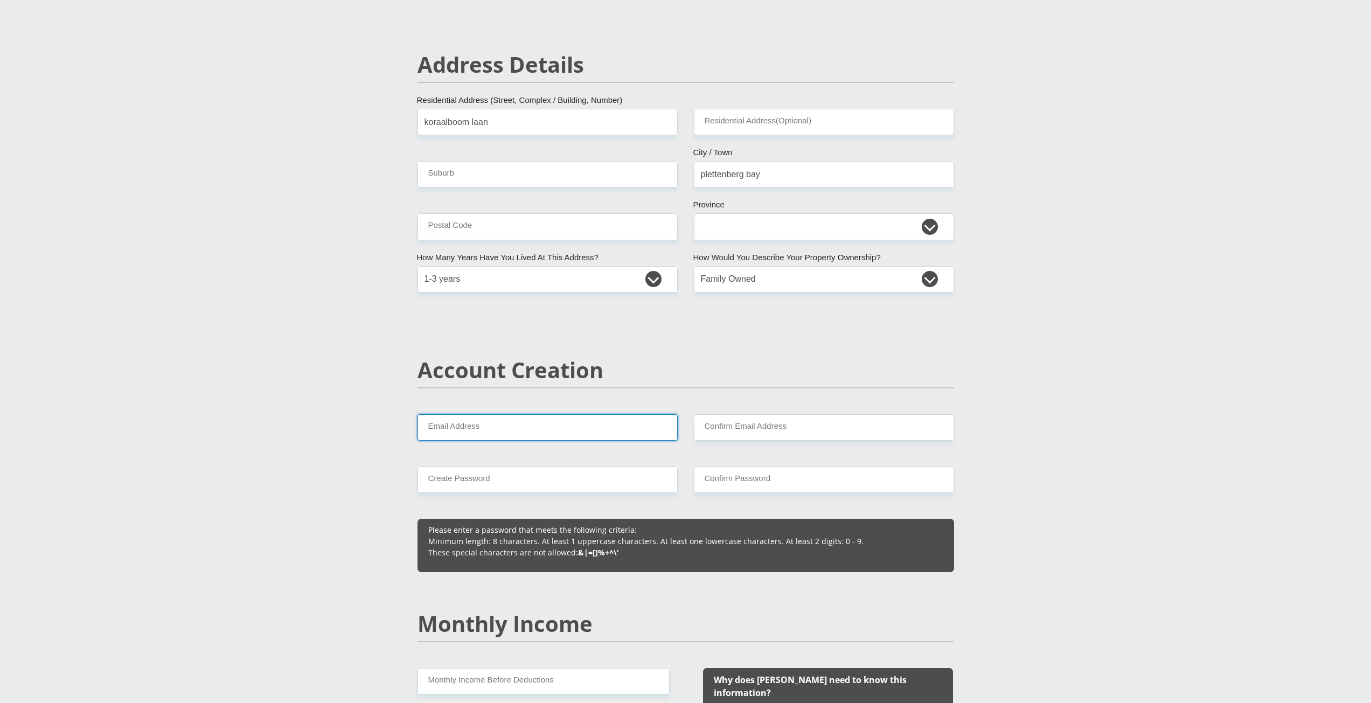
click at [489, 430] on input "Email Address" at bounding box center [547, 427] width 260 height 26
type input "dondreyliesching88@gmail.com"
click at [824, 426] on input "Confirm Email Address" at bounding box center [824, 427] width 260 height 26
type input "dondreyliesching88@gmail.com"
click at [572, 480] on input "Create Password" at bounding box center [547, 479] width 260 height 26
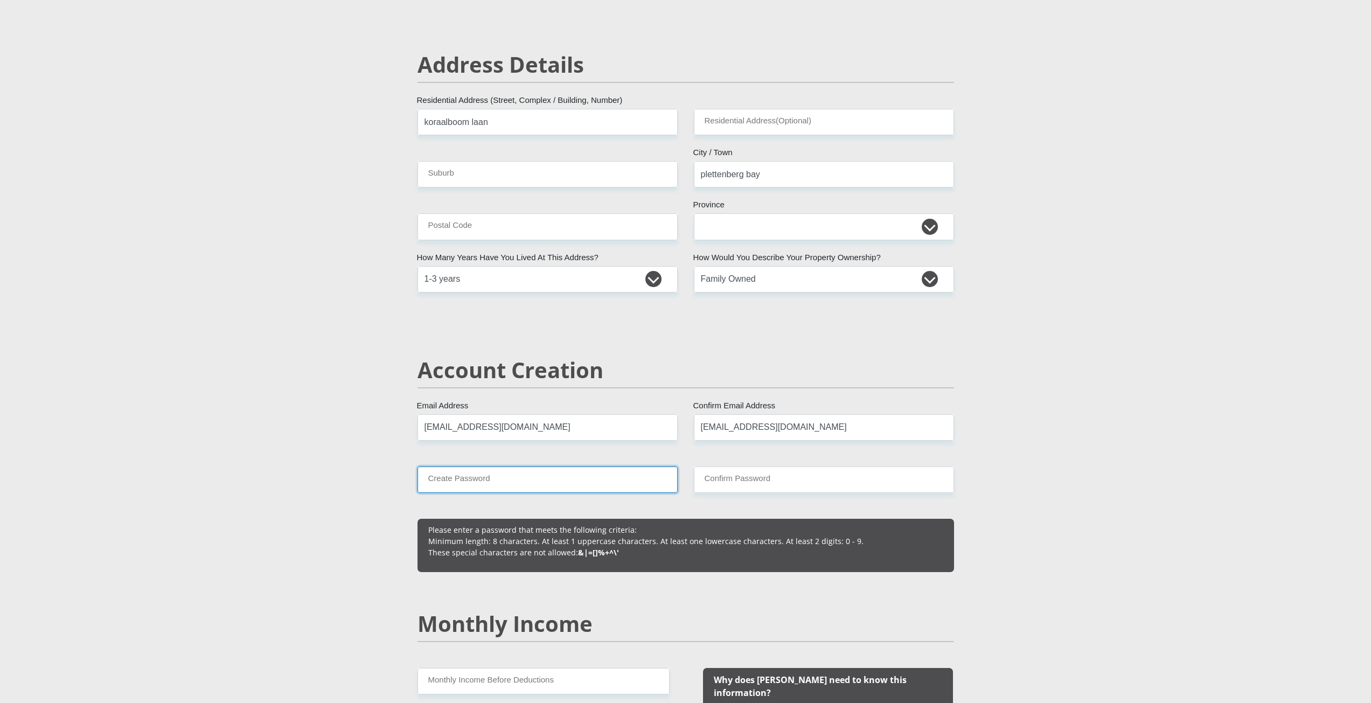
type input "m"
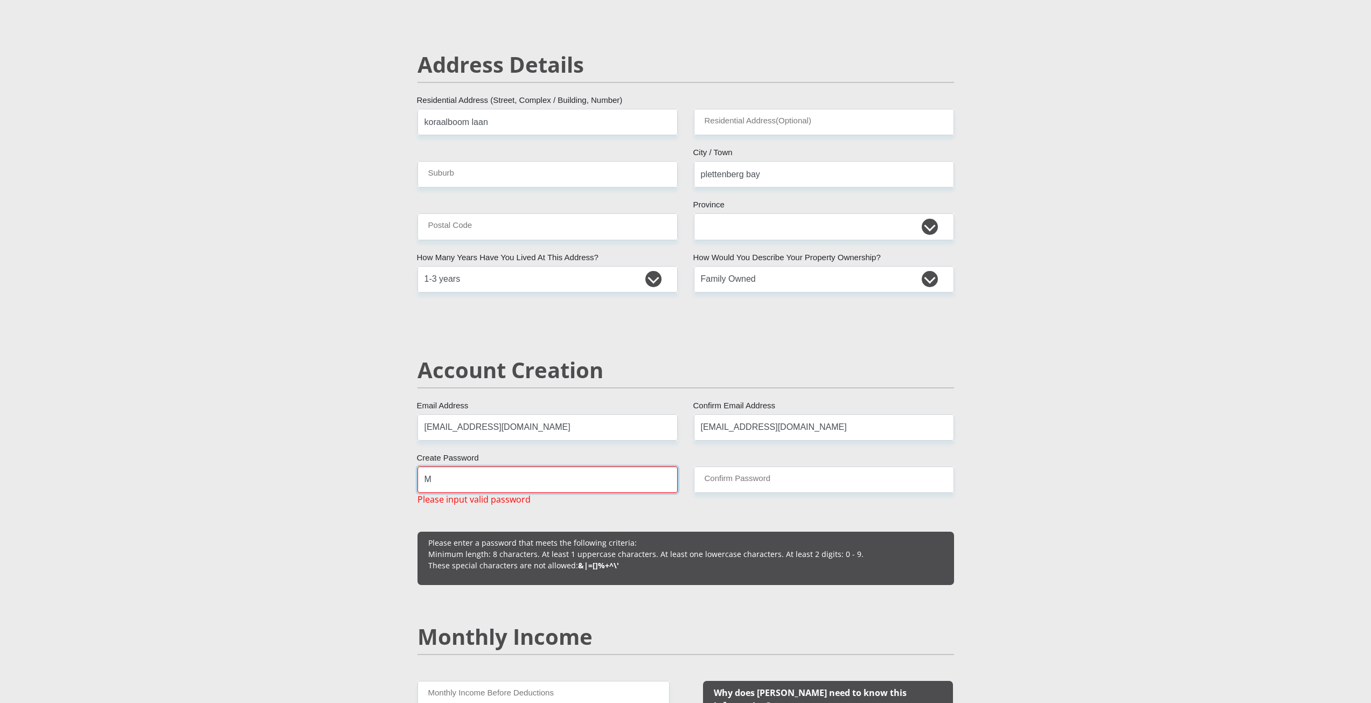
type input "Malique26#"
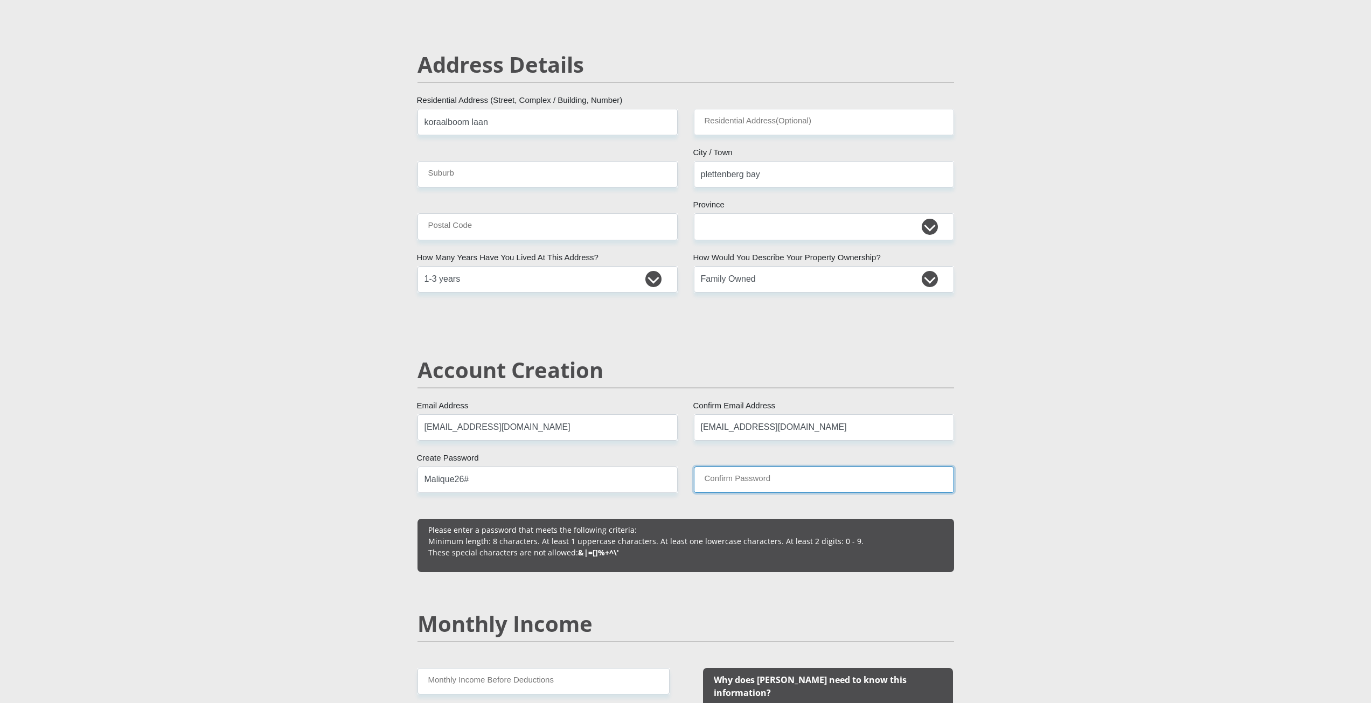
click at [716, 479] on input "Confirm Password" at bounding box center [824, 479] width 260 height 26
type input "Malique26#"
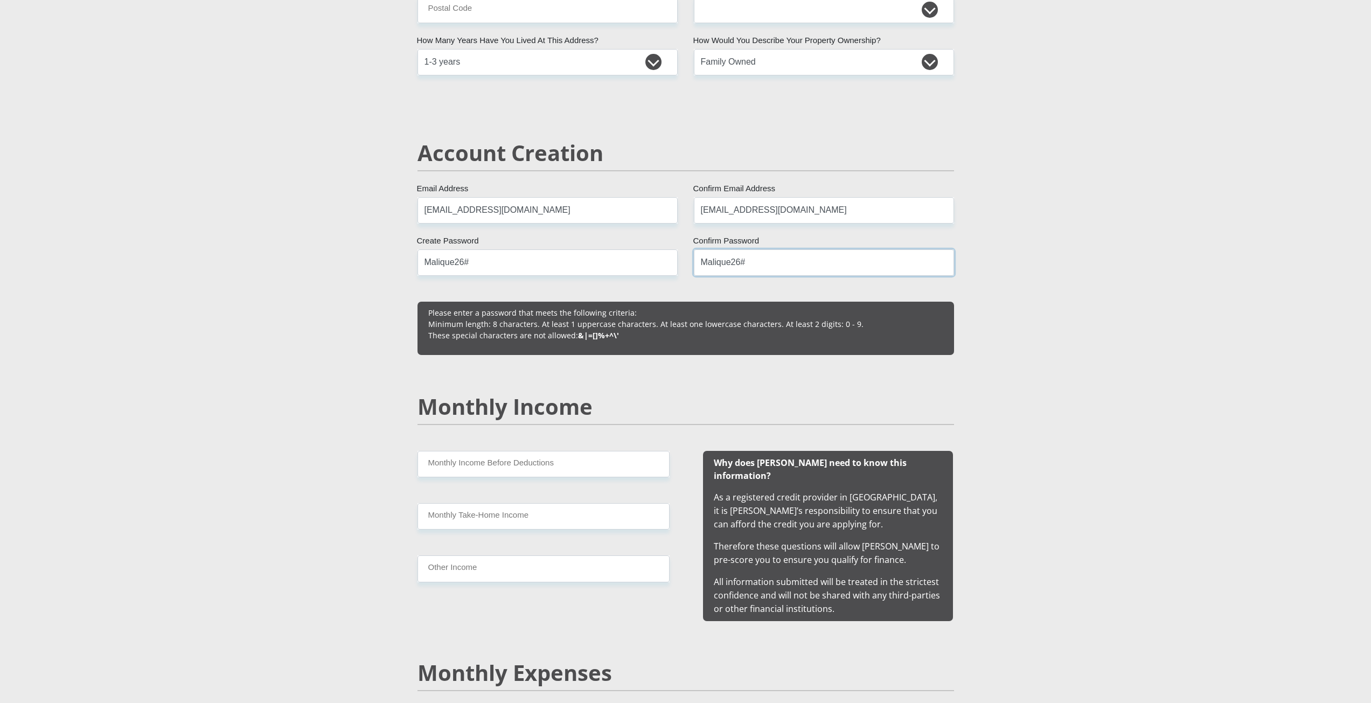
scroll to position [700, 0]
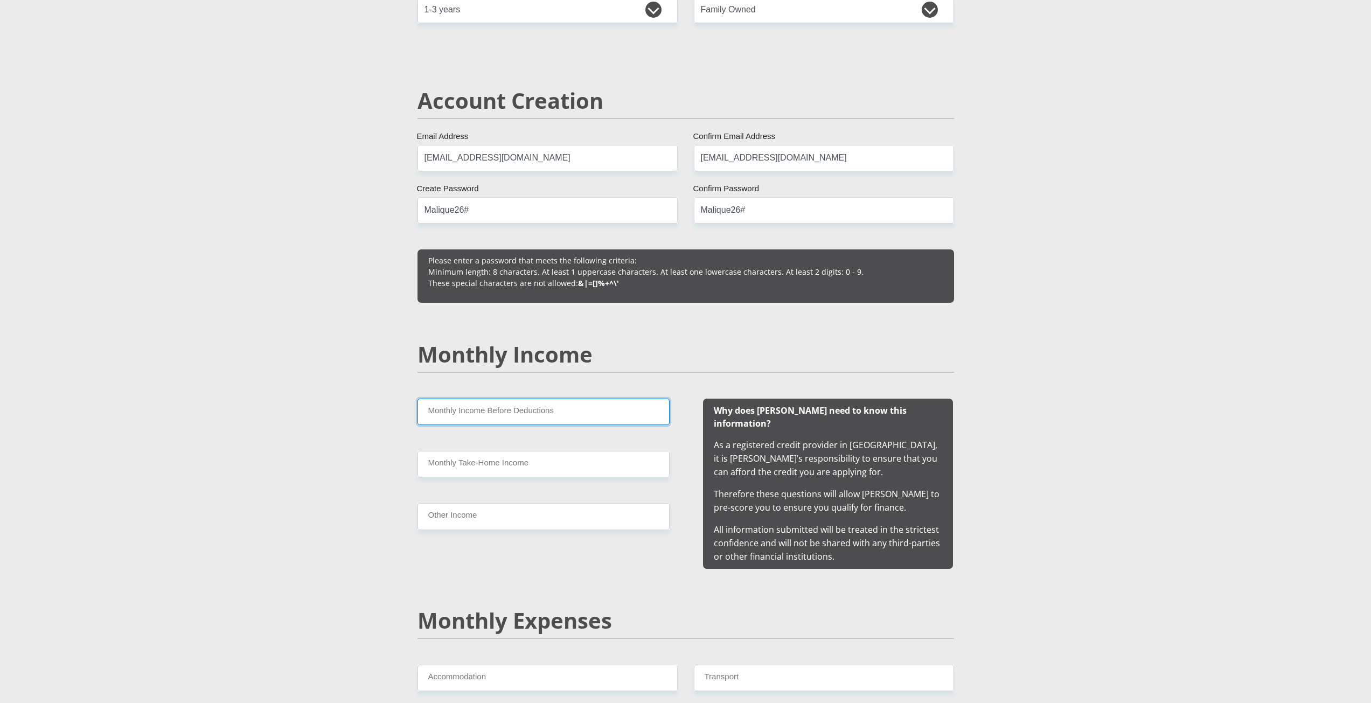
drag, startPoint x: 506, startPoint y: 417, endPoint x: 511, endPoint y: 398, distance: 20.0
click at [506, 411] on input "Monthly Income Before Deductions" at bounding box center [543, 412] width 252 height 26
type input "3500"
click at [499, 462] on input "Monthly Take-Home Income" at bounding box center [543, 464] width 252 height 26
type input "3500"
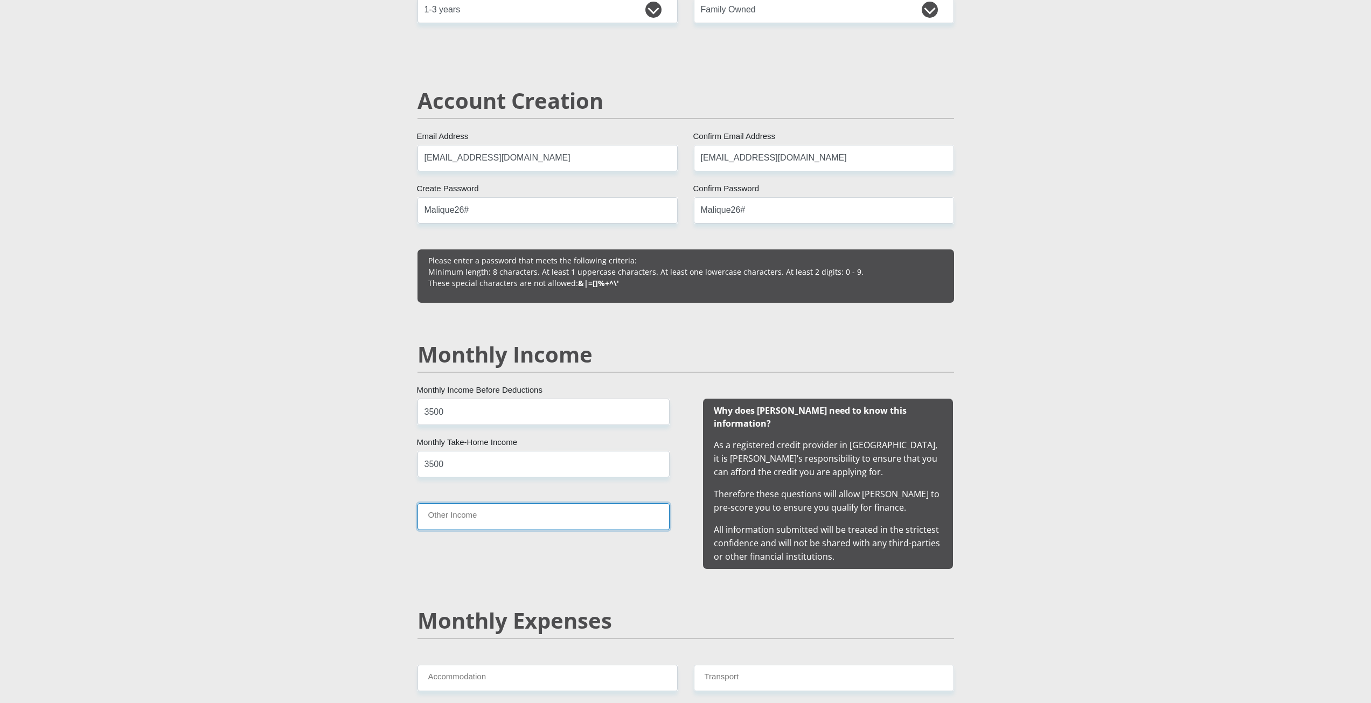
click at [525, 526] on input "Other Income" at bounding box center [543, 516] width 252 height 26
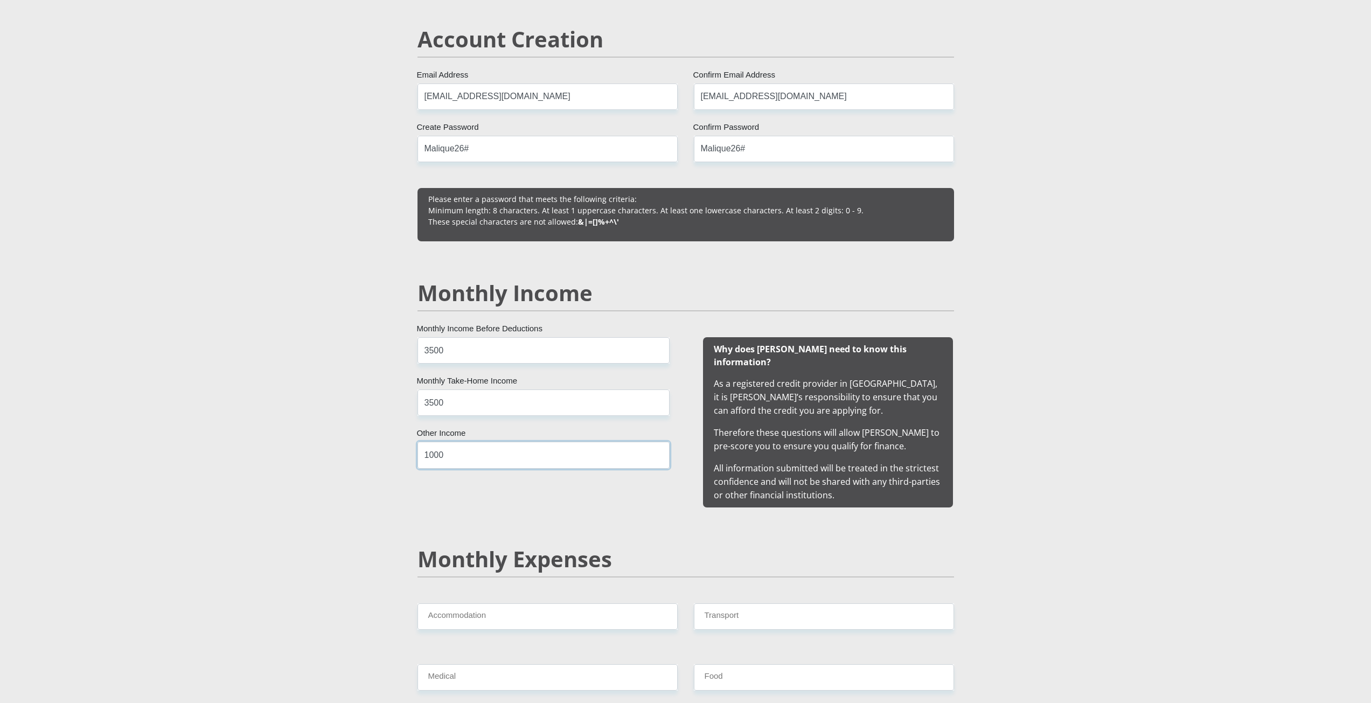
scroll to position [916, 0]
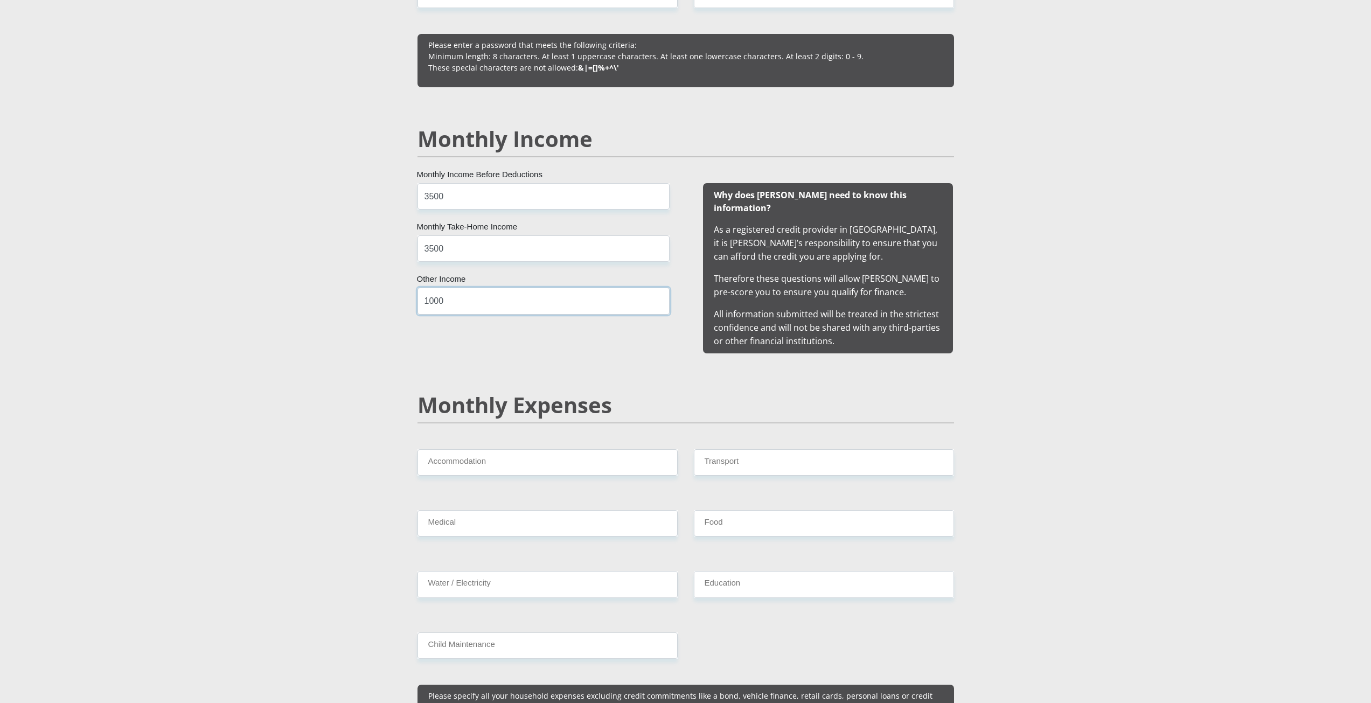
type input "1000"
click at [507, 449] on input "Accommodation" at bounding box center [547, 462] width 260 height 26
type input "0"
click at [473, 248] on input "3500" at bounding box center [543, 248] width 252 height 26
type input "3"
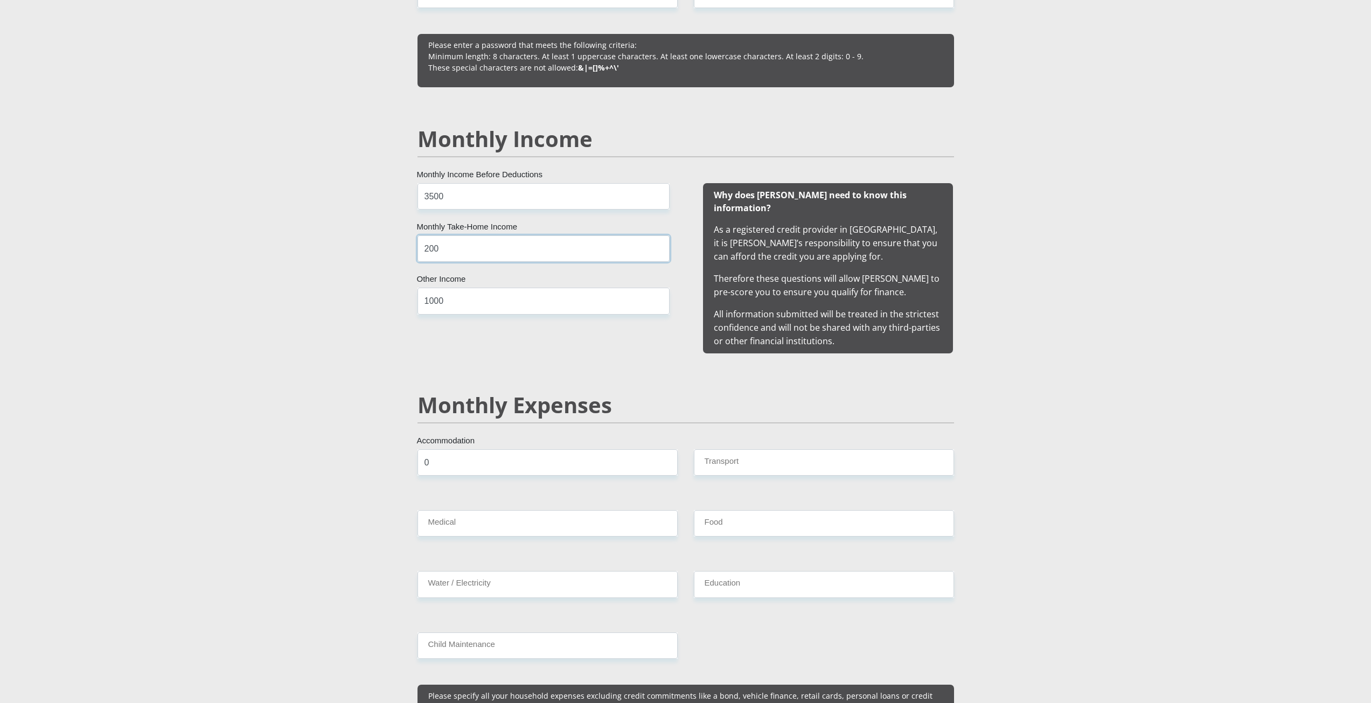
type input "2000"
drag, startPoint x: 764, startPoint y: 439, endPoint x: 762, endPoint y: 450, distance: 11.1
click at [763, 449] on input "Transport" at bounding box center [824, 462] width 260 height 26
type input "0"
click at [576, 514] on input "Medical" at bounding box center [547, 523] width 260 height 26
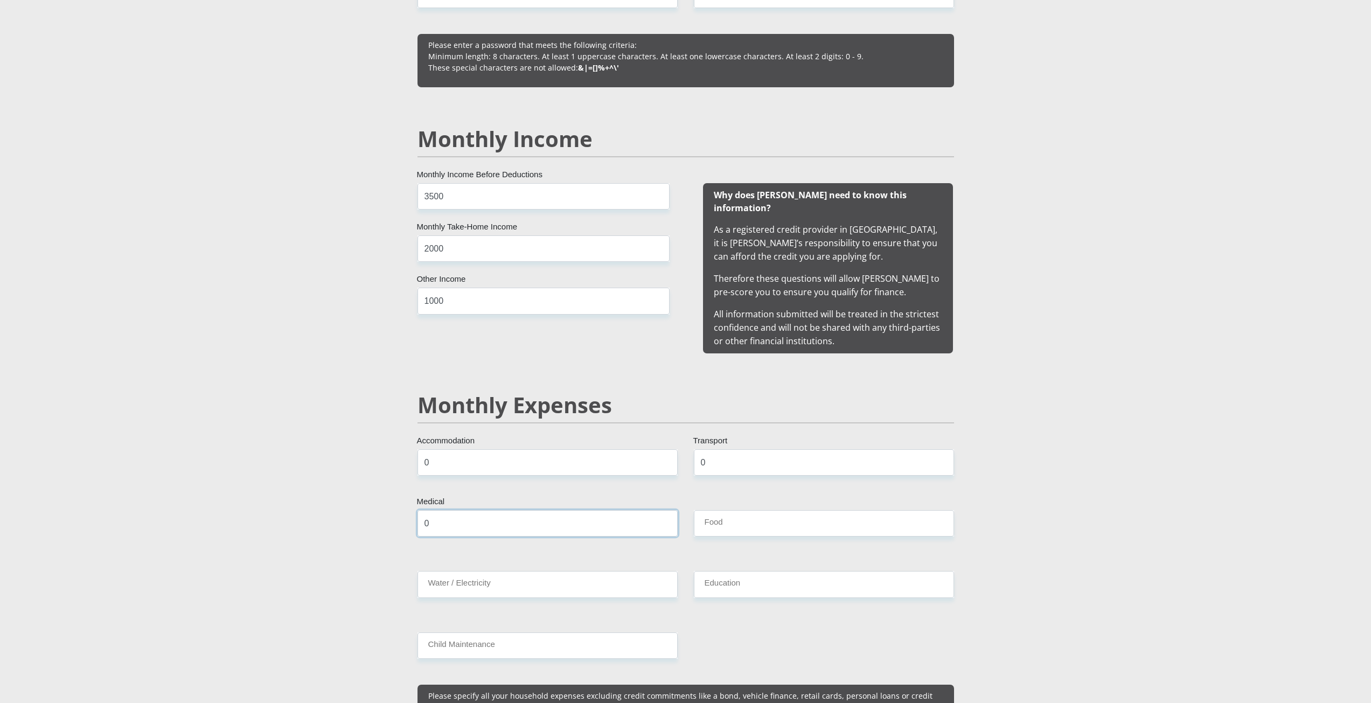
type input "0"
click at [760, 510] on input "Food" at bounding box center [824, 523] width 260 height 26
type input "1000"
click at [721, 571] on input "Education" at bounding box center [824, 584] width 260 height 26
type input "0"
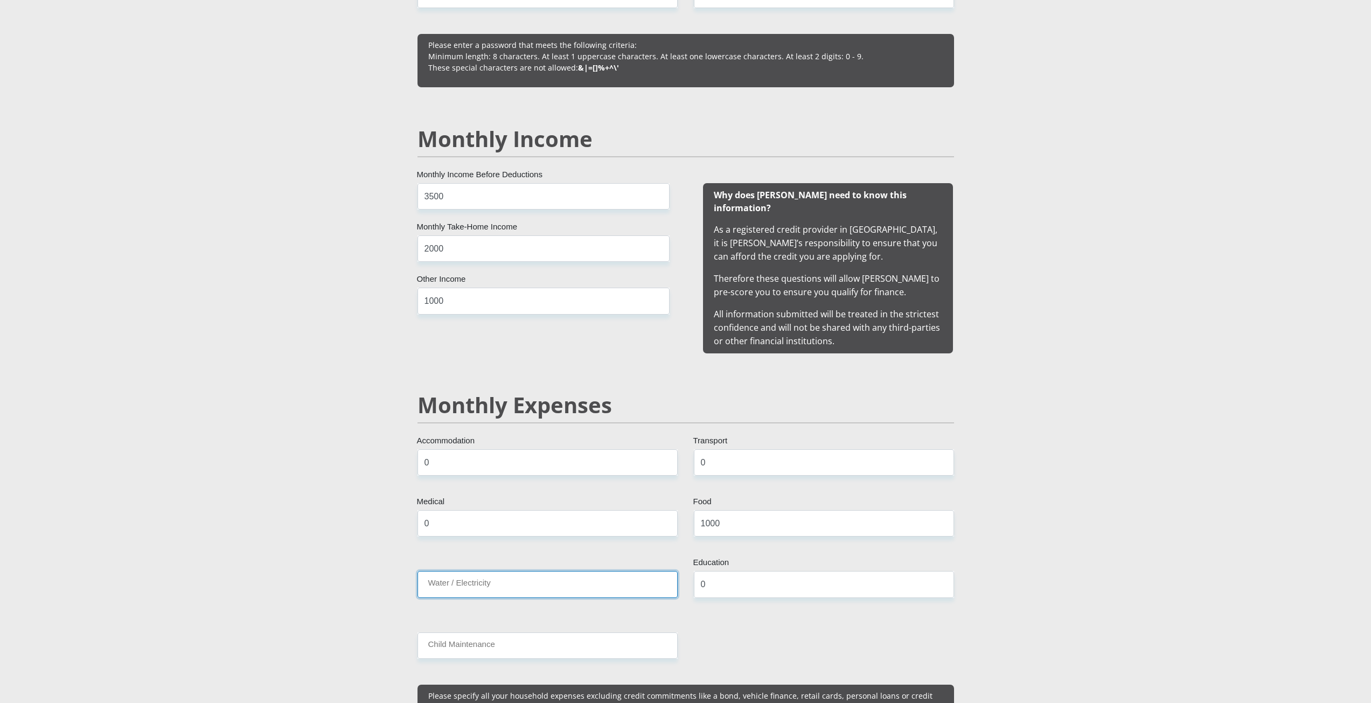
click at [533, 571] on input "Water / Electricity" at bounding box center [547, 584] width 260 height 26
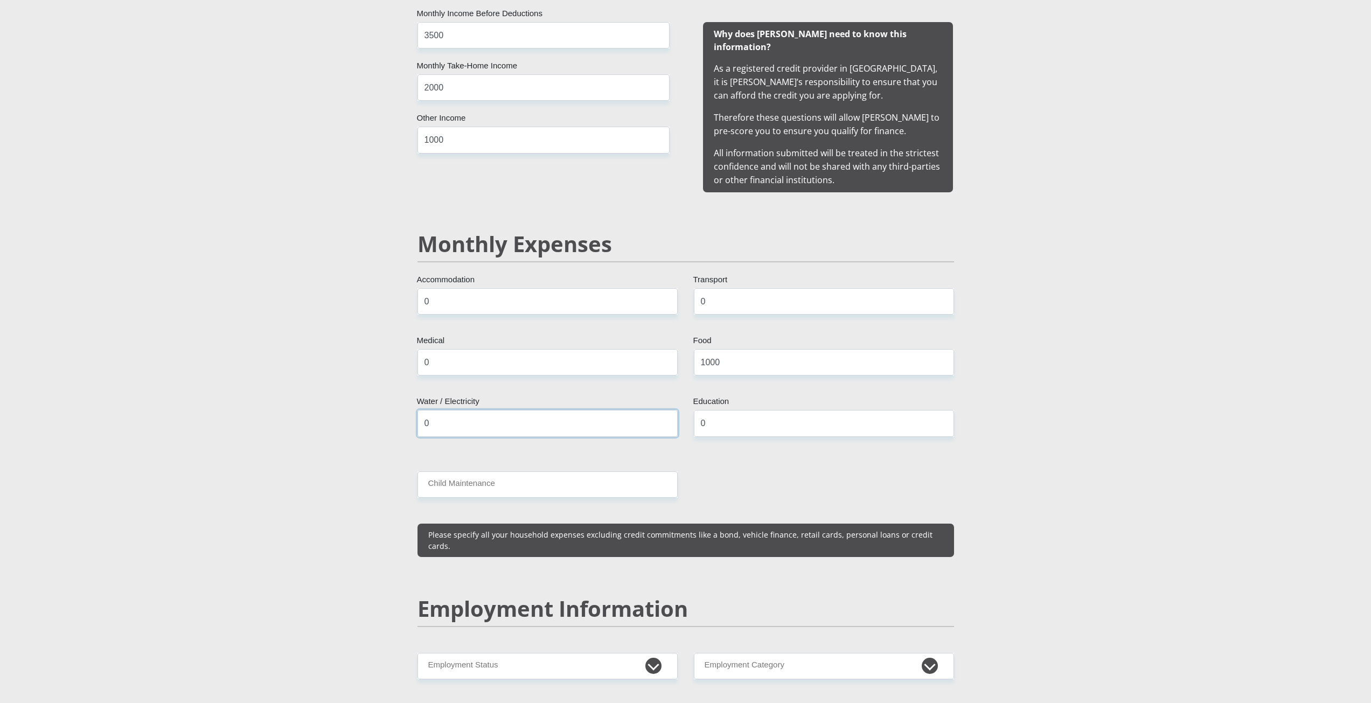
scroll to position [1077, 0]
type input "0"
click at [504, 472] on input "Child Maintenance" at bounding box center [547, 484] width 260 height 26
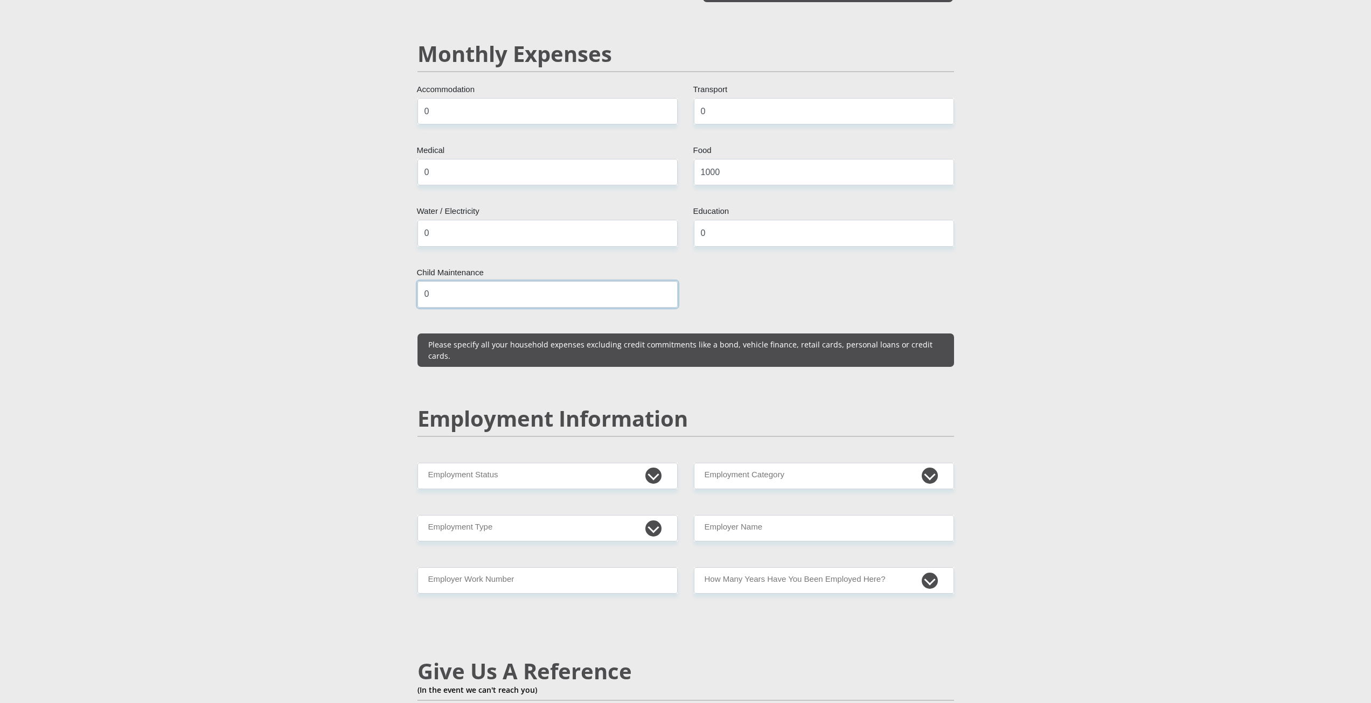
scroll to position [1293, 0]
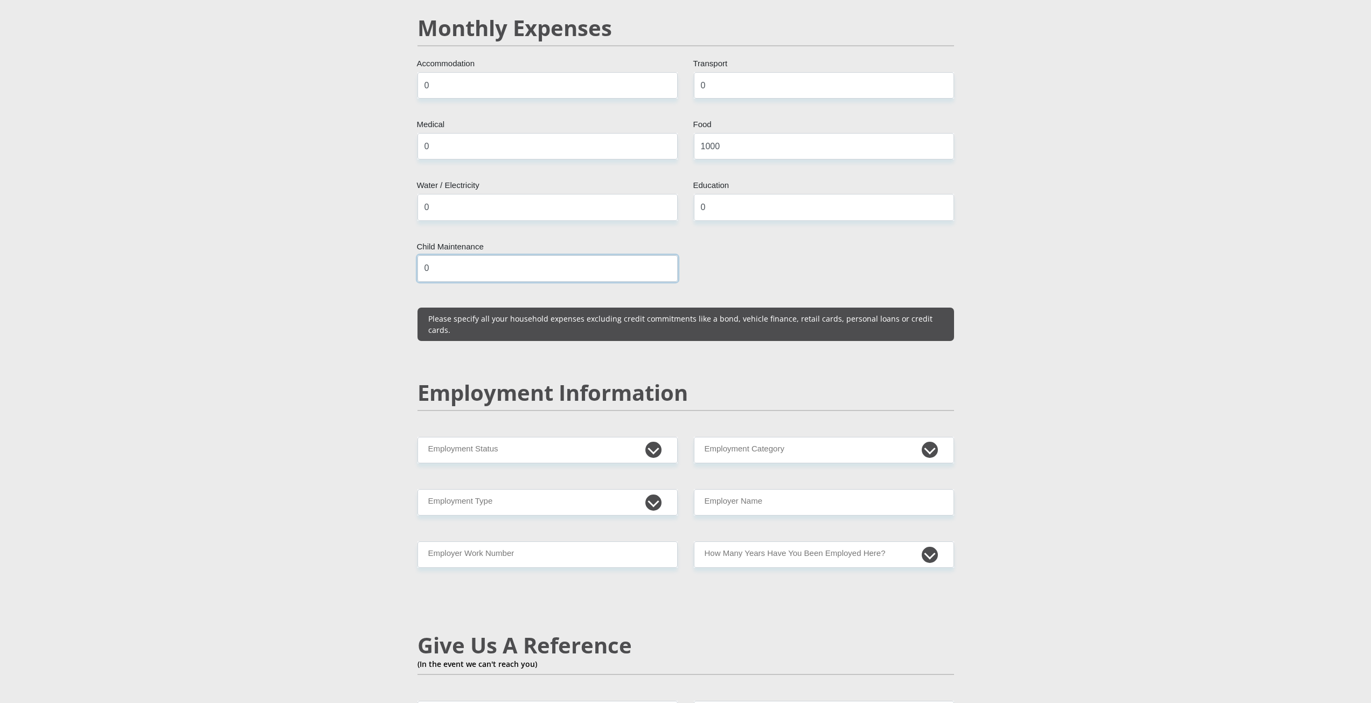
type input "0"
click at [576, 437] on select "Permanent/Full-time Part-time/Casual Contract Worker Self-Employed Housewife Re…" at bounding box center [547, 450] width 260 height 26
select select "1"
click at [417, 437] on select "Permanent/Full-time Part-time/Casual Contract Worker Self-Employed Housewife Re…" at bounding box center [547, 450] width 260 height 26
click at [778, 437] on select "AGRICULTURE ALCOHOL & TOBACCO CONSTRUCTION MATERIALS METALLURGY EQUIPMENT FOR R…" at bounding box center [824, 450] width 260 height 26
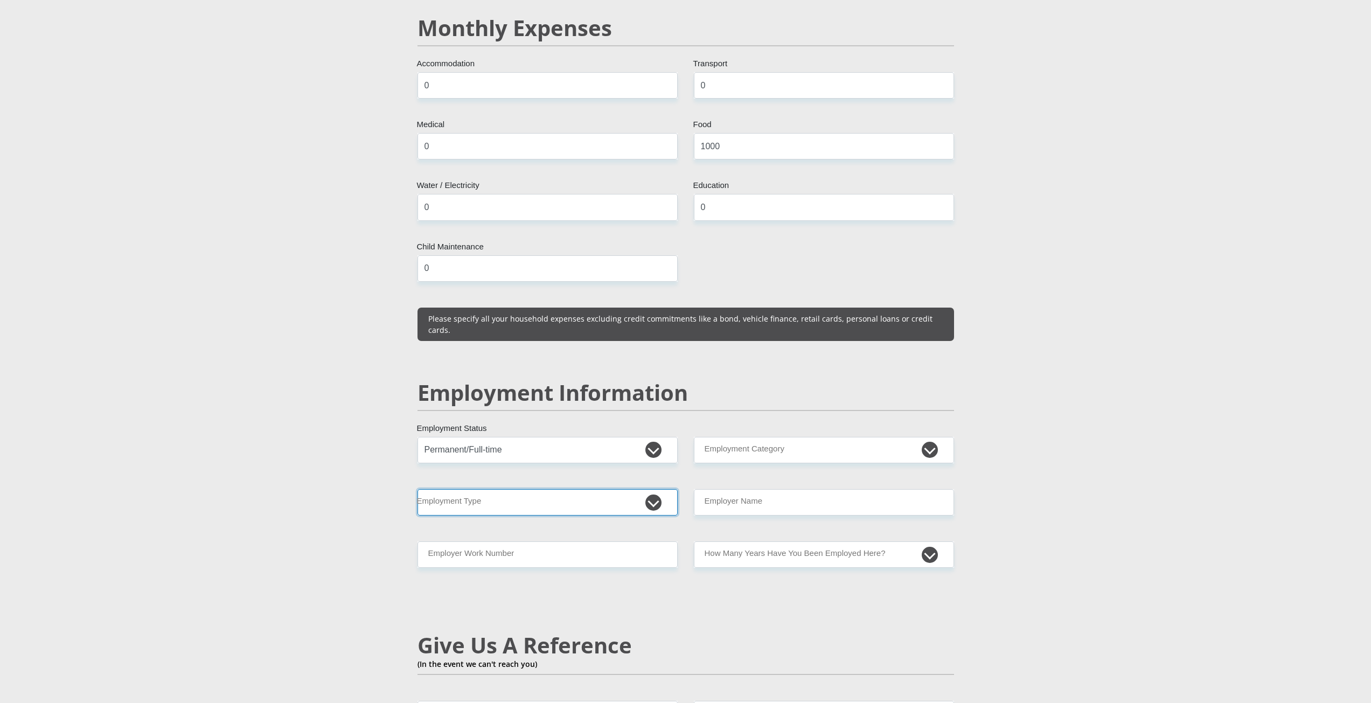
click at [542, 489] on select "College/Lecturer Craft Seller Creative Driver Executive Farmer Forces - Non Com…" at bounding box center [547, 502] width 260 height 26
select select "Sales"
click at [417, 489] on select "College/Lecturer Craft Seller Creative Driver Executive Farmer Forces - Non Com…" at bounding box center [547, 502] width 260 height 26
click at [840, 489] on input "Employer Name" at bounding box center [824, 502] width 260 height 26
type input "VECTORLOGISTICS"
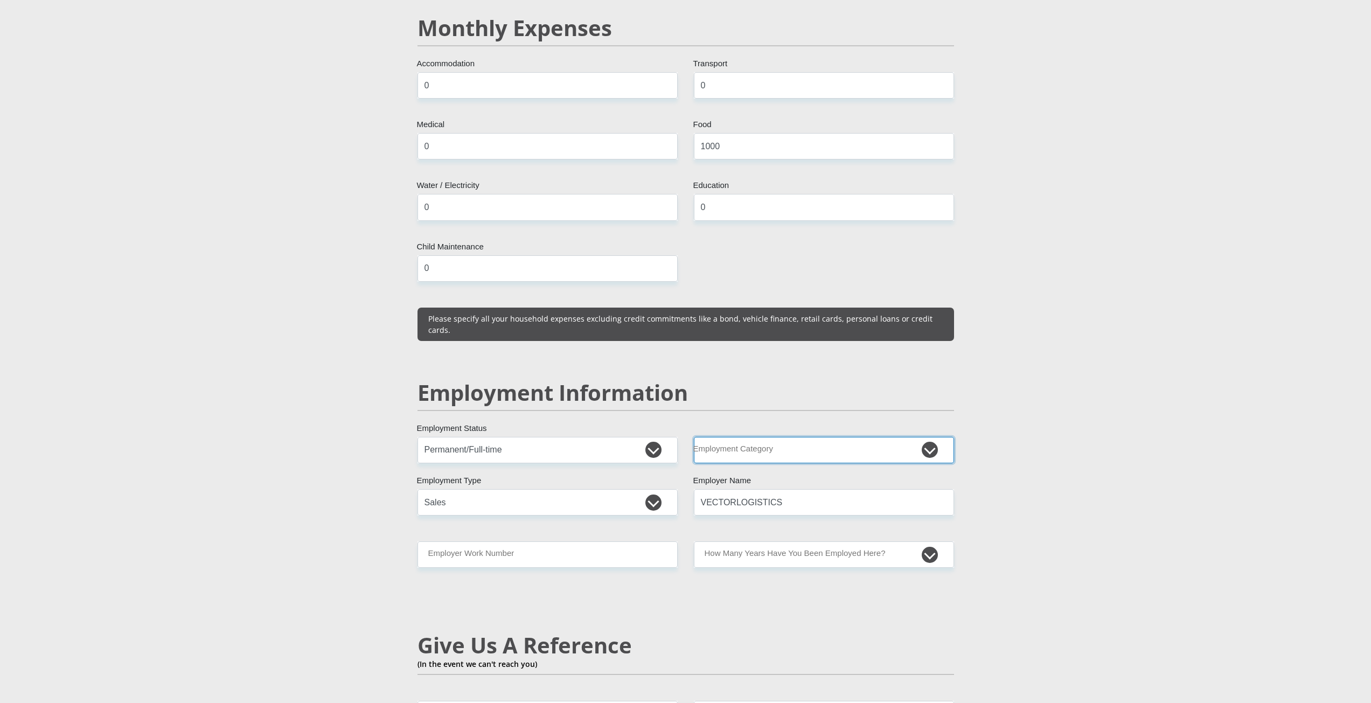
click at [790, 437] on select "AGRICULTURE ALCOHOL & TOBACCO CONSTRUCTION MATERIALS METALLURGY EQUIPMENT FOR R…" at bounding box center [824, 450] width 260 height 26
select select "53"
click at [694, 437] on select "AGRICULTURE ALCOHOL & TOBACCO CONSTRUCTION MATERIALS METALLURGY EQUIPMENT FOR R…" at bounding box center [824, 450] width 260 height 26
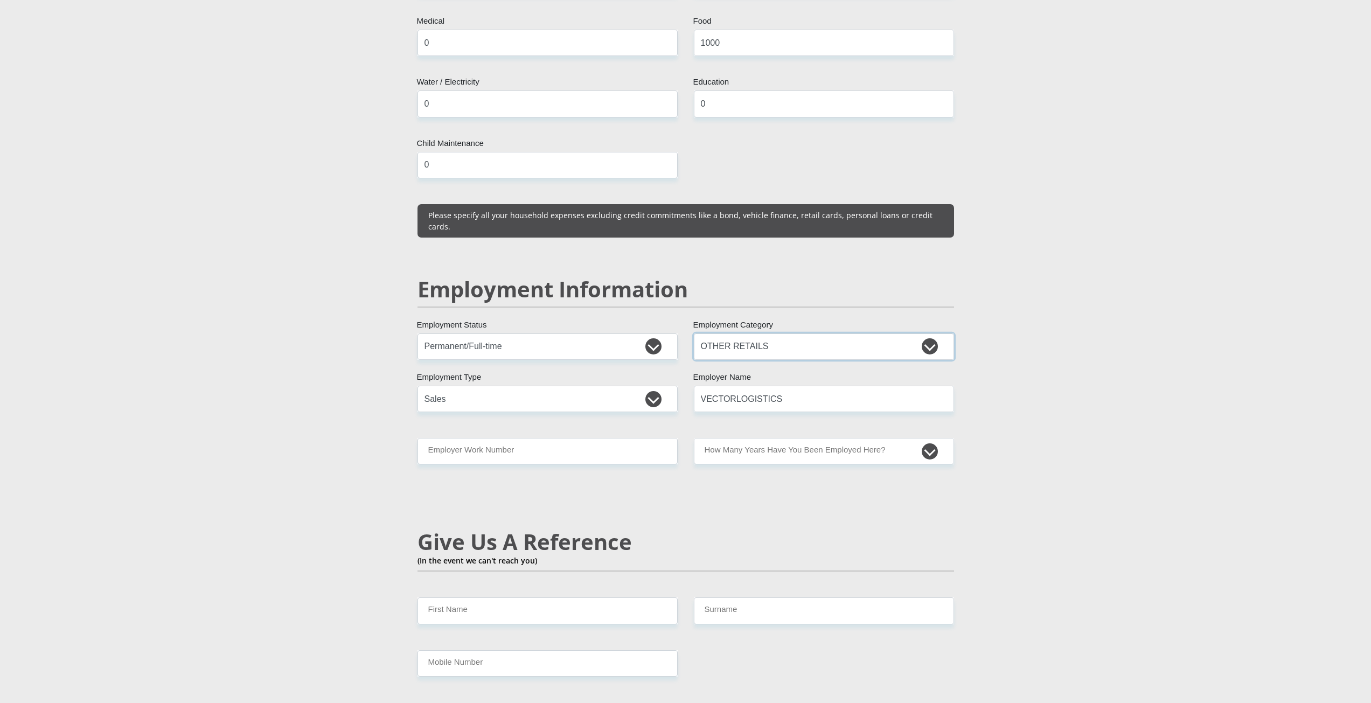
scroll to position [1401, 0]
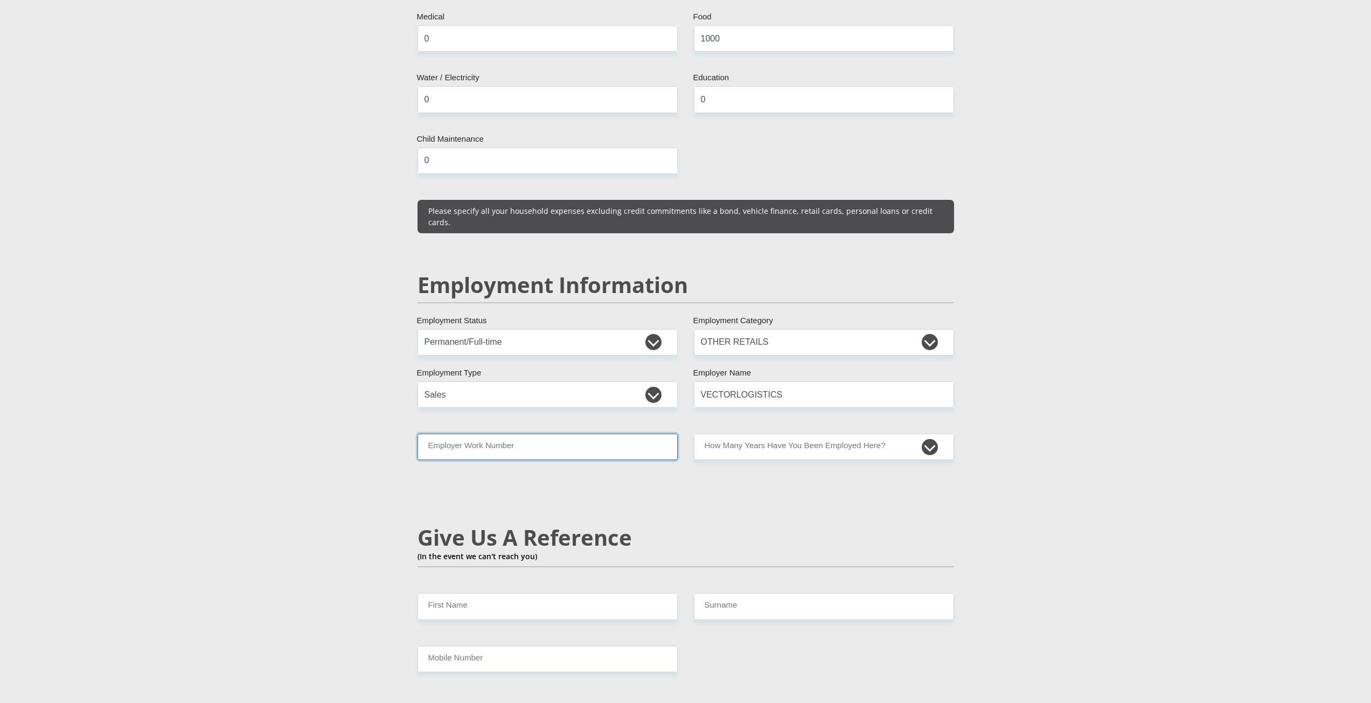
click at [565, 434] on input "Employer Work Number" at bounding box center [547, 447] width 260 height 26
click at [807, 406] on div "Mr Ms Mrs Dr Other Title dondrey First Name liesching Surname 0008015789087 Sou…" at bounding box center [685, 318] width 553 height 3073
click at [805, 434] on select "less than 1 year 1-3 years 3-5 years 5+ years" at bounding box center [824, 447] width 260 height 26
select select "6"
click at [694, 434] on select "less than 1 year 1-3 years 3-5 years 5+ years" at bounding box center [824, 447] width 260 height 26
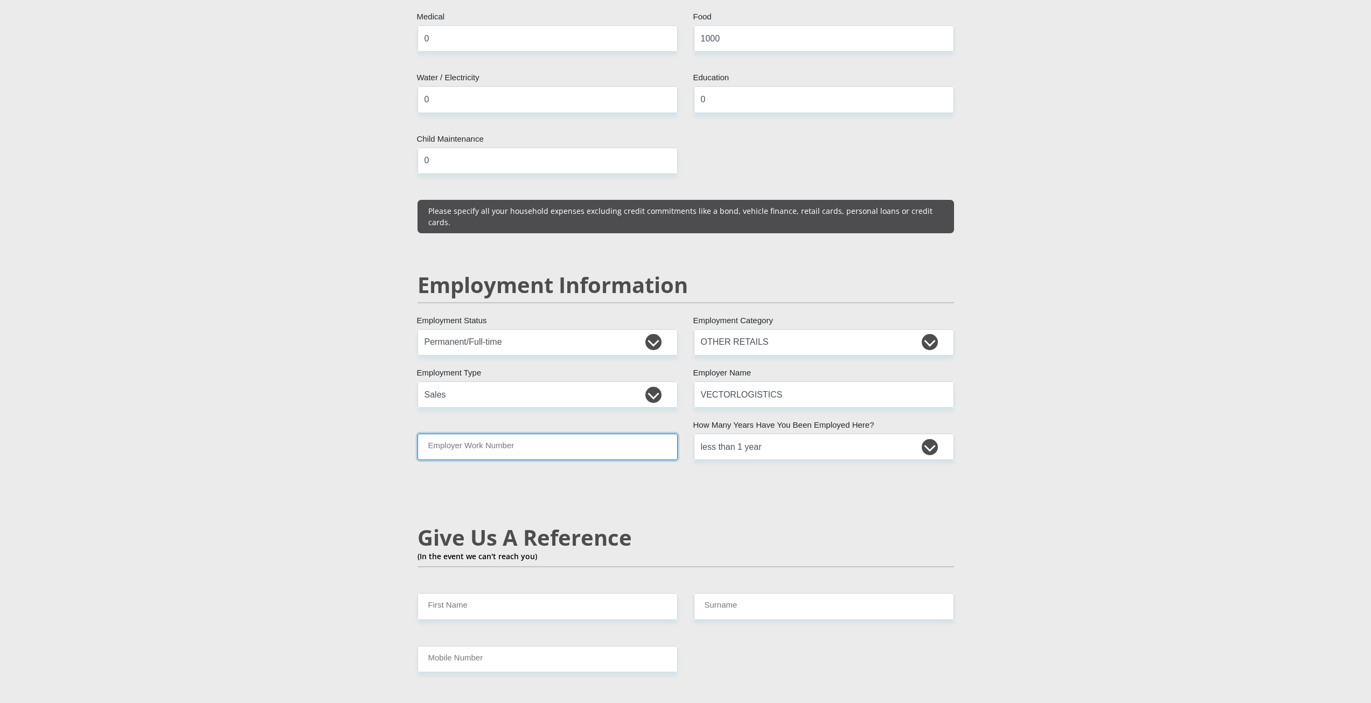
click at [556, 434] on input "Employer Work Number" at bounding box center [547, 447] width 260 height 26
type input "0720975463"
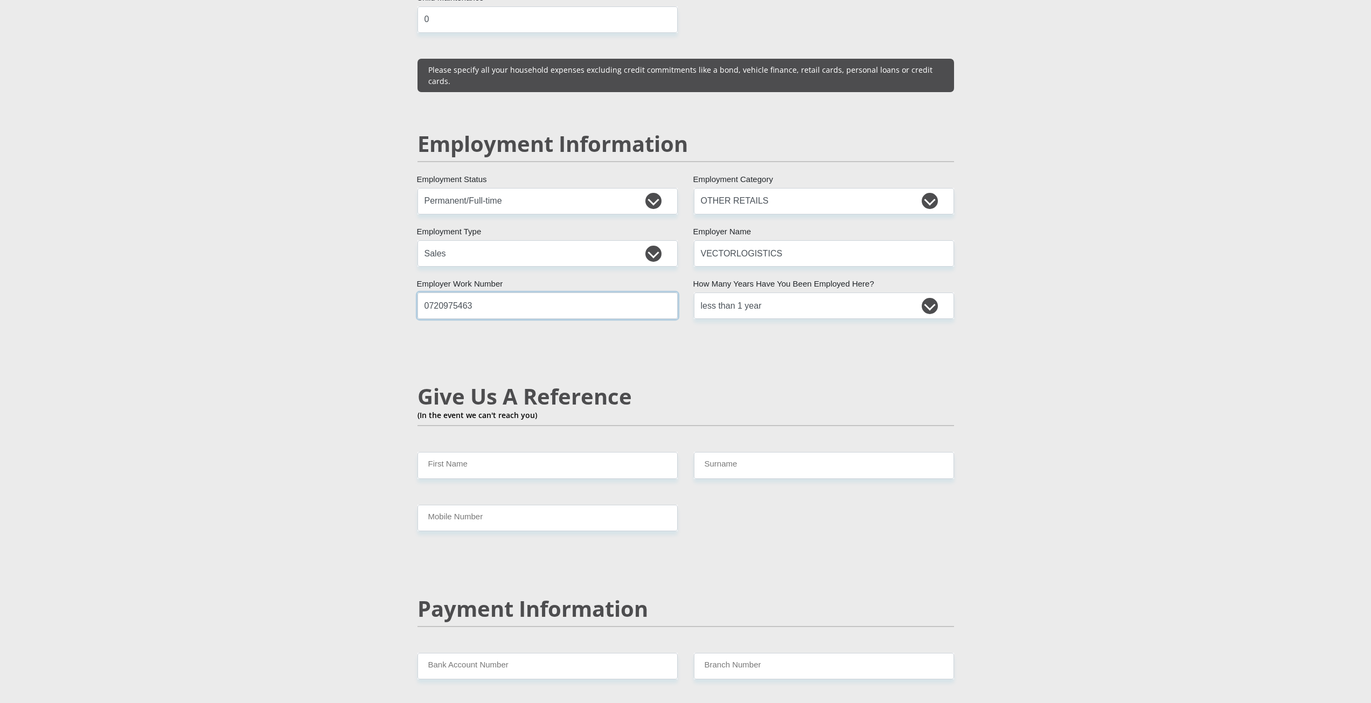
scroll to position [1562, 0]
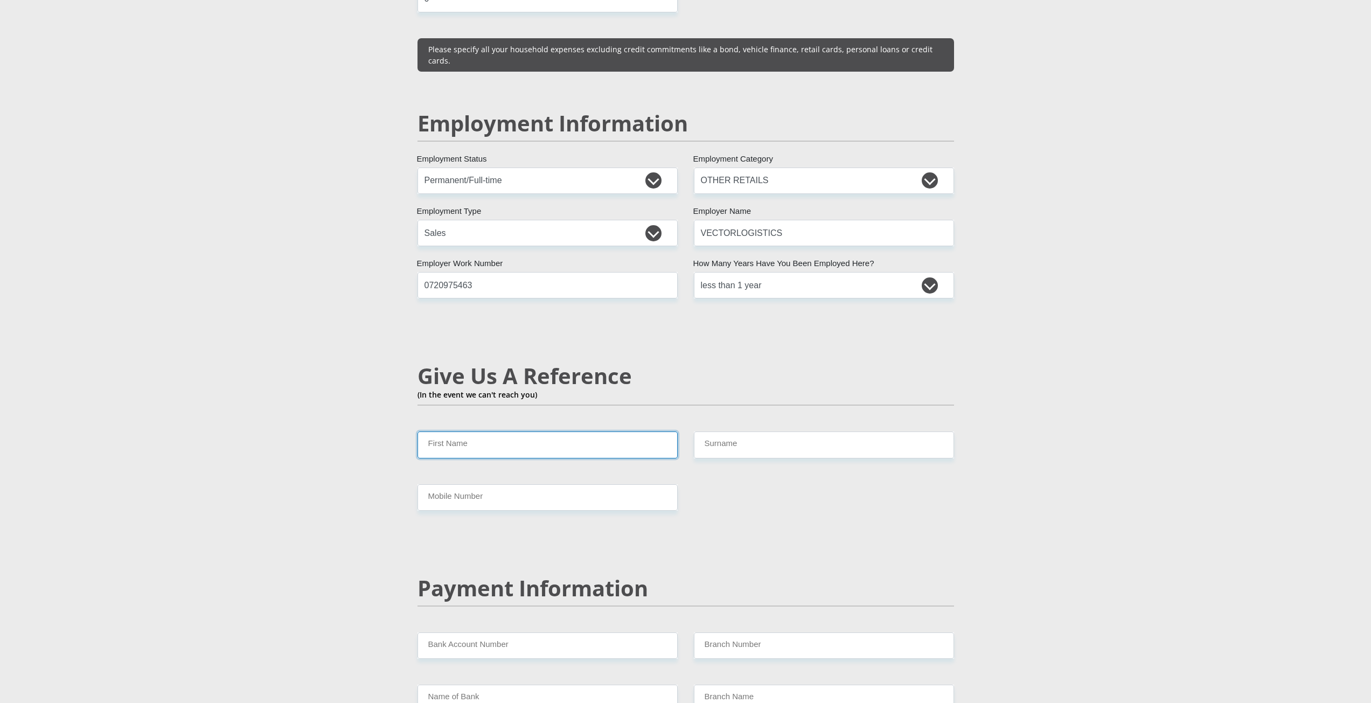
click at [505, 431] on input "First Name" at bounding box center [547, 444] width 260 height 26
type input "urna"
drag, startPoint x: 906, startPoint y: 416, endPoint x: 870, endPoint y: 427, distance: 37.7
click at [907, 431] on input "Surname" at bounding box center [824, 444] width 260 height 26
type input "april"
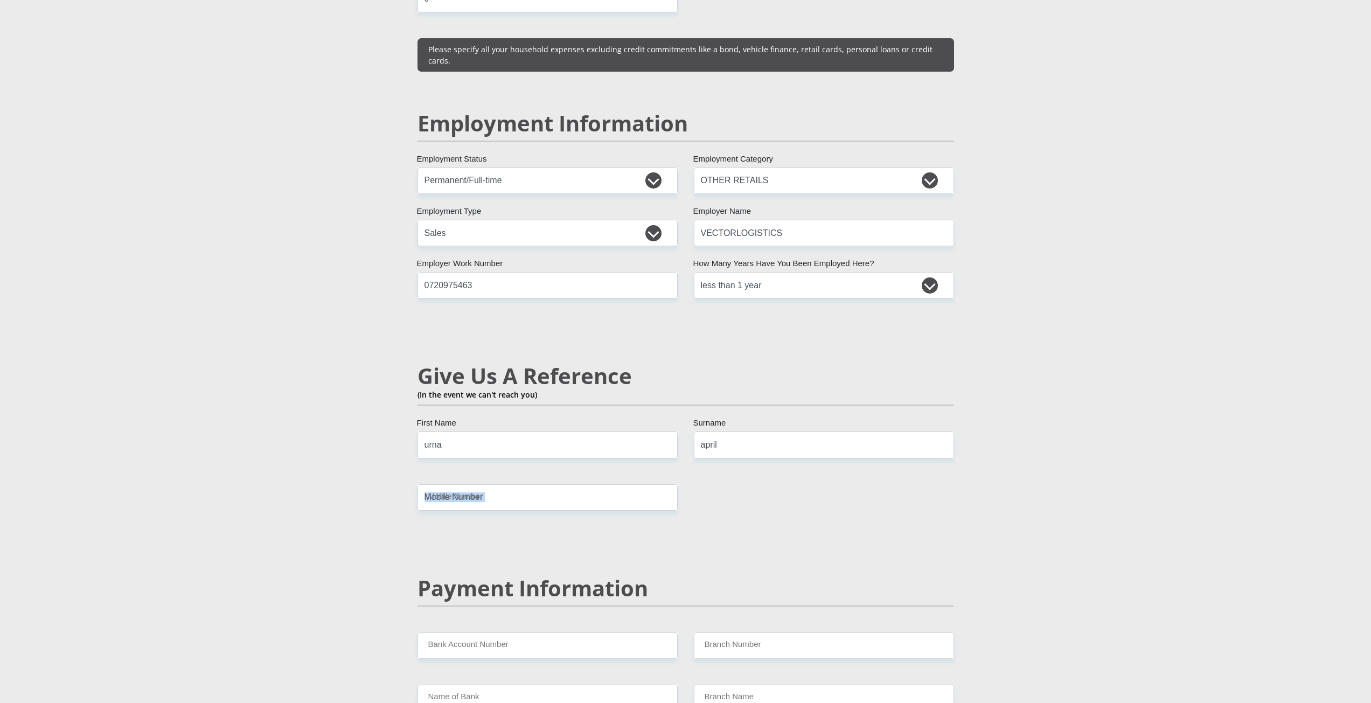
click at [587, 475] on div "Mr Ms Mrs Dr Other Title dondrey First Name liesching Surname 0008015789087 Sou…" at bounding box center [685, 156] width 553 height 3073
type input "0745460694"
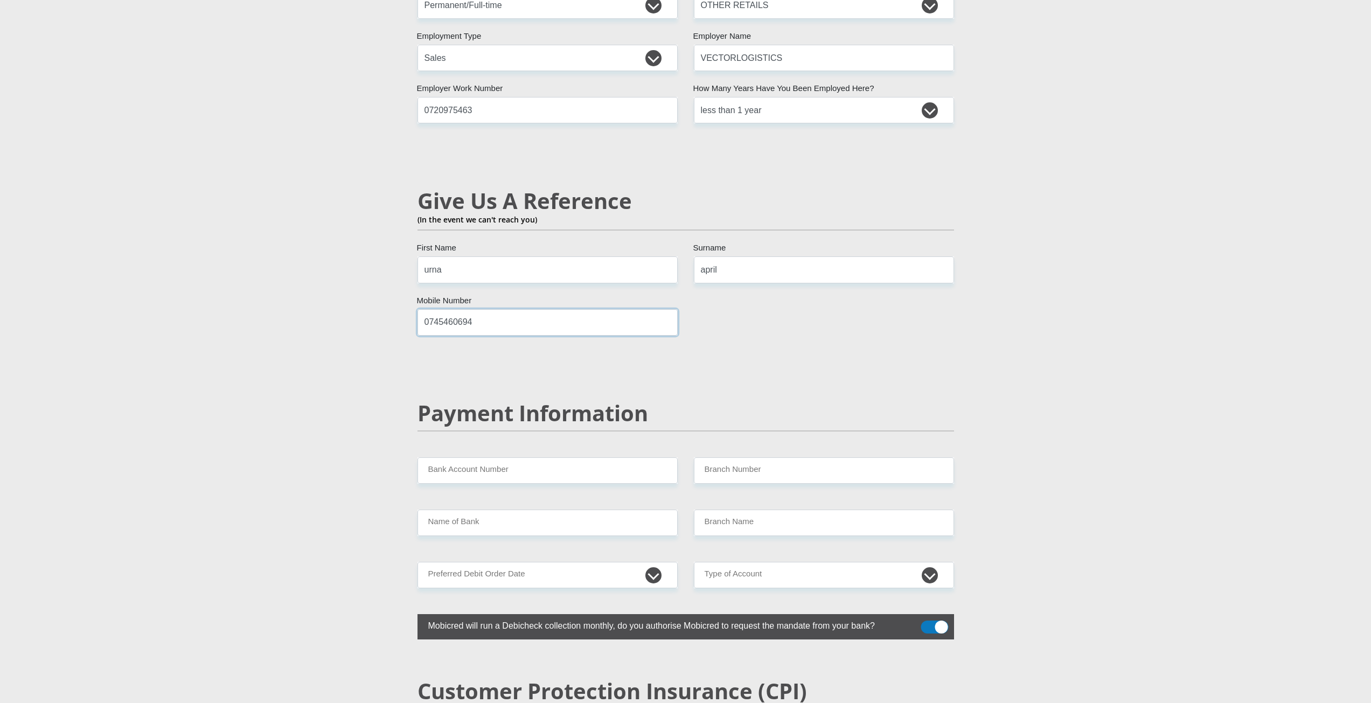
scroll to position [1778, 0]
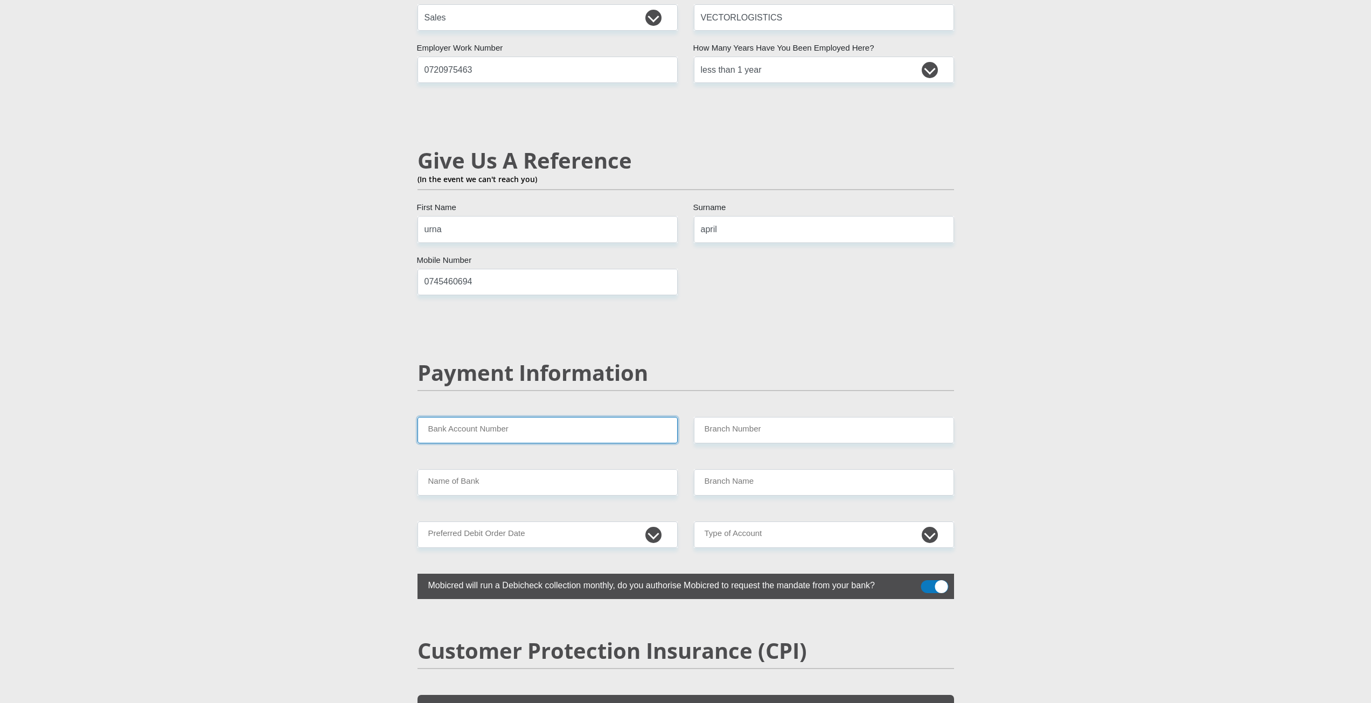
click at [553, 417] on input "Bank Account Number" at bounding box center [547, 430] width 260 height 26
type input "63036046290"
click at [766, 417] on input "Branch Number" at bounding box center [824, 430] width 260 height 26
type input "250655"
click at [560, 469] on input "Name of Bank" at bounding box center [547, 482] width 260 height 26
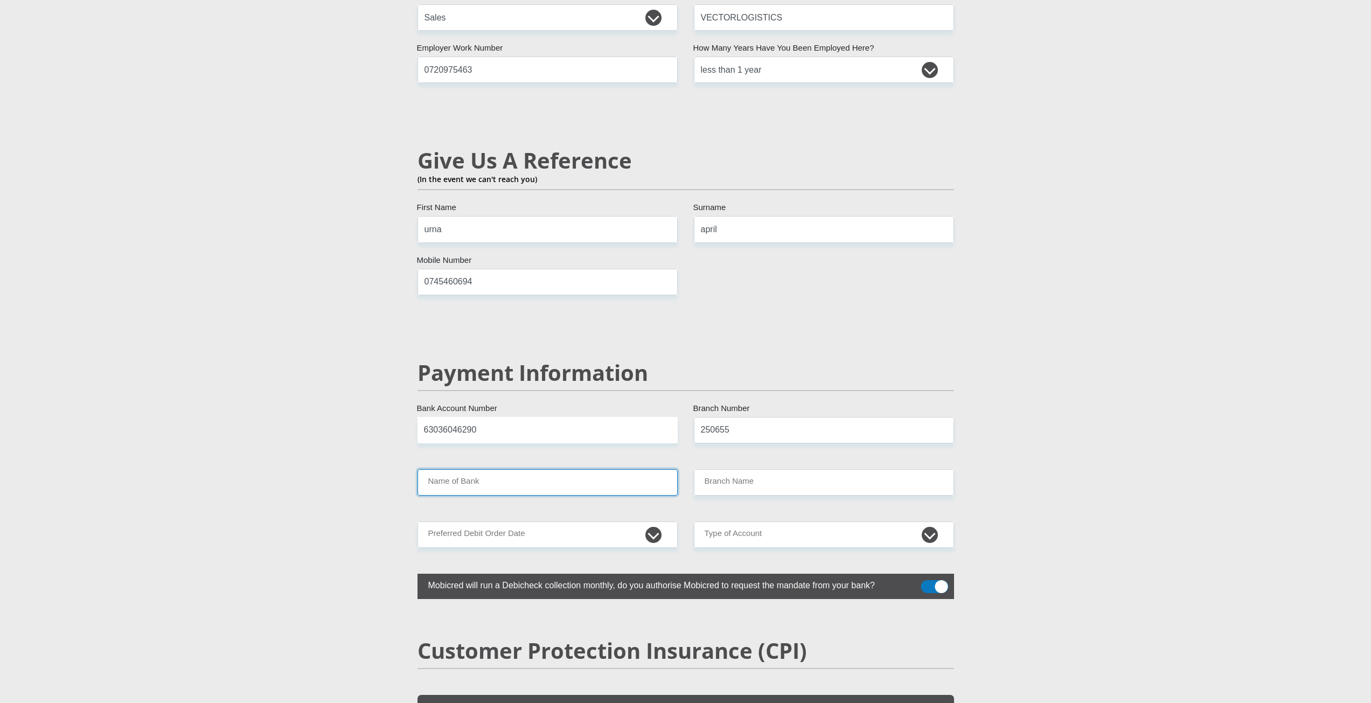
click at [541, 469] on input "Name of Bank" at bounding box center [547, 482] width 260 height 26
type input "FIRSTRAND BANK"
type input "BRANCH 560"
click at [770, 469] on input "BRANCH 560" at bounding box center [824, 482] width 260 height 26
click at [576, 521] on select "1st 2nd 3rd 4th 5th 7th 18th 19th 20th 21st 22nd 23rd 24th 25th 26th 27th 28th …" at bounding box center [547, 534] width 260 height 26
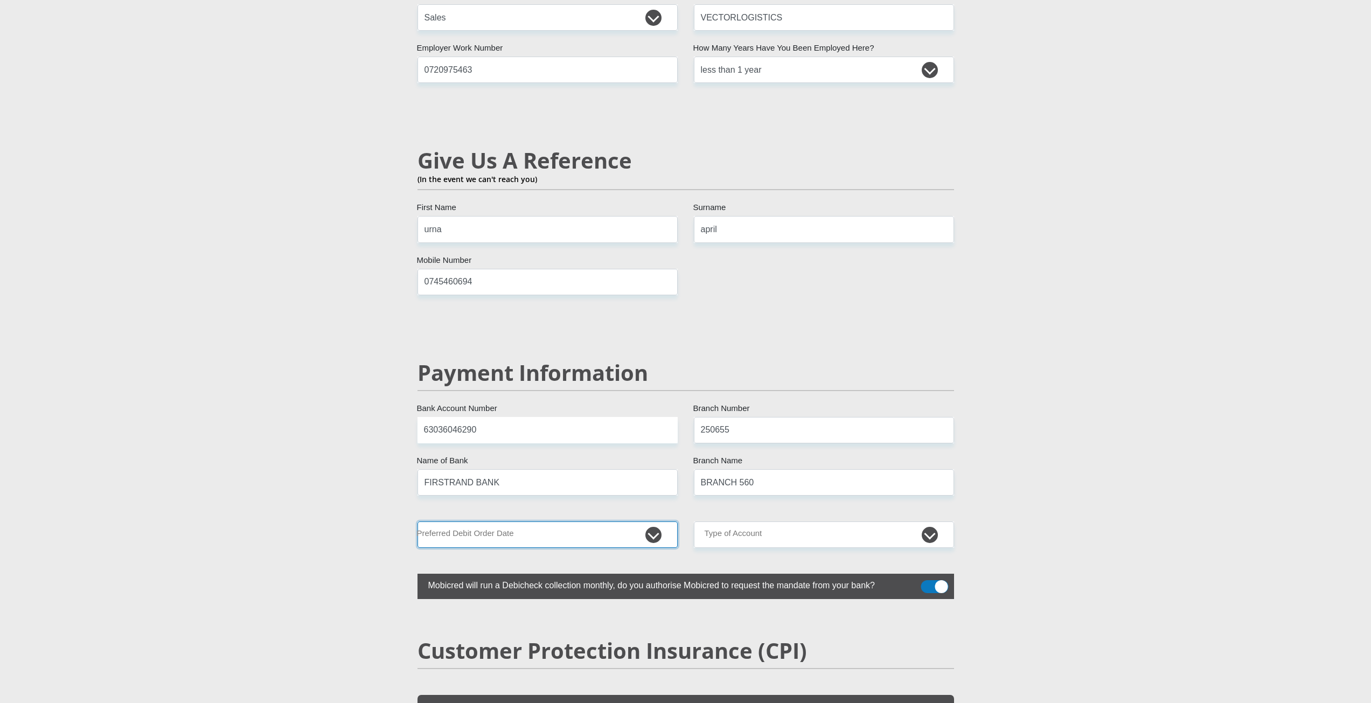
select select "30"
click at [417, 521] on select "1st 2nd 3rd 4th 5th 7th 18th 19th 20th 21st 22nd 23rd 24th 25th 26th 27th 28th …" at bounding box center [547, 534] width 260 height 26
click at [792, 521] on select "Cheque Savings" at bounding box center [824, 534] width 260 height 26
select select "SAV"
click at [694, 521] on select "Cheque Savings" at bounding box center [824, 534] width 260 height 26
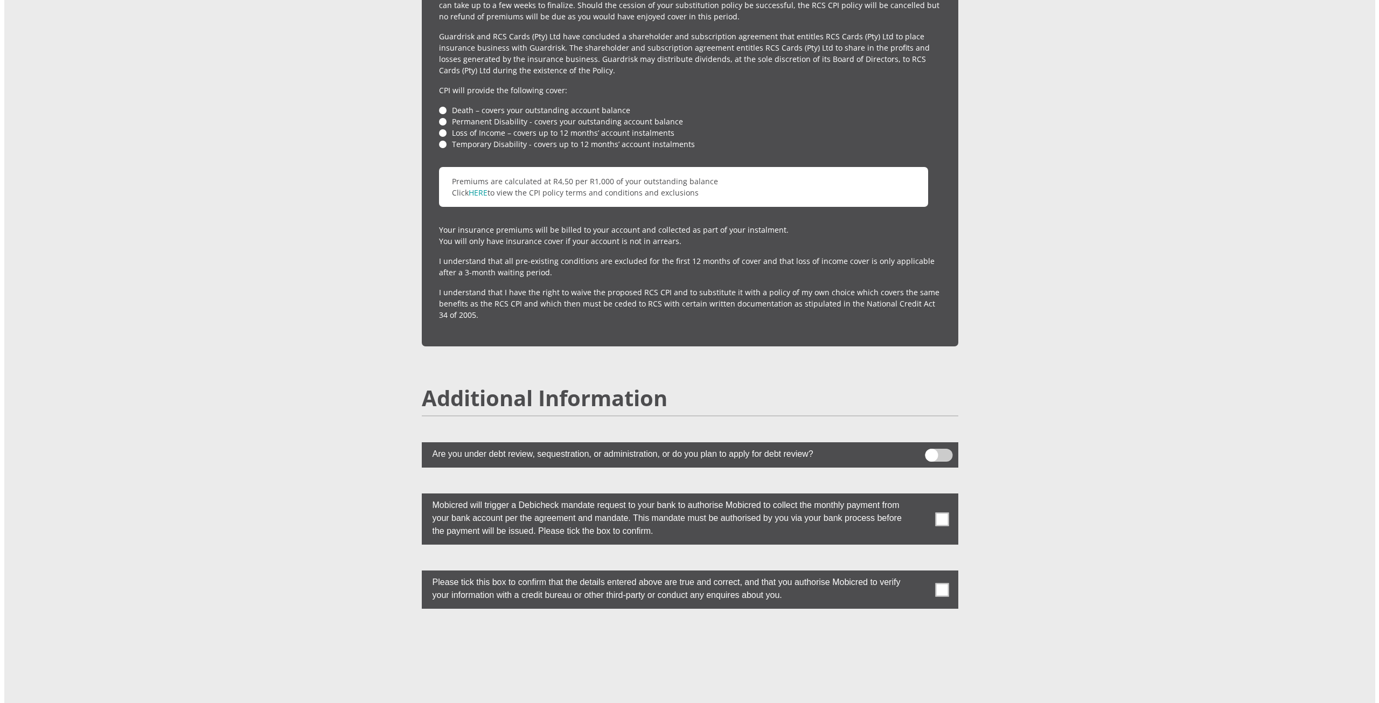
scroll to position [2586, 0]
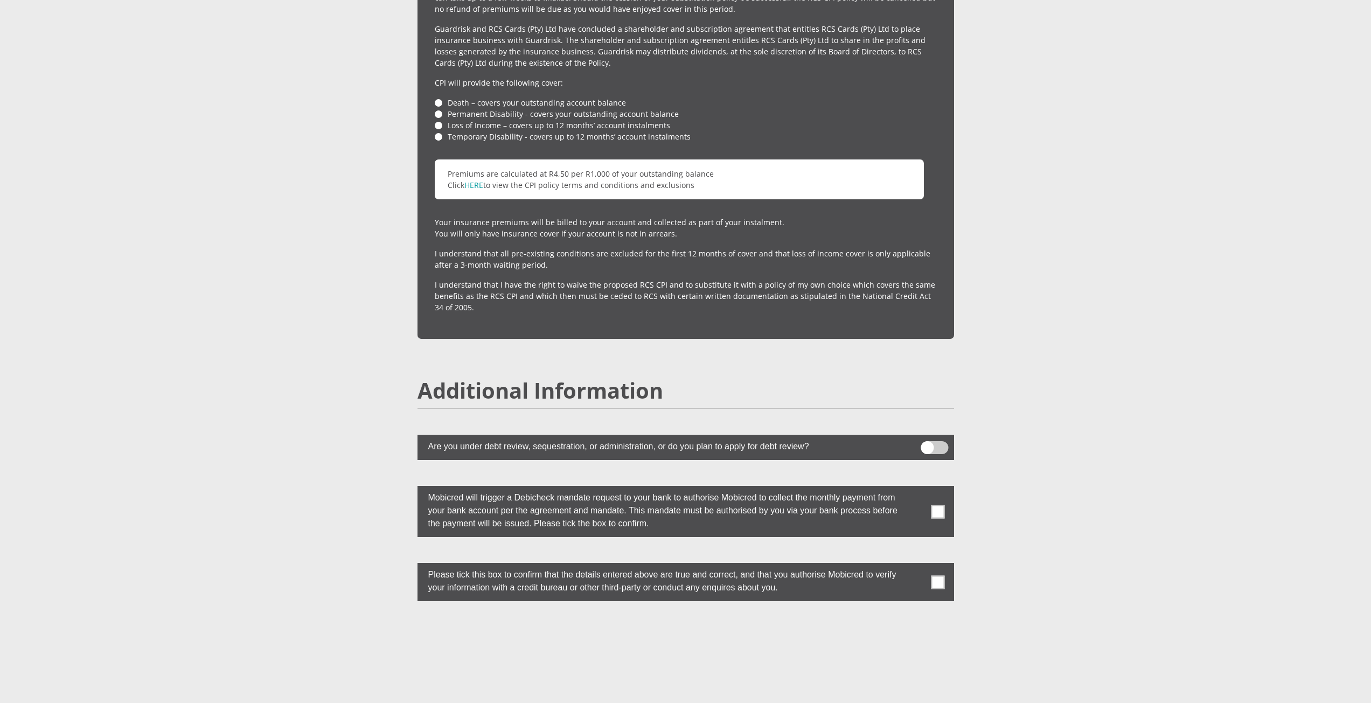
click at [927, 441] on span at bounding box center [934, 447] width 27 height 13
click at [927, 444] on input "checkbox" at bounding box center [927, 444] width 0 height 0
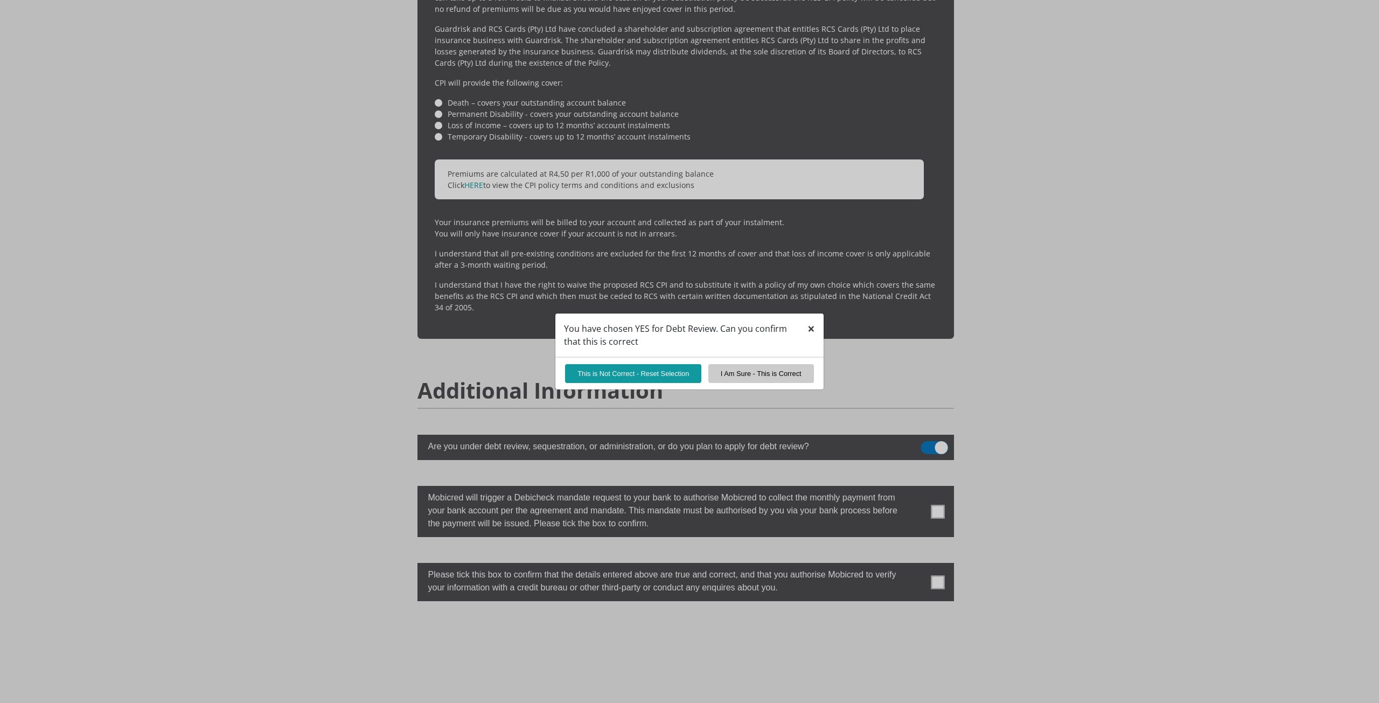
click at [813, 328] on span "×" at bounding box center [811, 328] width 8 height 18
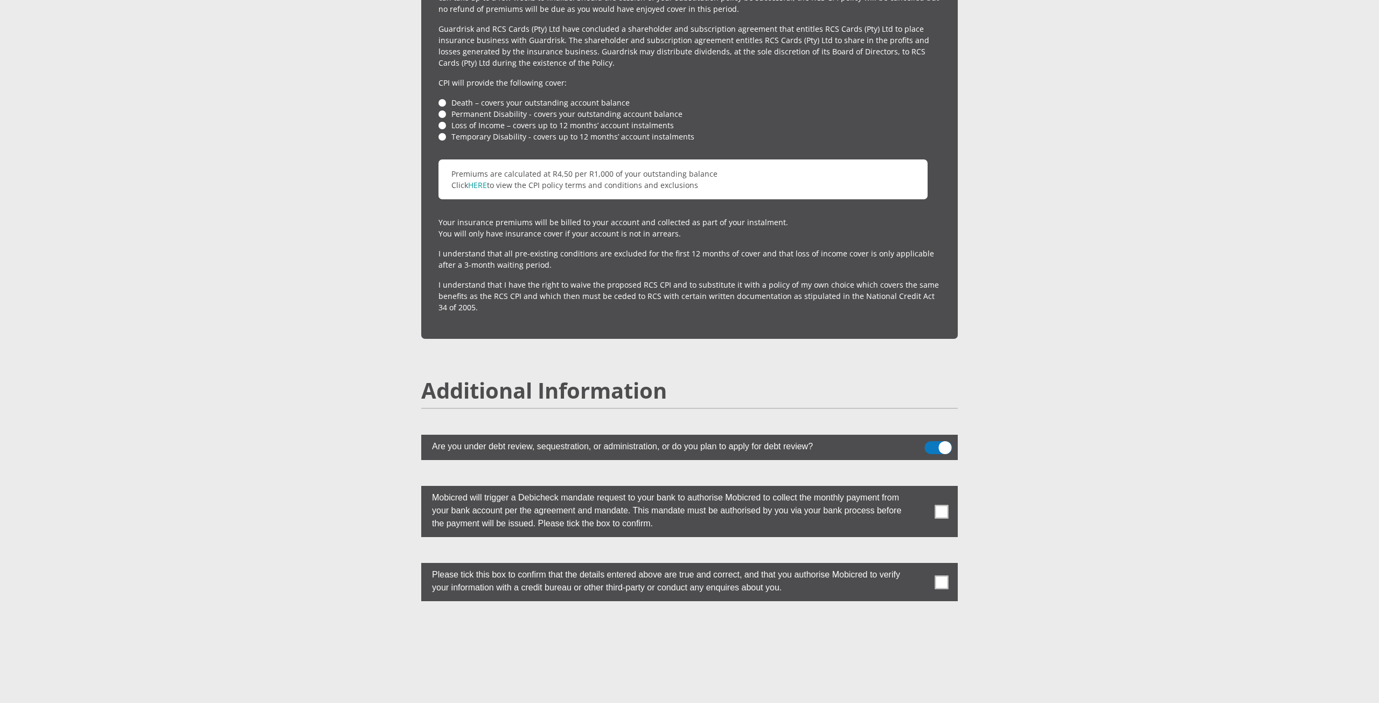
click at [938, 441] on span at bounding box center [938, 447] width 27 height 13
click at [931, 444] on input "checkbox" at bounding box center [931, 444] width 0 height 0
click at [931, 486] on label at bounding box center [689, 511] width 537 height 51
click at [920, 489] on input "checkbox" at bounding box center [920, 489] width 0 height 0
drag, startPoint x: 943, startPoint y: 559, endPoint x: 698, endPoint y: 601, distance: 248.6
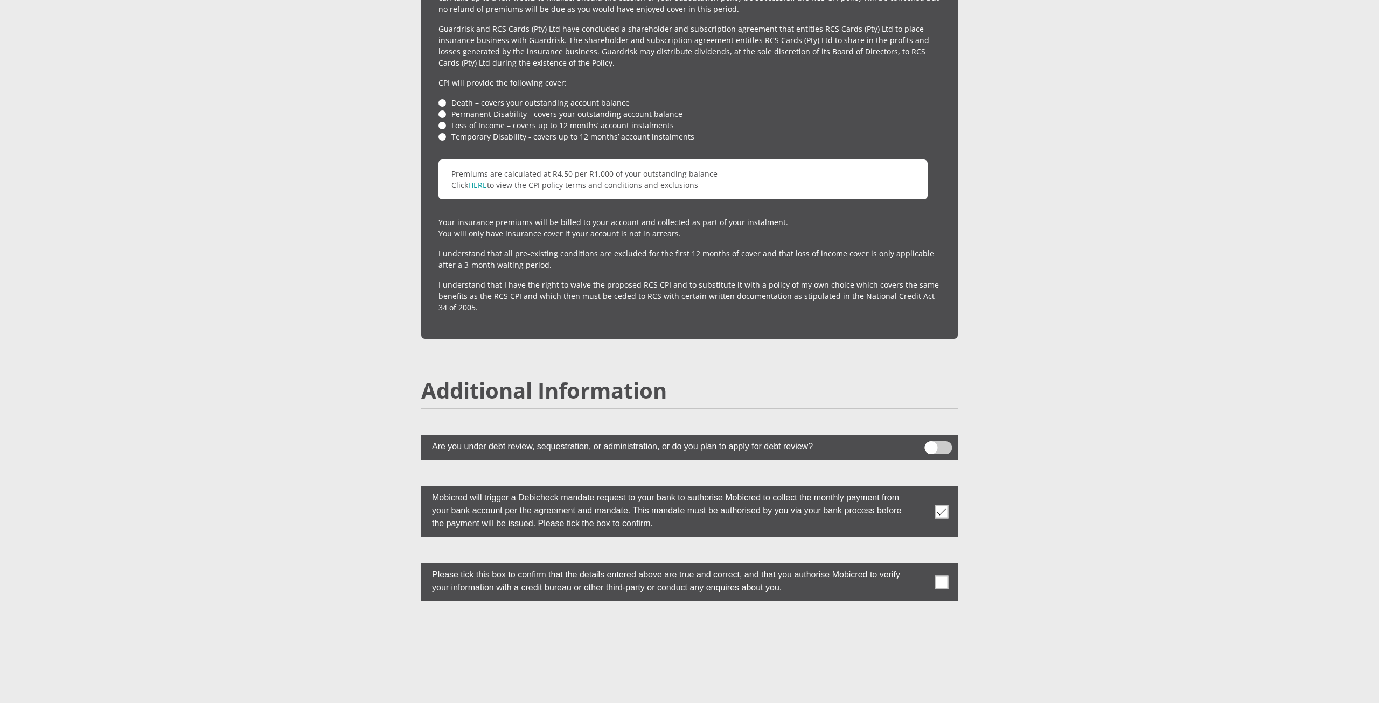
click at [933, 565] on label at bounding box center [689, 582] width 537 height 38
click at [944, 575] on span at bounding box center [941, 581] width 13 height 13
click at [920, 566] on input "checkbox" at bounding box center [920, 566] width 0 height 0
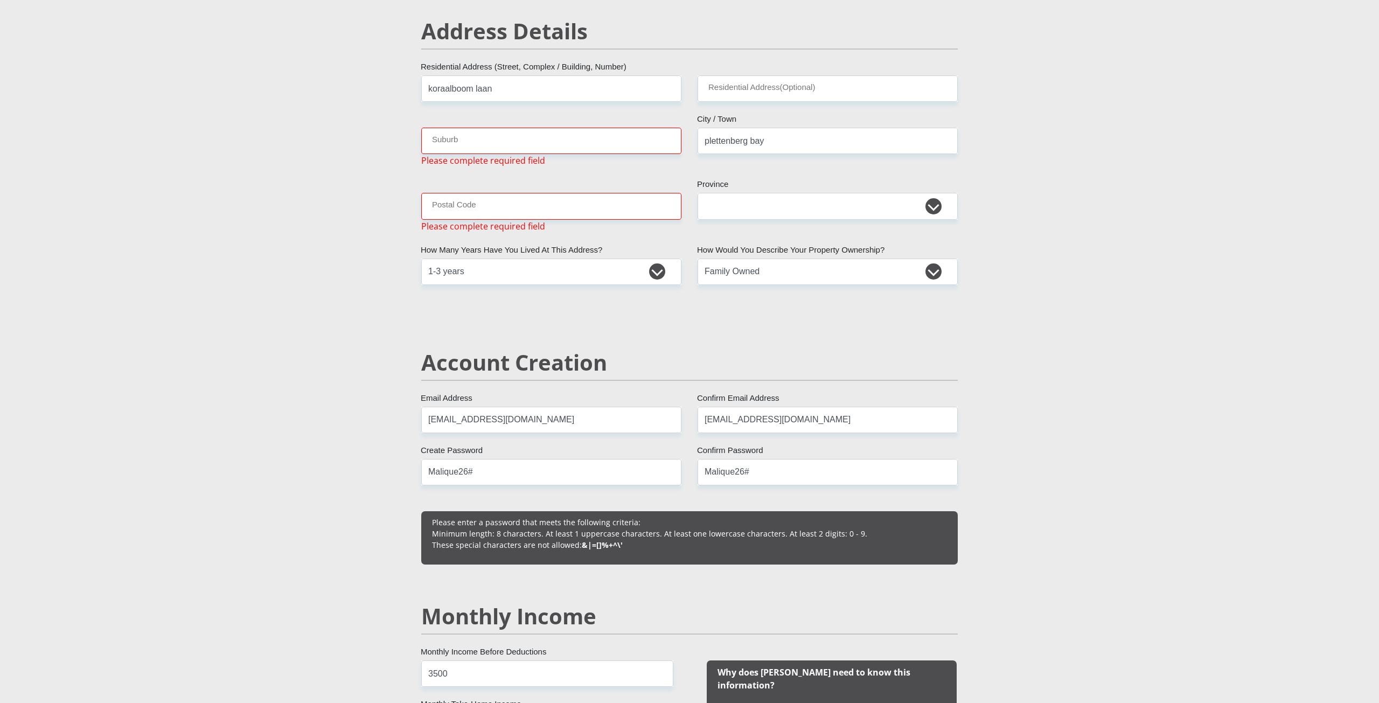
scroll to position [457, 0]
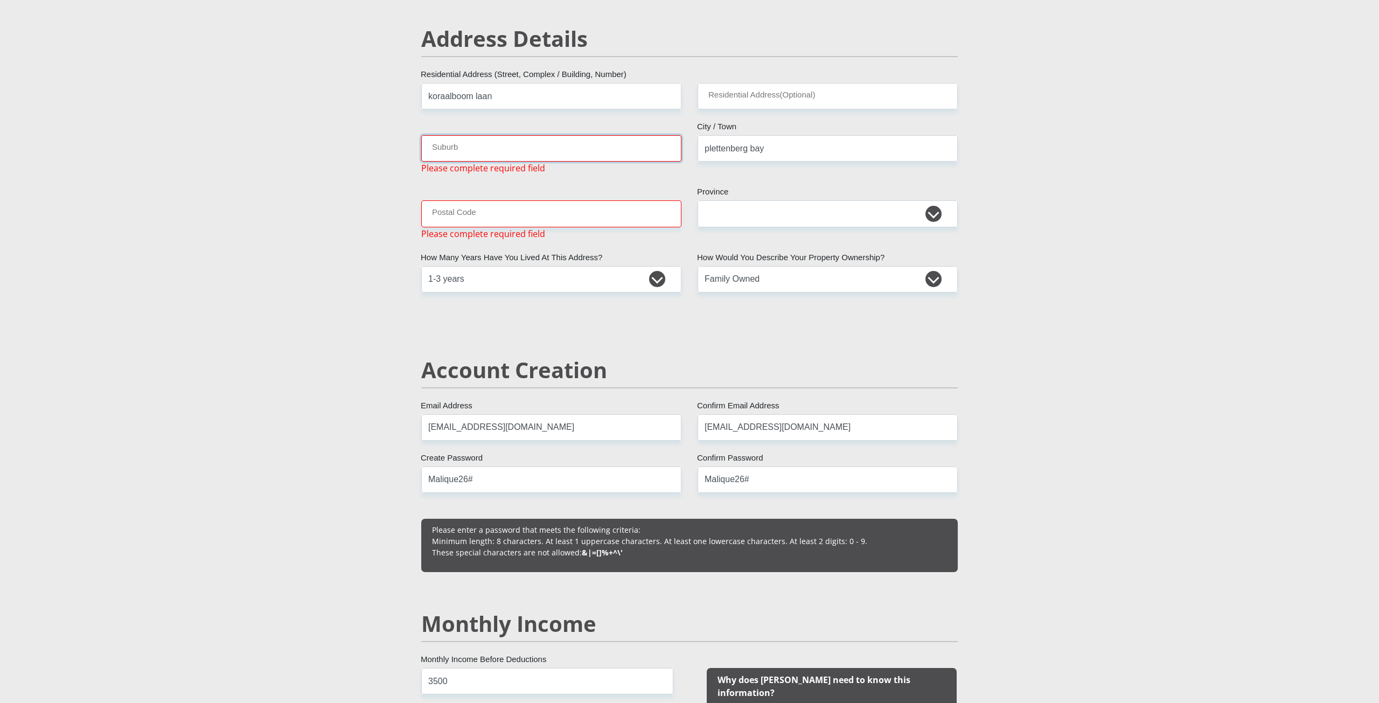
click at [494, 152] on input "Suburb" at bounding box center [551, 148] width 260 height 26
type input "new horizons"
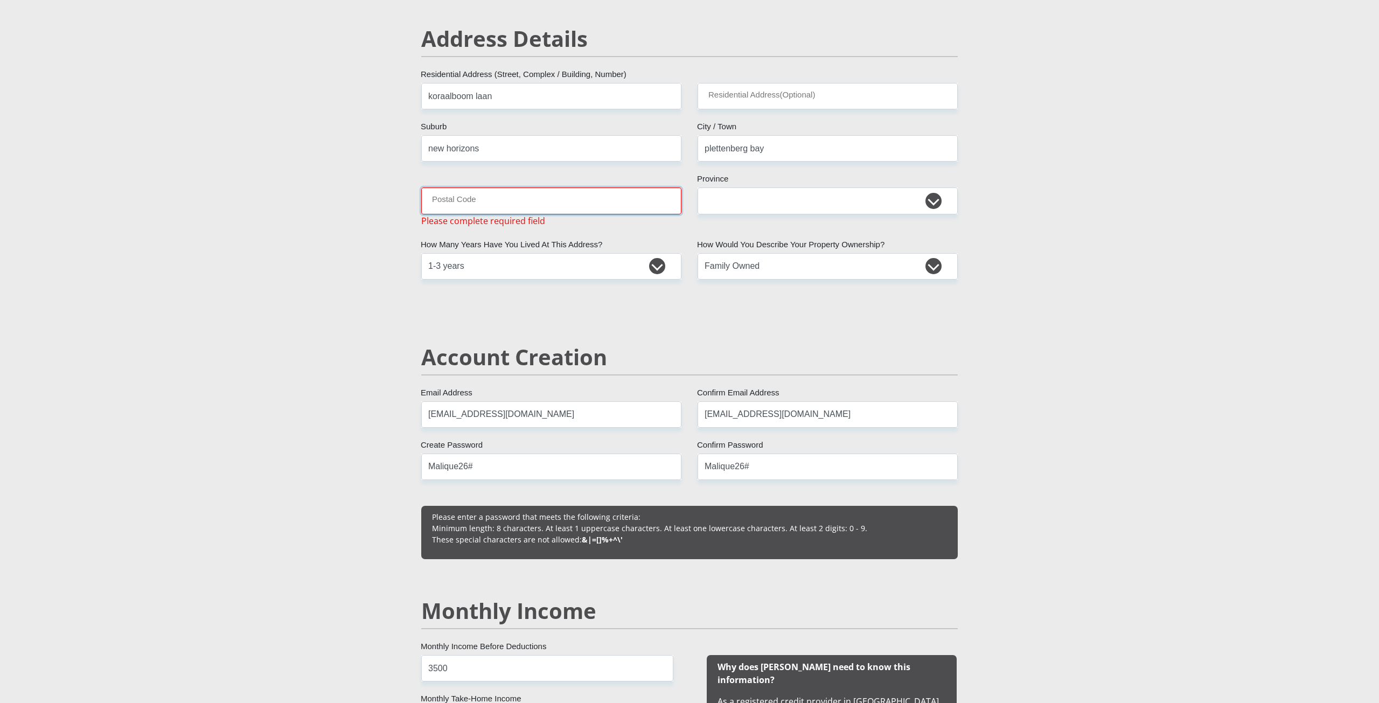
click at [523, 197] on input "Postal Code" at bounding box center [551, 200] width 260 height 26
type input "6600"
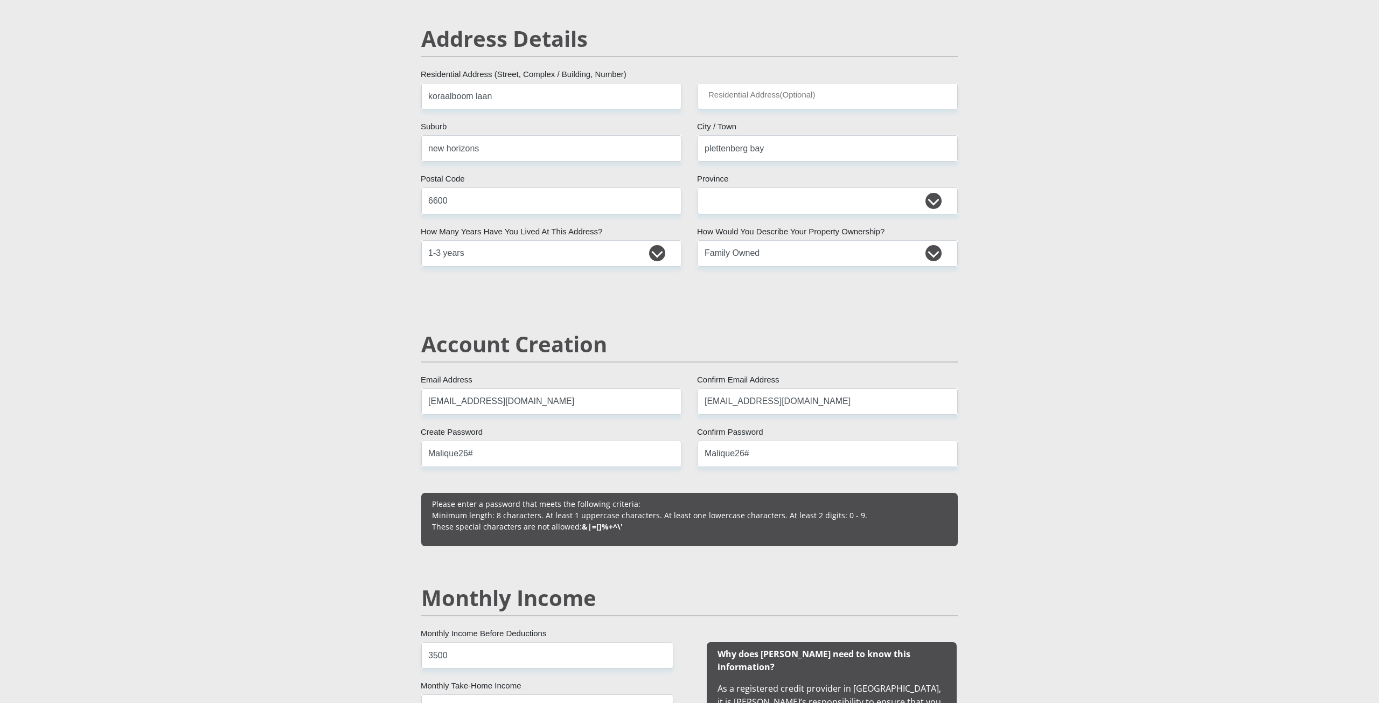
click at [826, 344] on h2 "Account Creation" at bounding box center [689, 344] width 537 height 26
click at [862, 195] on select "Eastern Cape Free State Gauteng KwaZulu-Natal Limpopo Mpumalanga Northern Cape …" at bounding box center [828, 200] width 260 height 26
select select "Western Cape"
click at [698, 187] on select "Eastern Cape Free State Gauteng KwaZulu-Natal Limpopo Mpumalanga Northern Cape …" at bounding box center [828, 200] width 260 height 26
click at [959, 335] on div "Account Creation" at bounding box center [689, 359] width 553 height 57
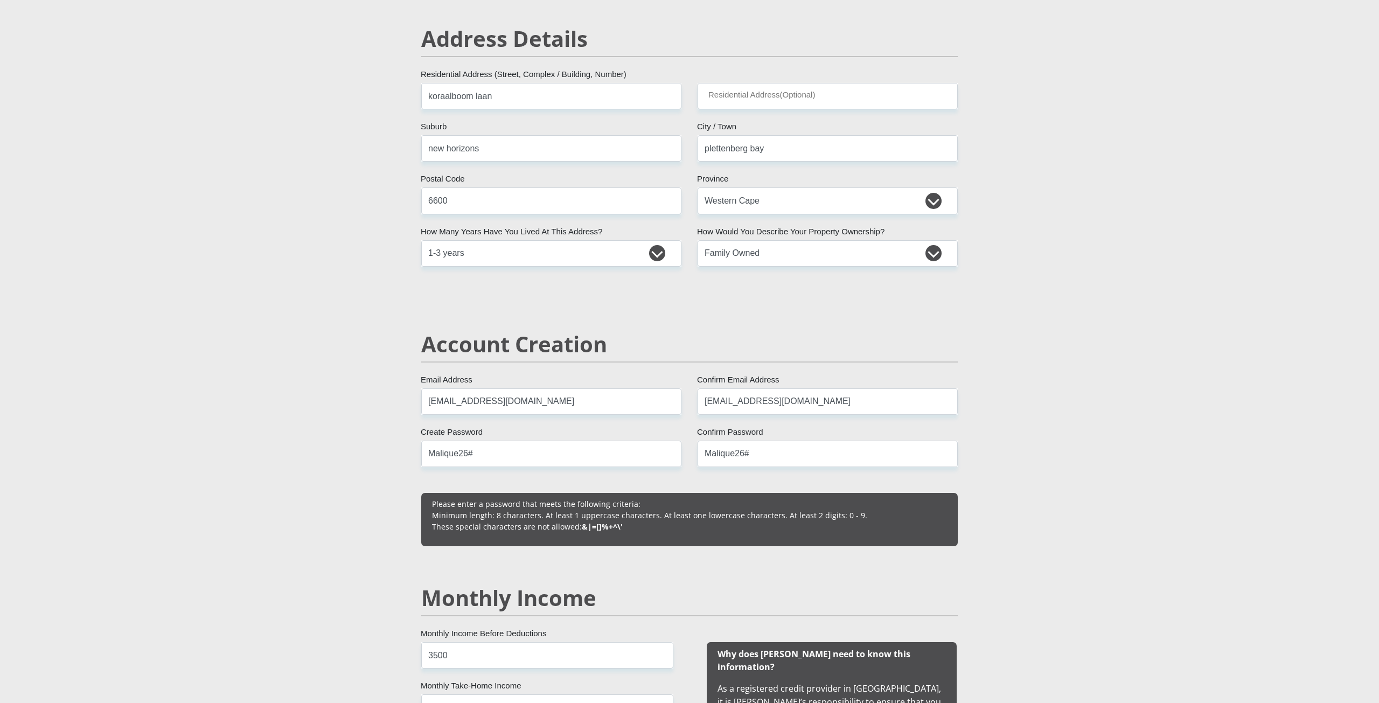
drag, startPoint x: 222, startPoint y: 182, endPoint x: 213, endPoint y: 177, distance: 10.2
drag, startPoint x: 213, startPoint y: 177, endPoint x: 233, endPoint y: 475, distance: 298.6
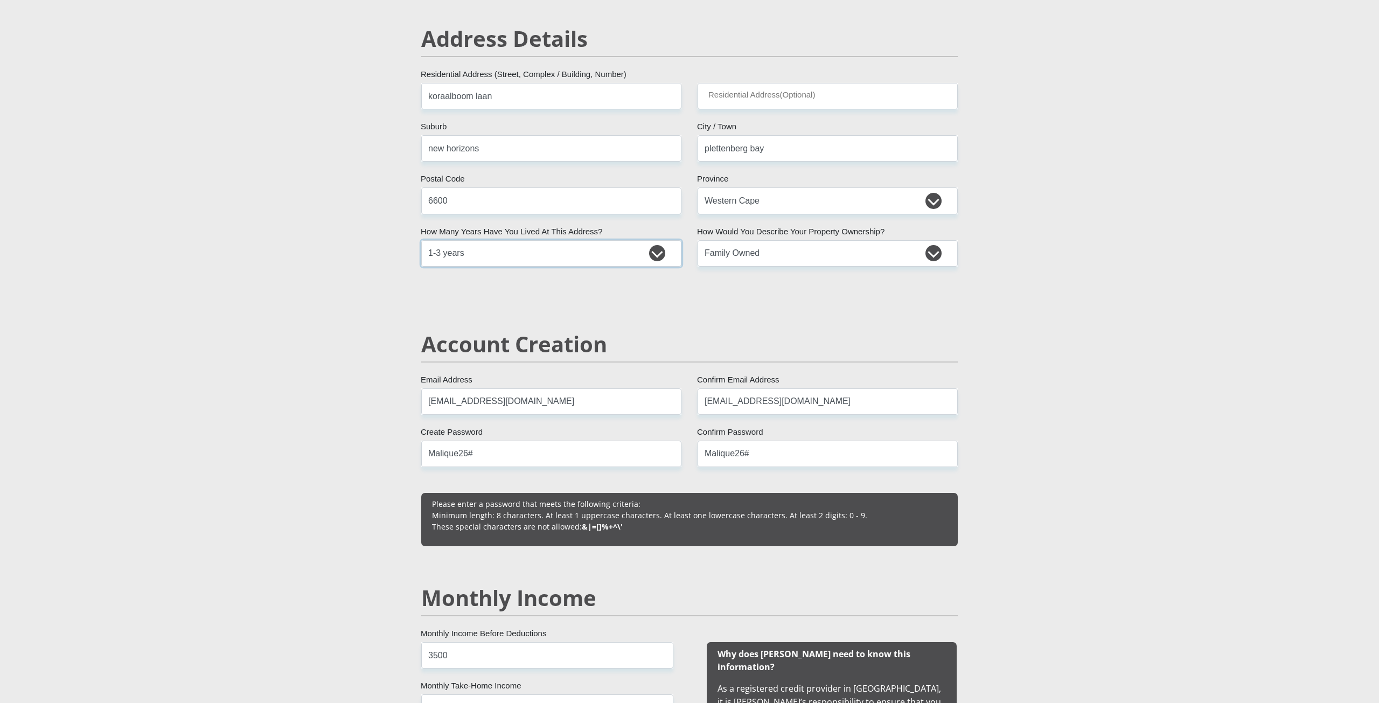
click at [652, 250] on select "less than 1 year 1-3 years 3-5 years 5+ years" at bounding box center [551, 253] width 260 height 26
select select "5"
click at [421, 240] on select "less than 1 year 1-3 years 3-5 years 5+ years" at bounding box center [551, 253] width 260 height 26
drag, startPoint x: 576, startPoint y: 502, endPoint x: 582, endPoint y: 513, distance: 12.0
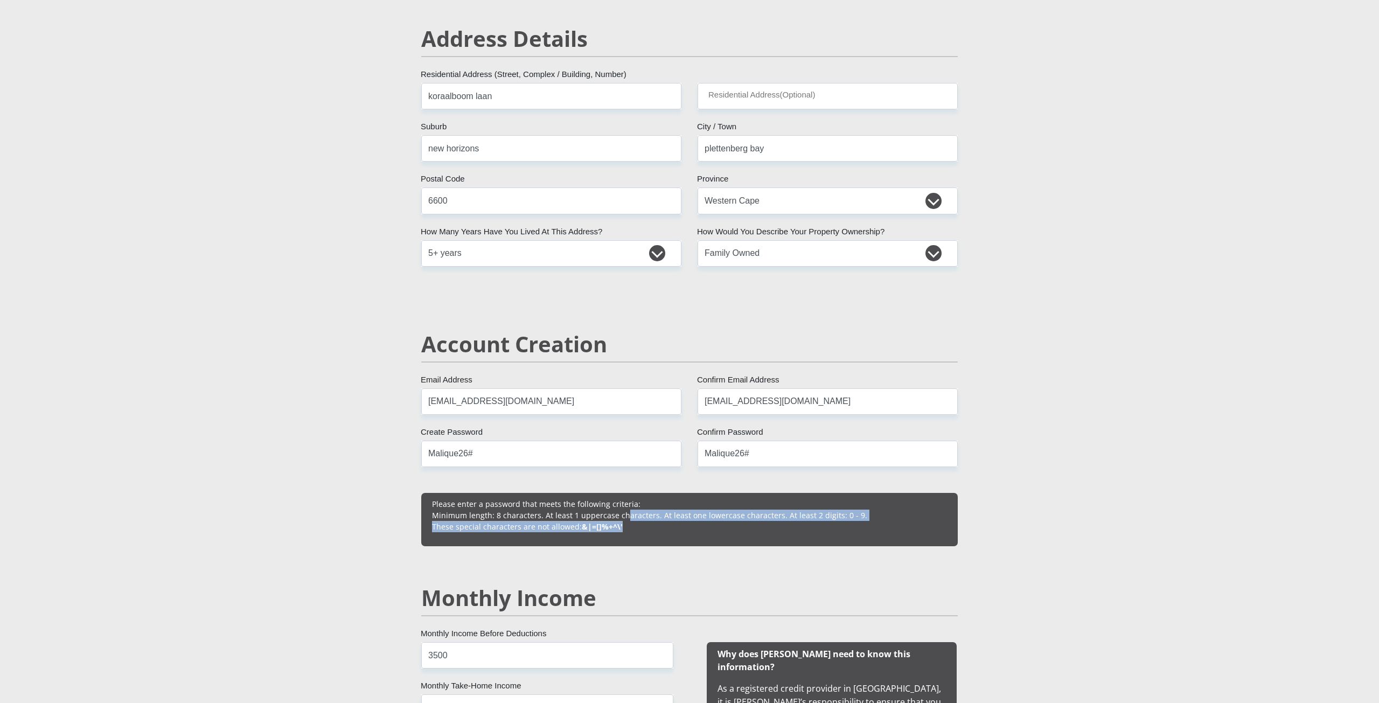
drag, startPoint x: 893, startPoint y: 528, endPoint x: 1378, endPoint y: 477, distance: 488.1
drag, startPoint x: 1071, startPoint y: 219, endPoint x: 1068, endPoint y: 195, distance: 23.9
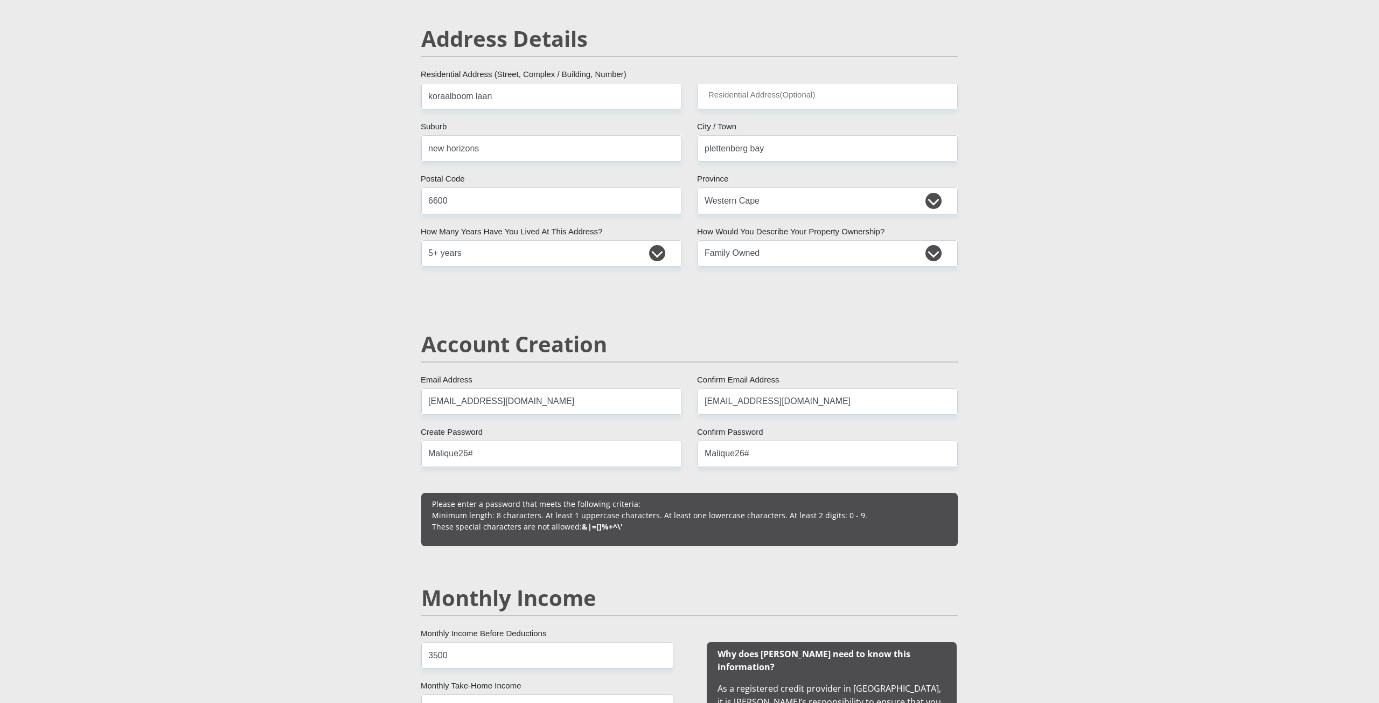
click at [622, 538] on div "Please enter a password that meets the following criteria: Minimum length: 8 ch…" at bounding box center [689, 519] width 537 height 53
click at [569, 503] on p "Please enter a password that meets the following criteria: Minimum length: 8 ch…" at bounding box center [689, 515] width 515 height 34
